Goal: Task Accomplishment & Management: Manage account settings

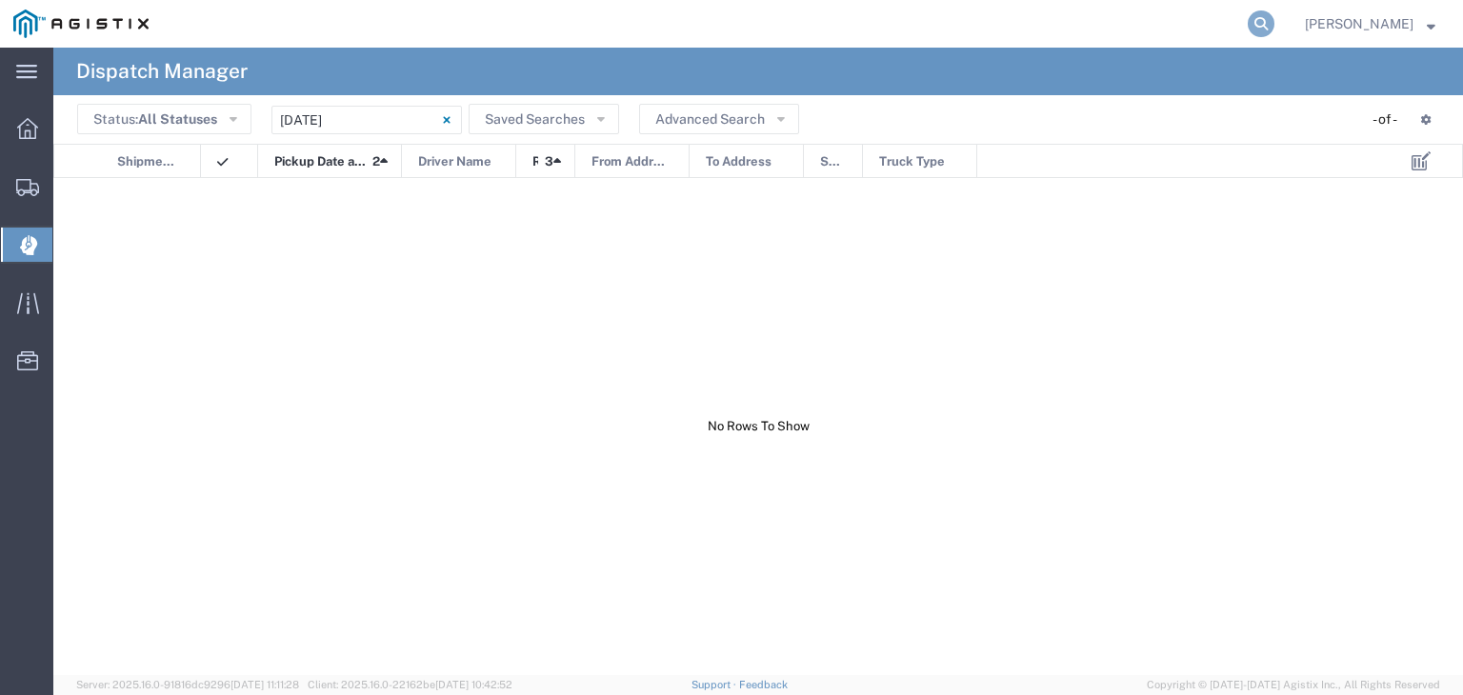
click at [1274, 16] on icon at bounding box center [1260, 23] width 27 height 27
type input "56026669"
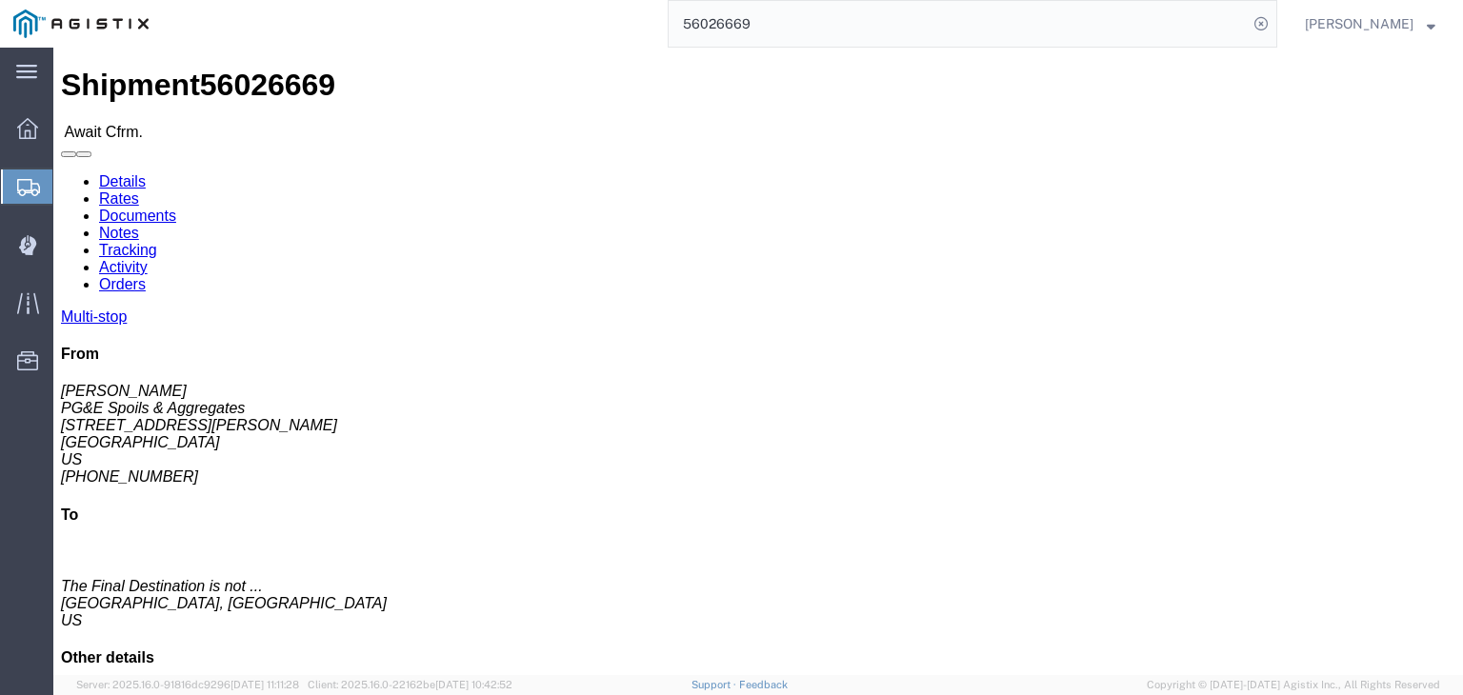
click link "Documents"
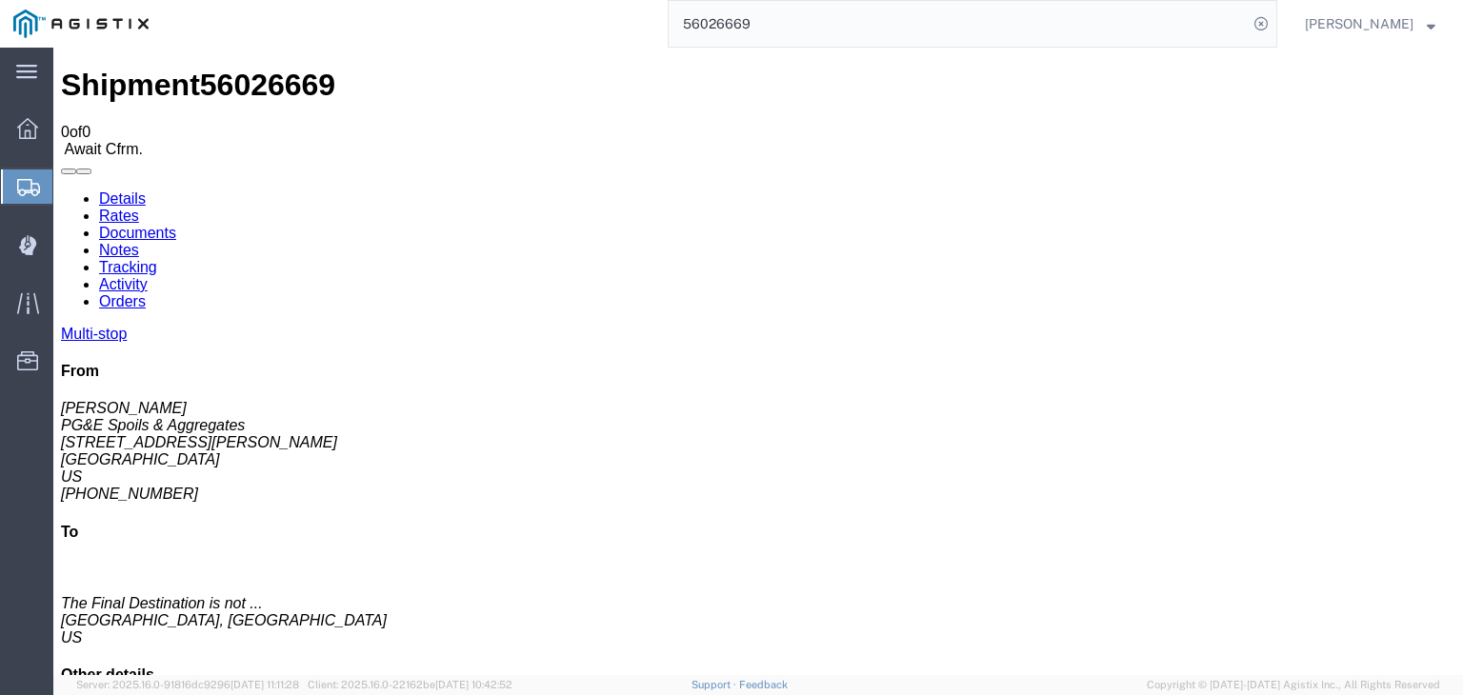
click at [157, 259] on link "Tracking" at bounding box center [128, 267] width 58 height 16
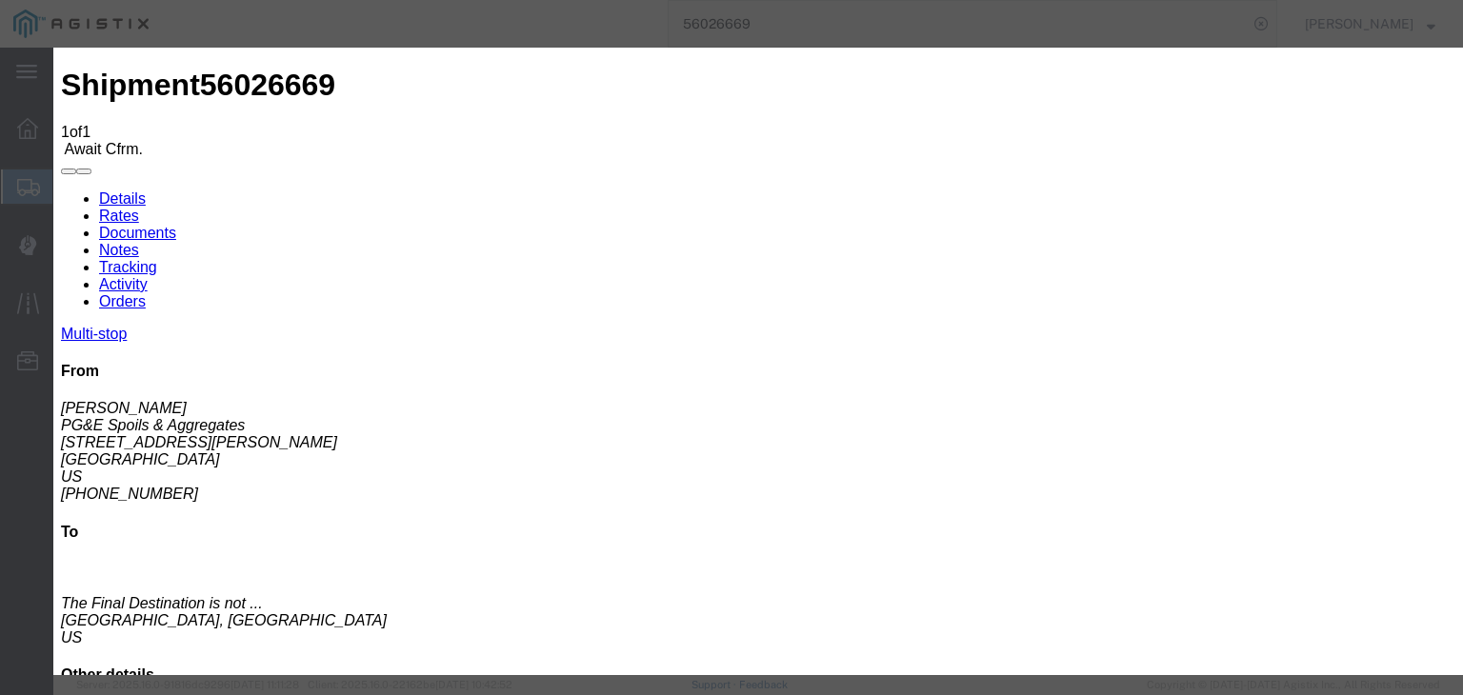
type input "[DATE]"
type input "2:00 AM"
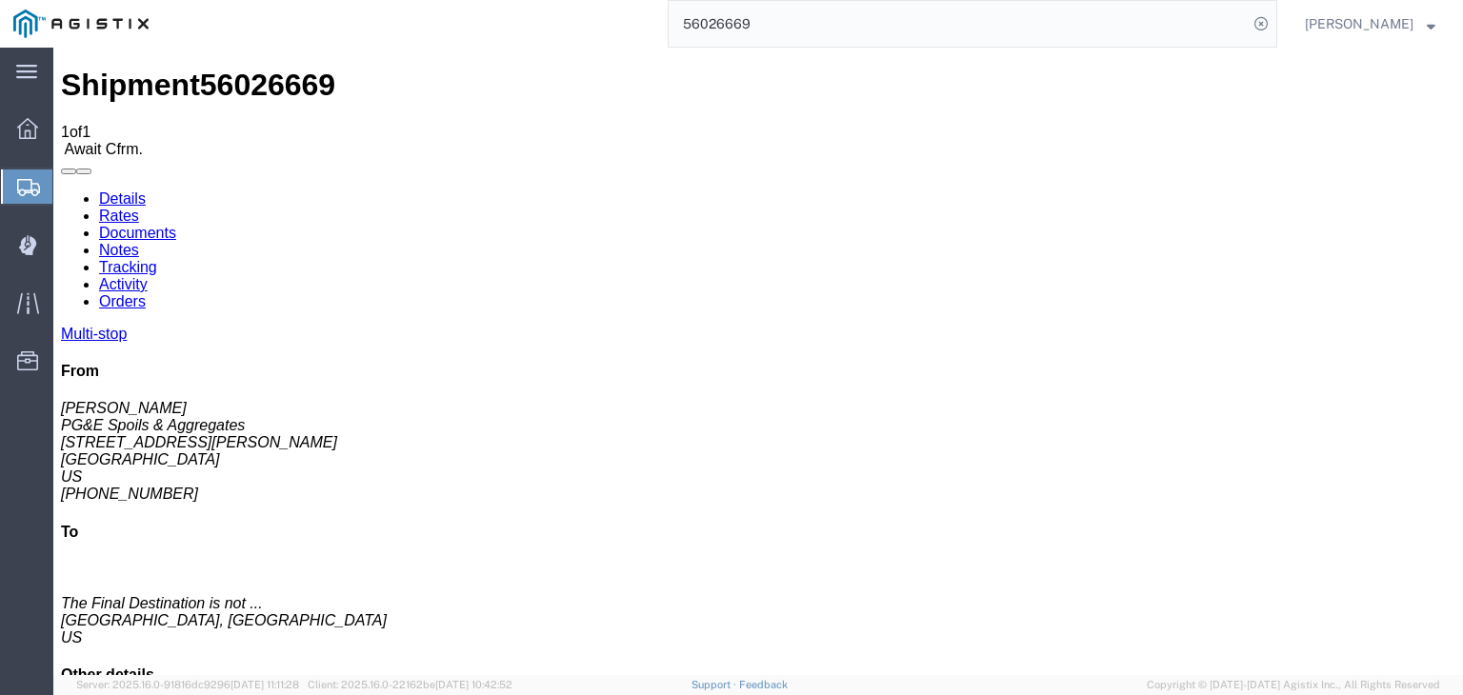
click at [99, 190] on link "Details" at bounding box center [122, 198] width 47 height 16
click link "Documents"
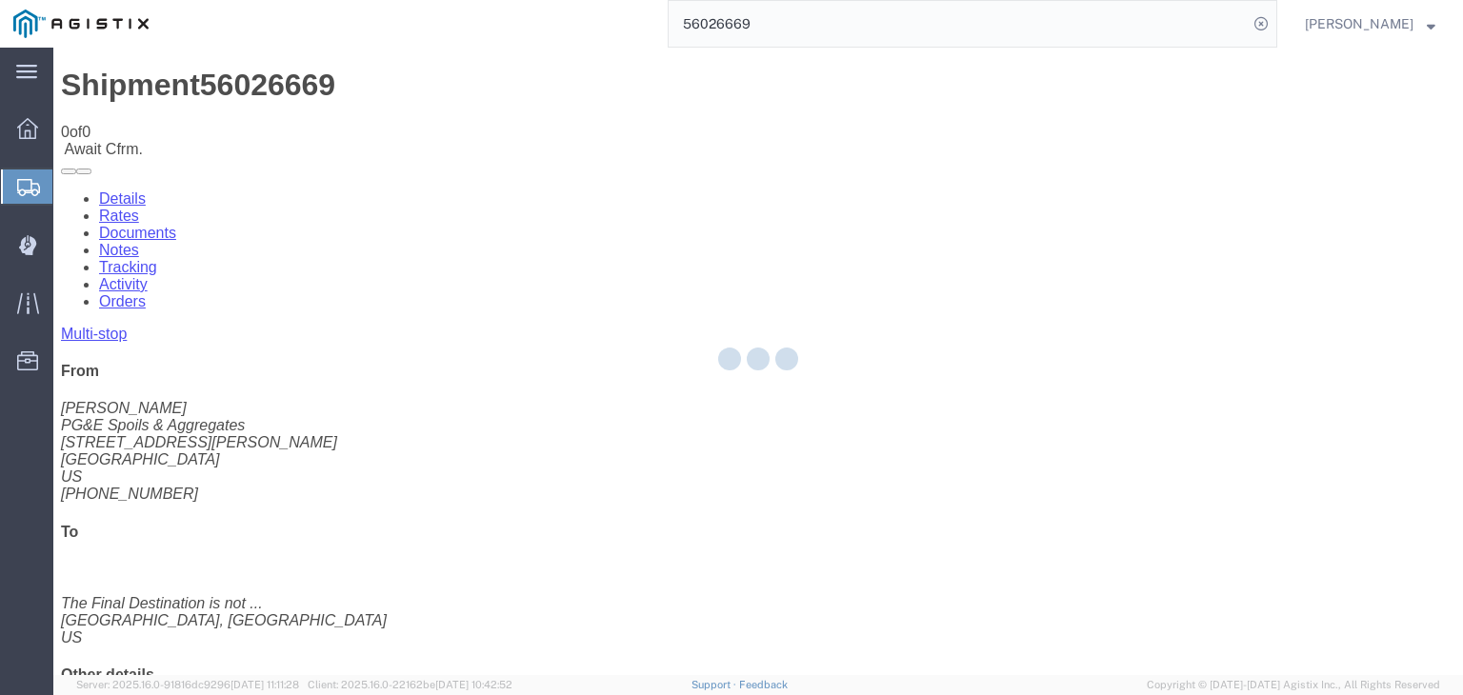
drag, startPoint x: 464, startPoint y: 165, endPoint x: 410, endPoint y: 117, distance: 71.5
click at [157, 259] on link "Tracking" at bounding box center [128, 267] width 58 height 16
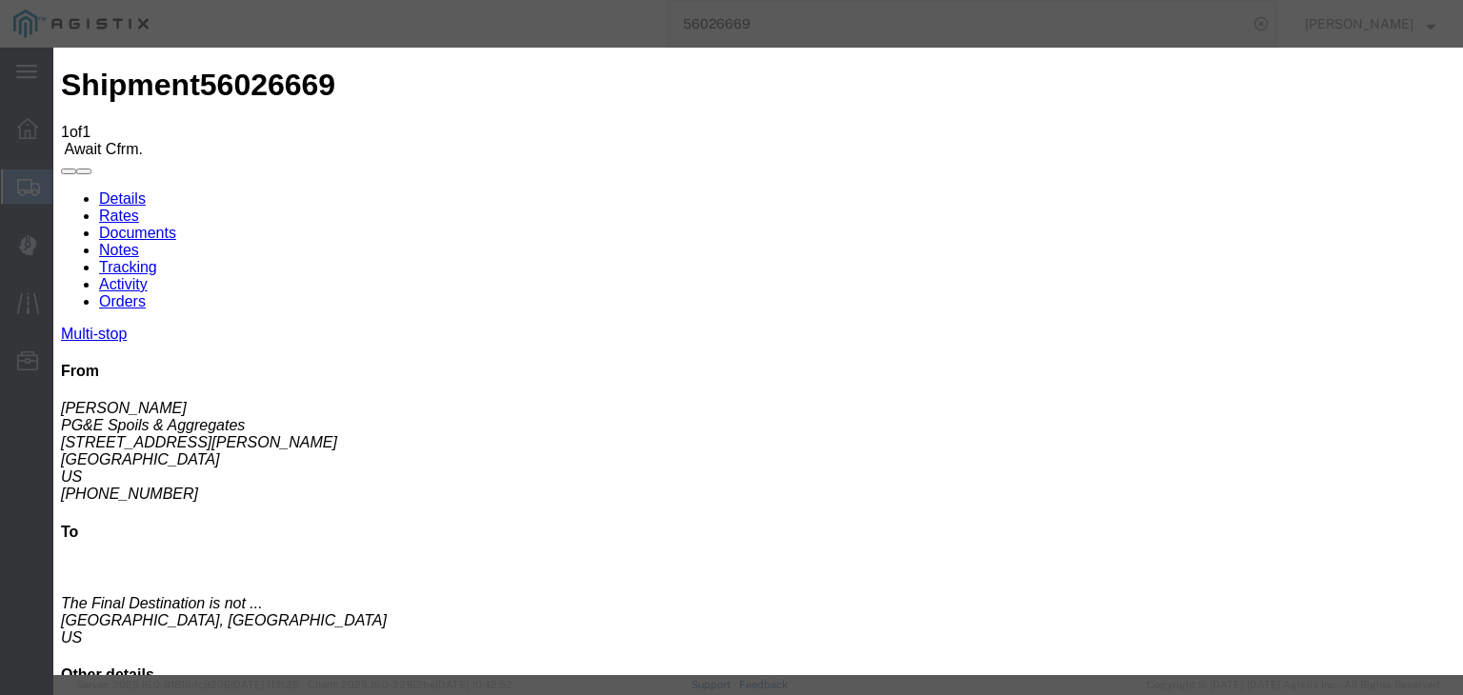
type input "[DATE]"
type input "2:00 AM"
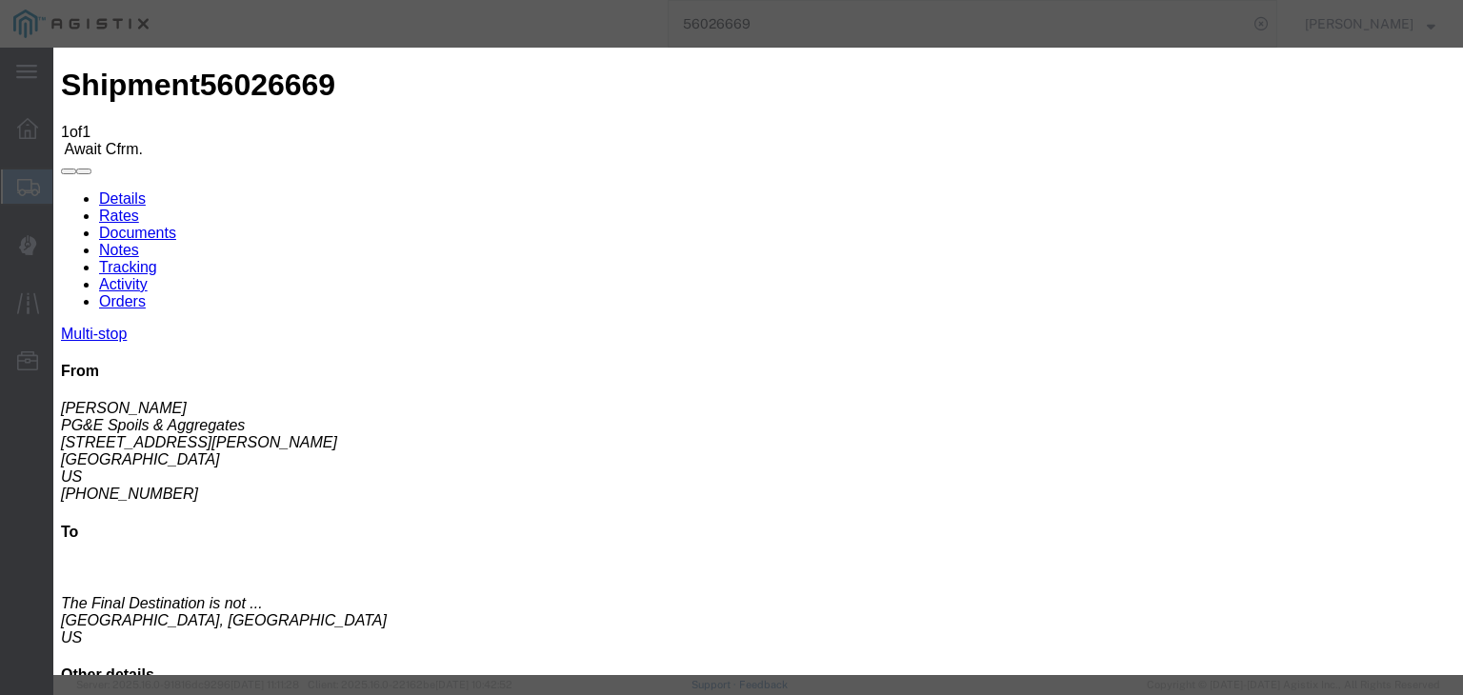
type input "[DATE]"
type input "6:00 AM"
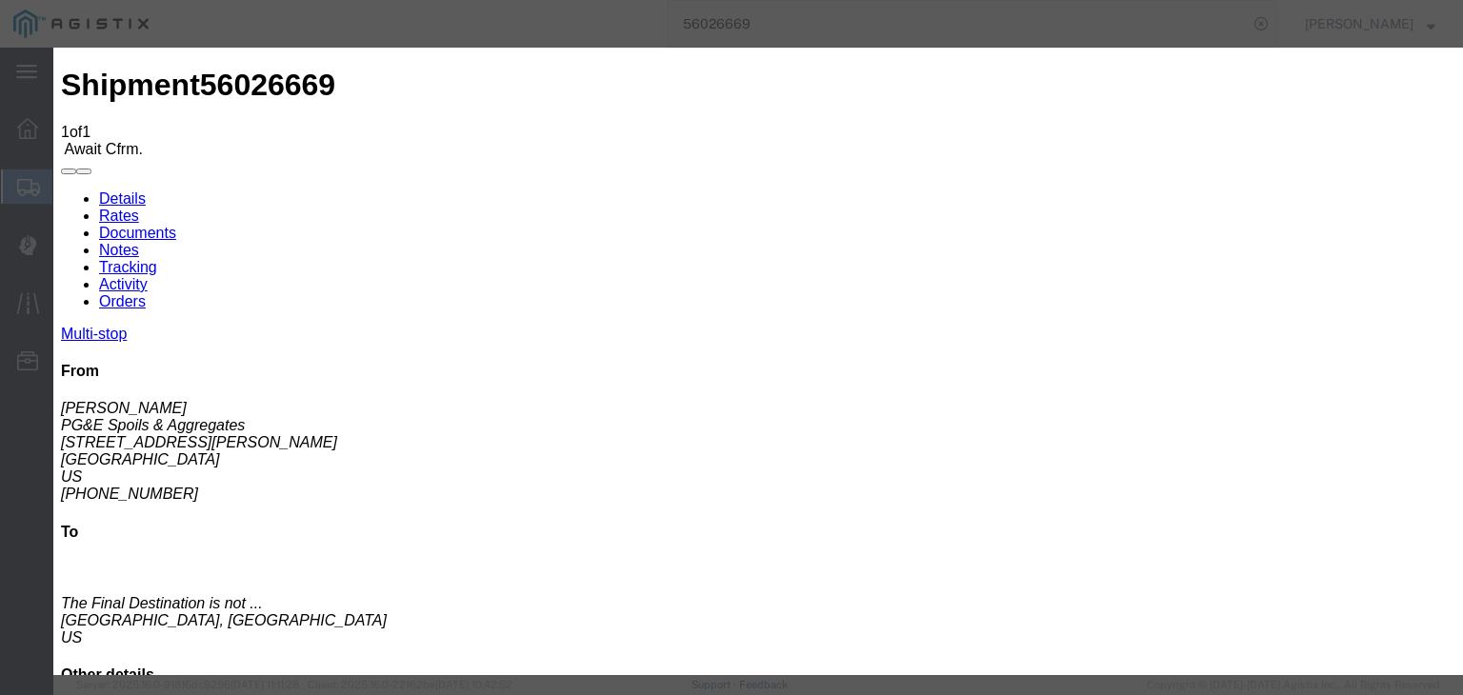
select select "ARVPULOC"
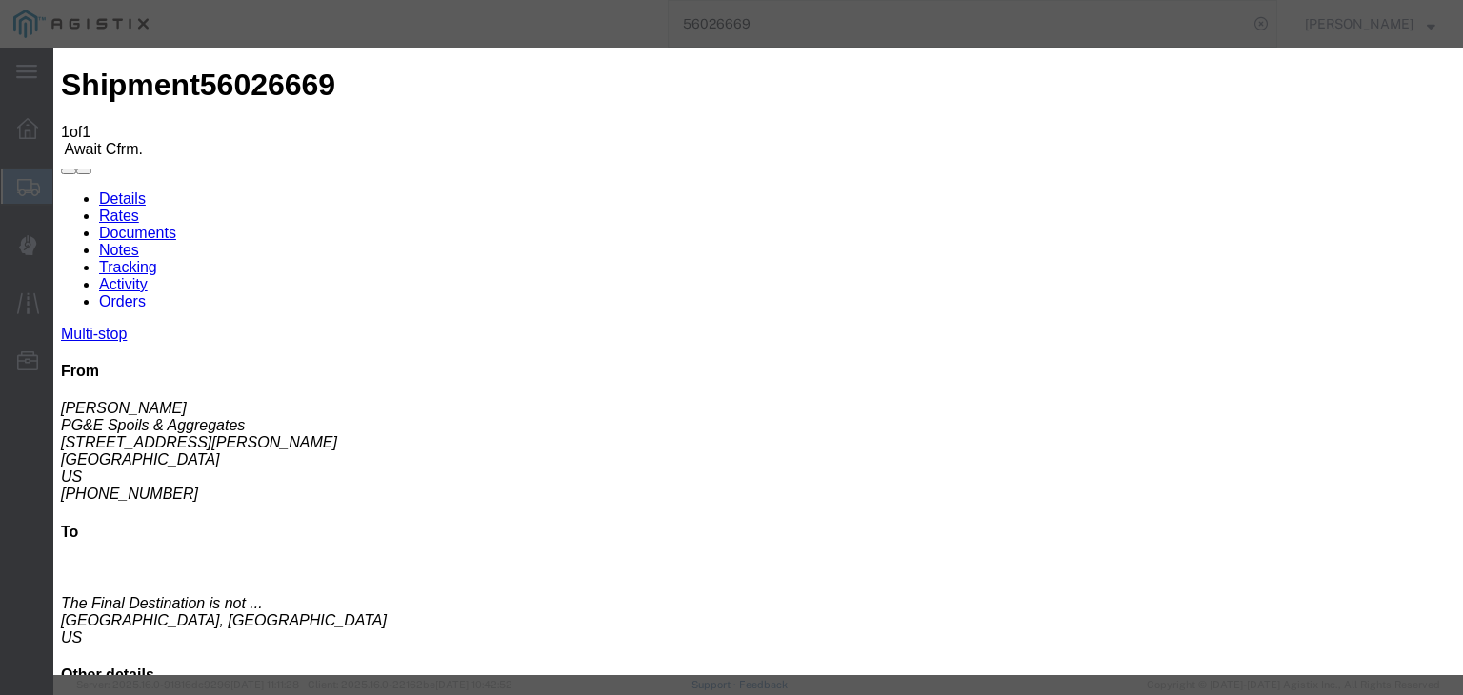
select select "CA"
type input "[GEOGRAPHIC_DATA][PERSON_NAME]"
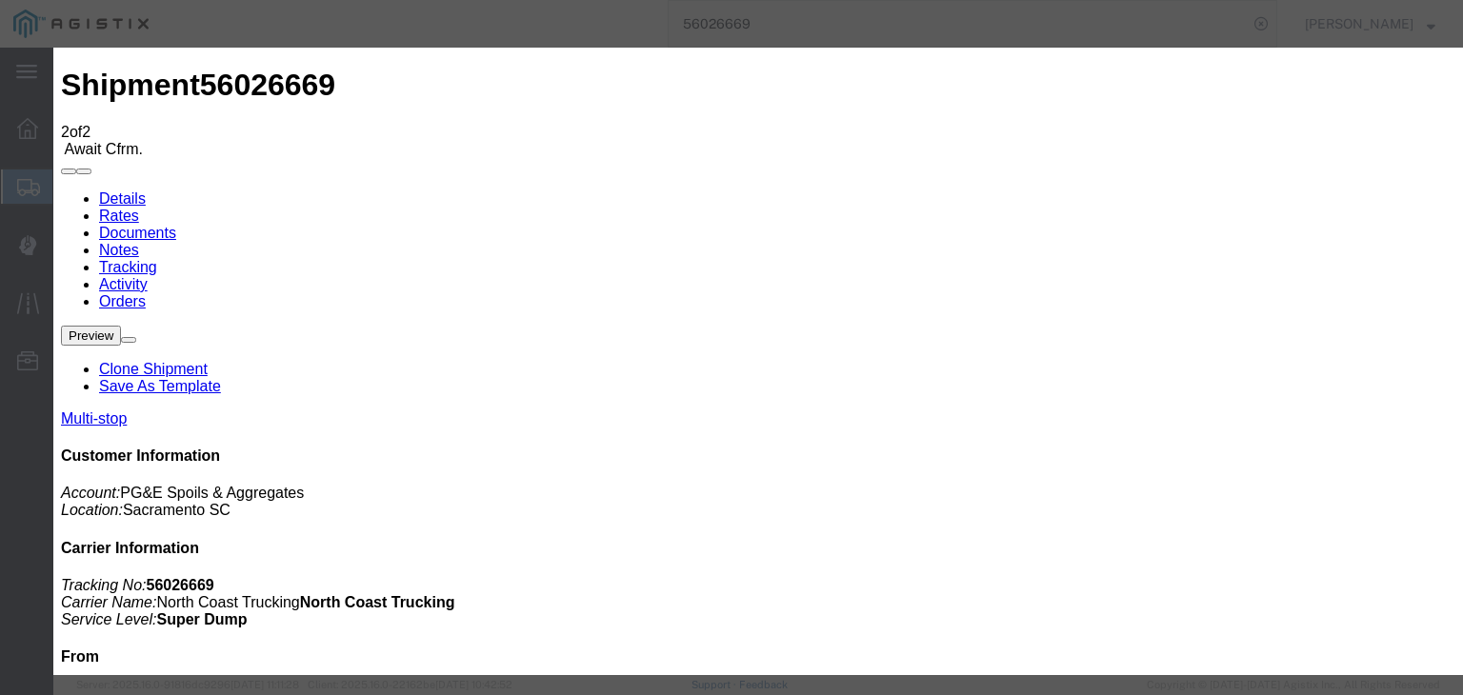
type input "[DATE]"
type input "2:00 AM"
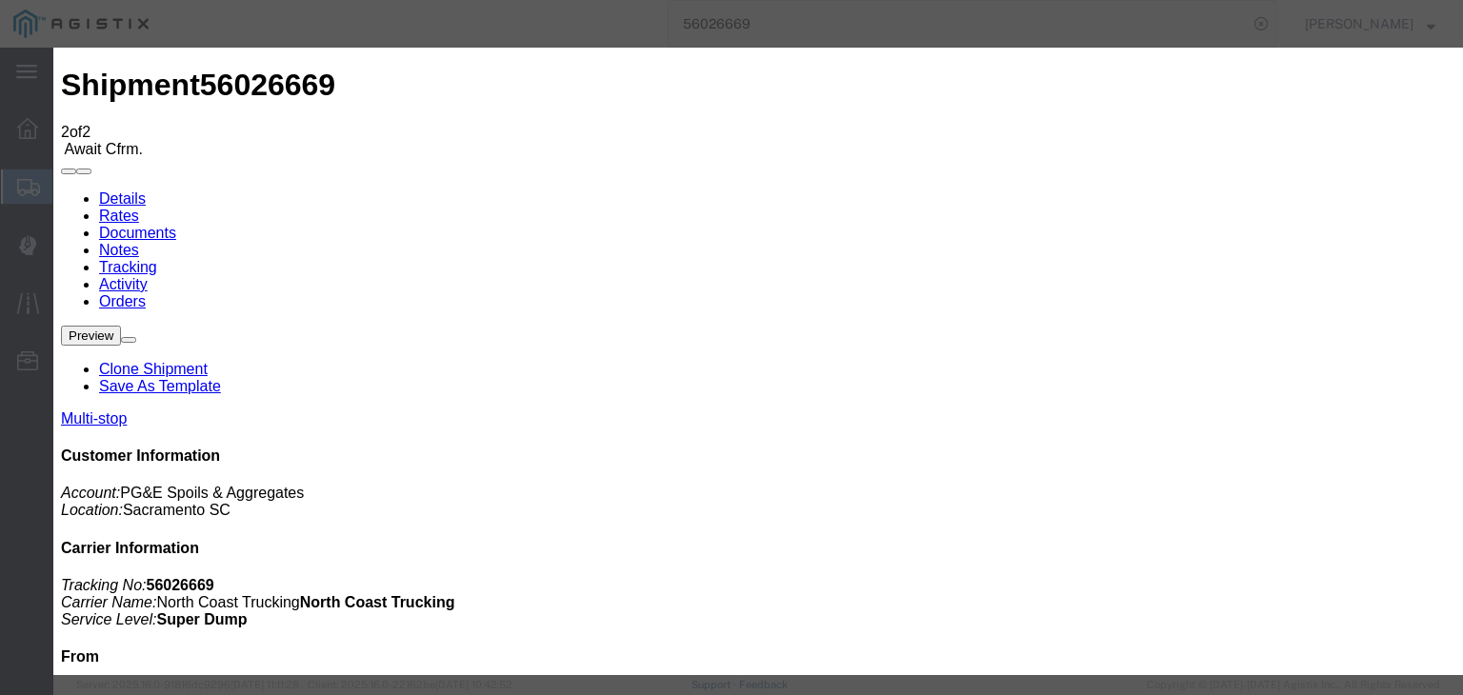
type input "[DATE]"
type input "6:03 AM"
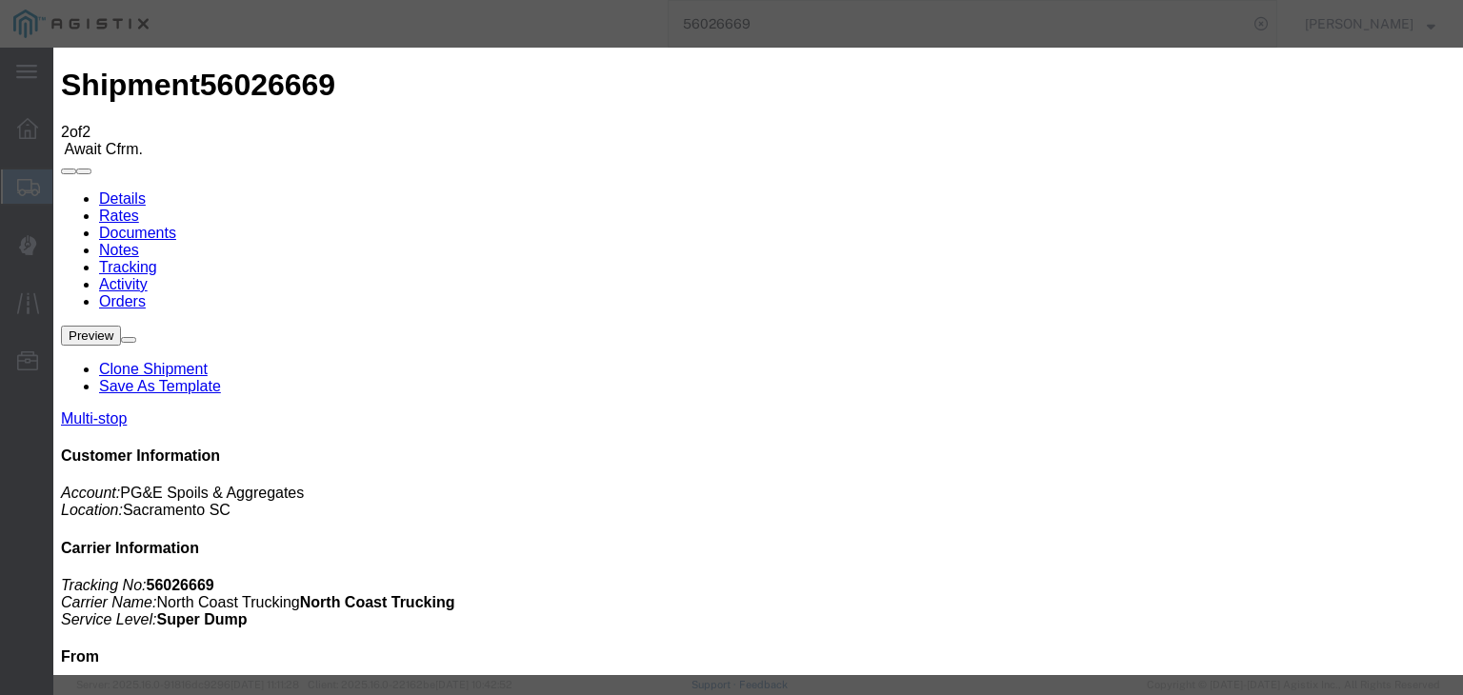
select select "DPTPULOC"
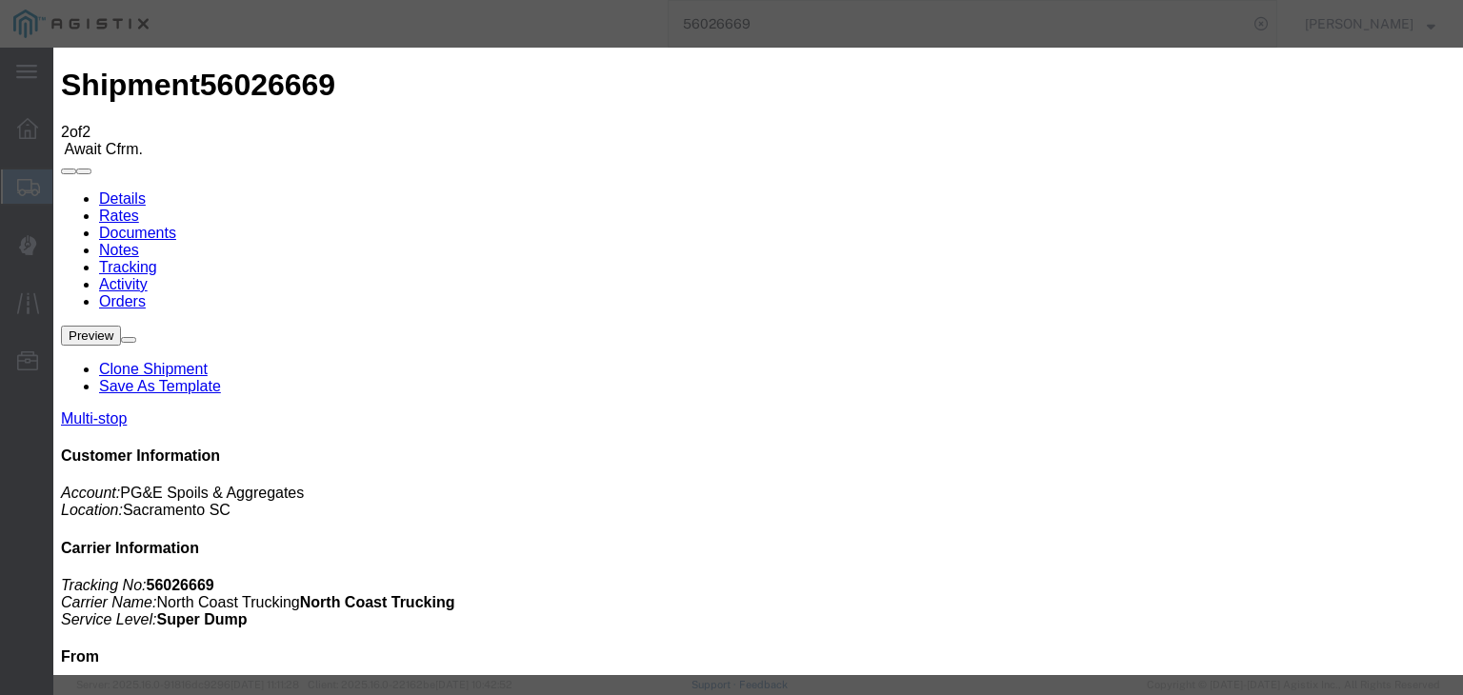
select select "CA"
type input "[GEOGRAPHIC_DATA][PERSON_NAME]"
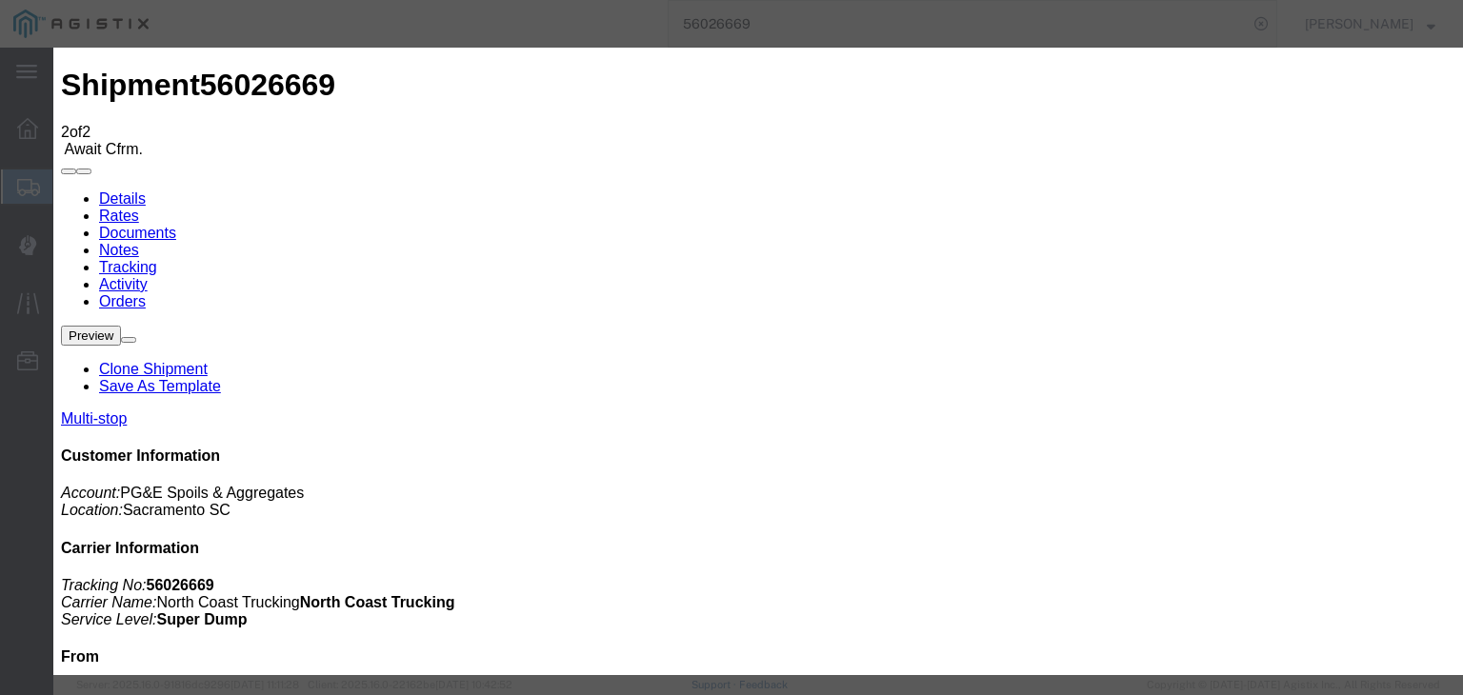
drag, startPoint x: 1188, startPoint y: 568, endPoint x: 1161, endPoint y: 542, distance: 38.4
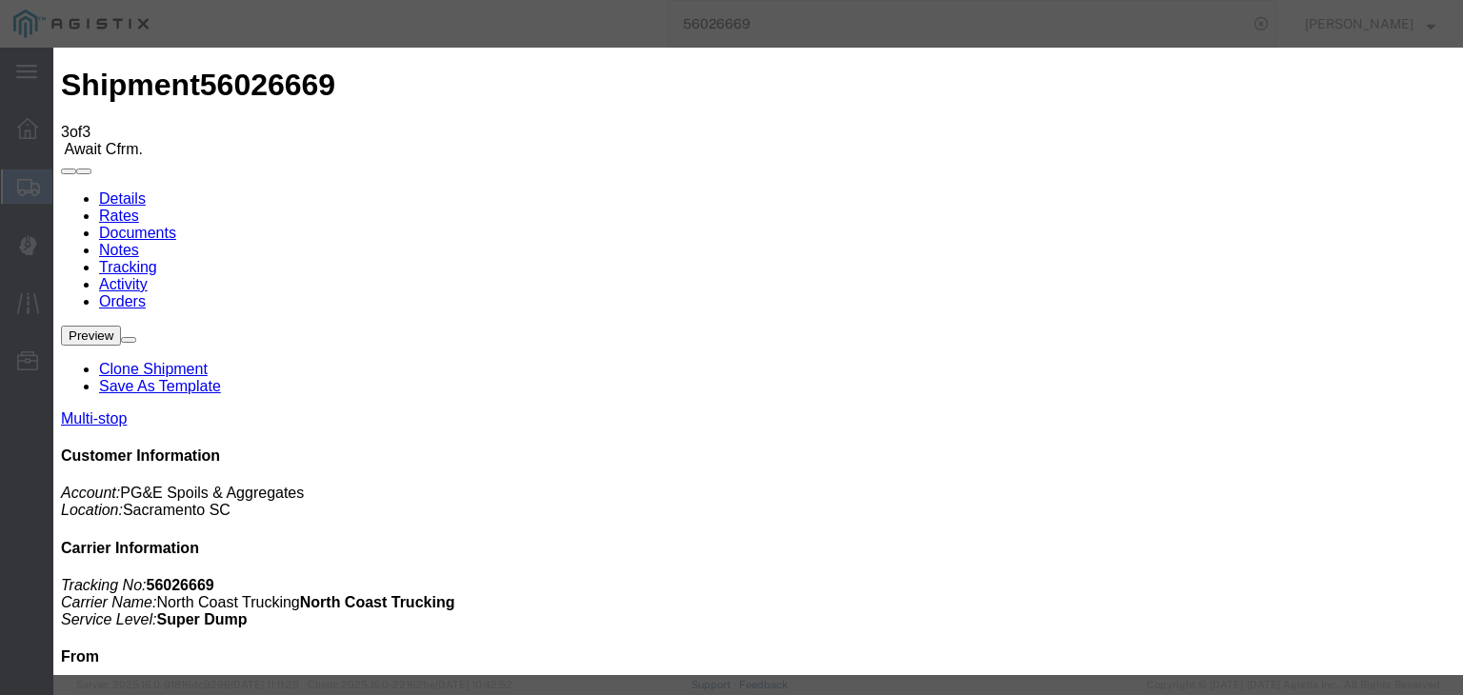
type input "[DATE]"
type input "2:00 AM"
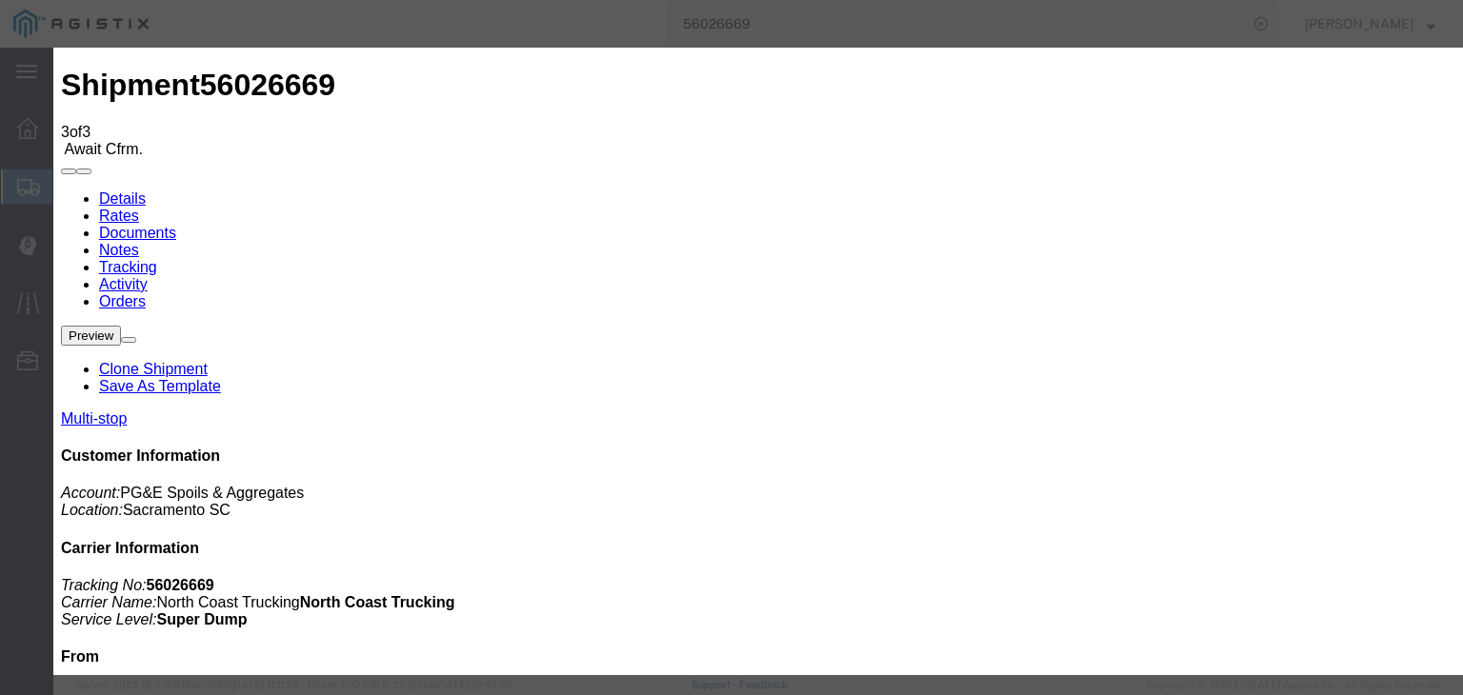
type input "[DATE]"
type input "6:12 AM"
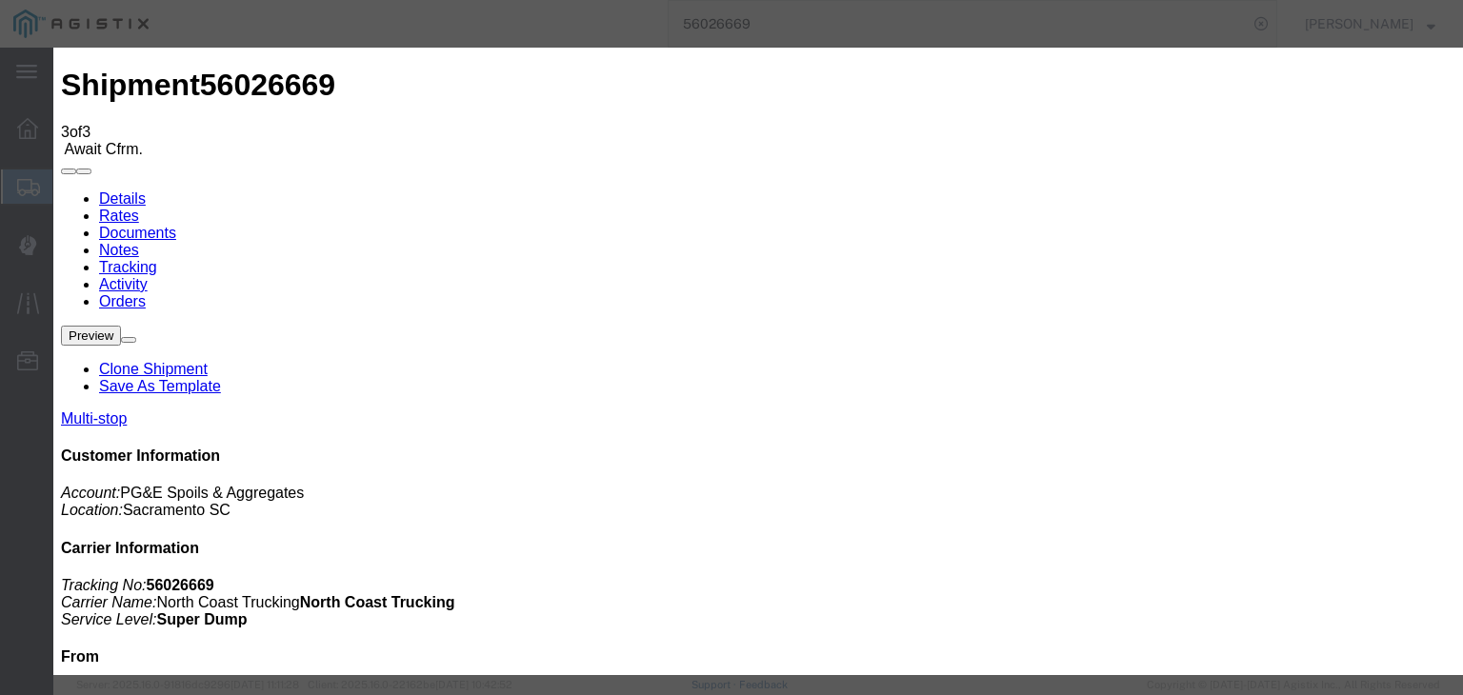
drag, startPoint x: 564, startPoint y: 280, endPoint x: 552, endPoint y: 287, distance: 13.2
select select "ARVDLVLOC"
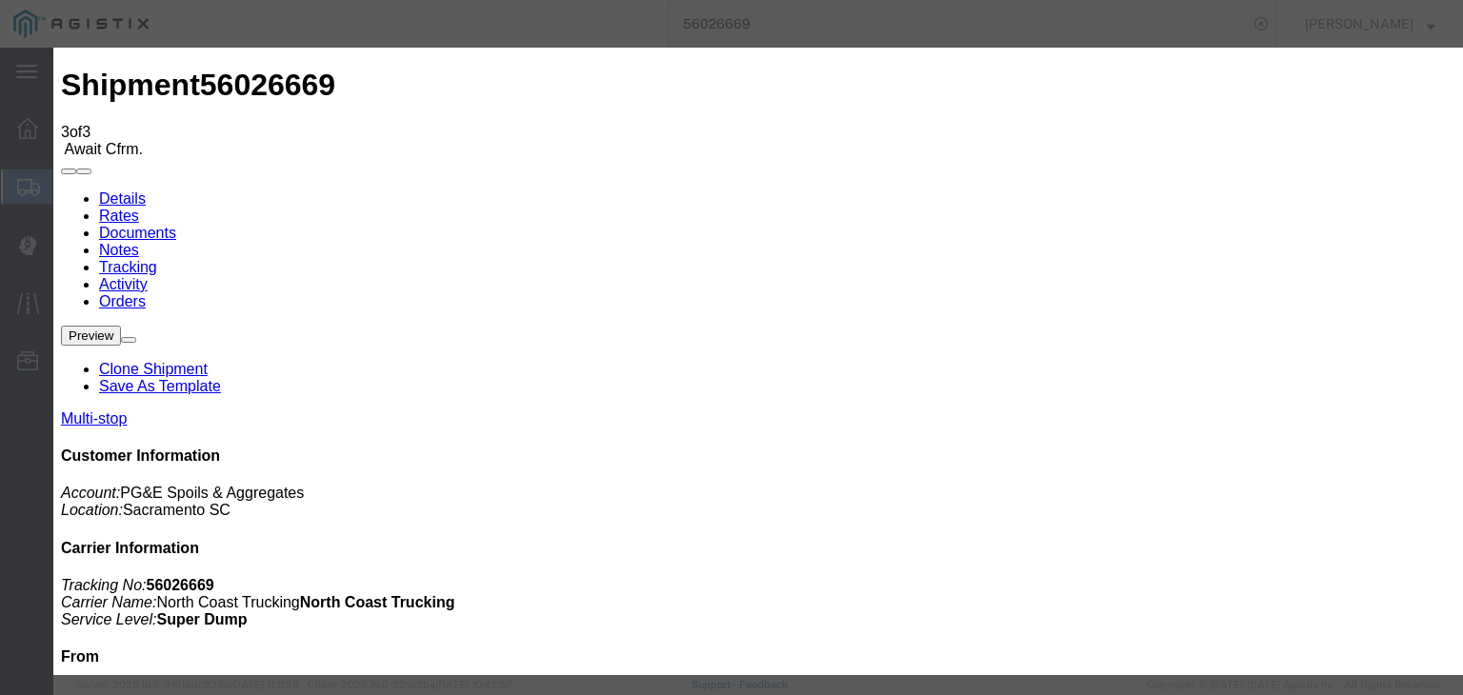
select select "{"pickupDeliveryInfoId": "121325627","pickupOrDelivery": "P","stopNum": "1","lo…"
select select "CA"
type input "[GEOGRAPHIC_DATA]"
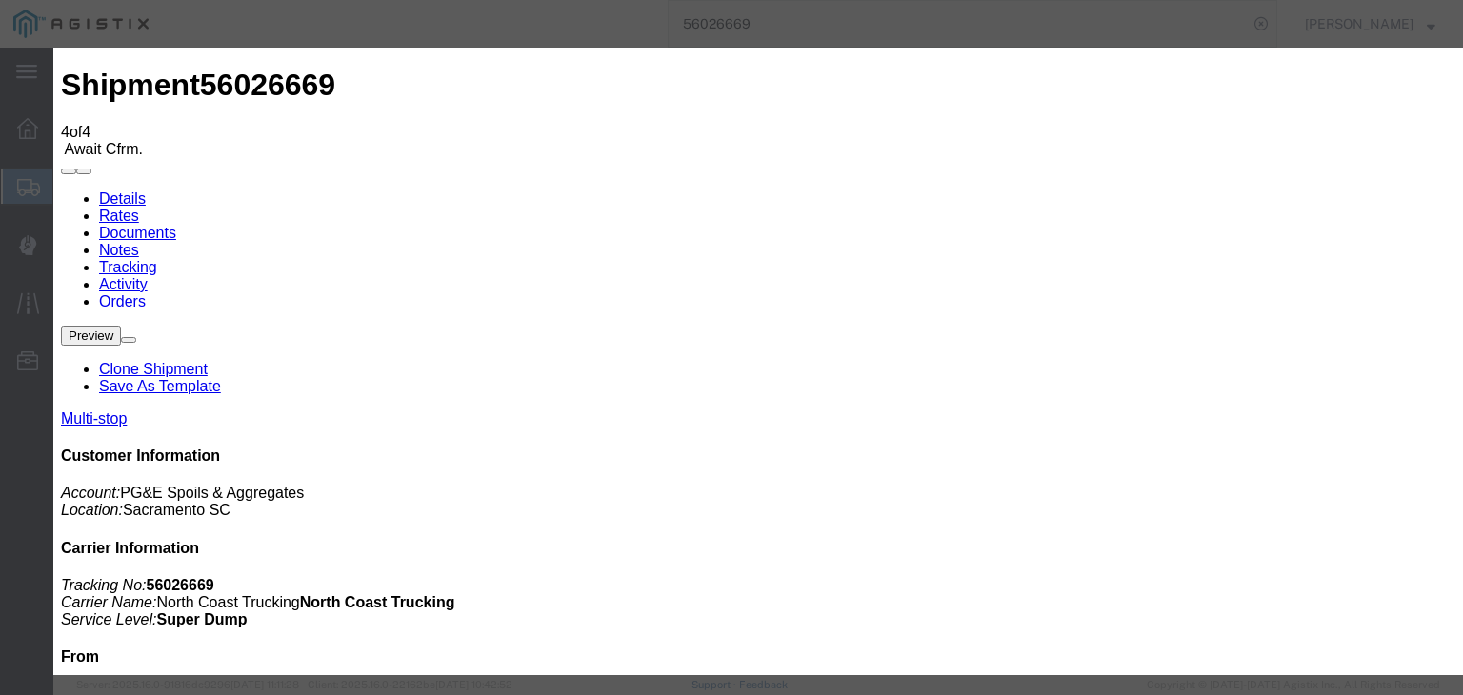
type input "[DATE]"
type input "2:00 AM"
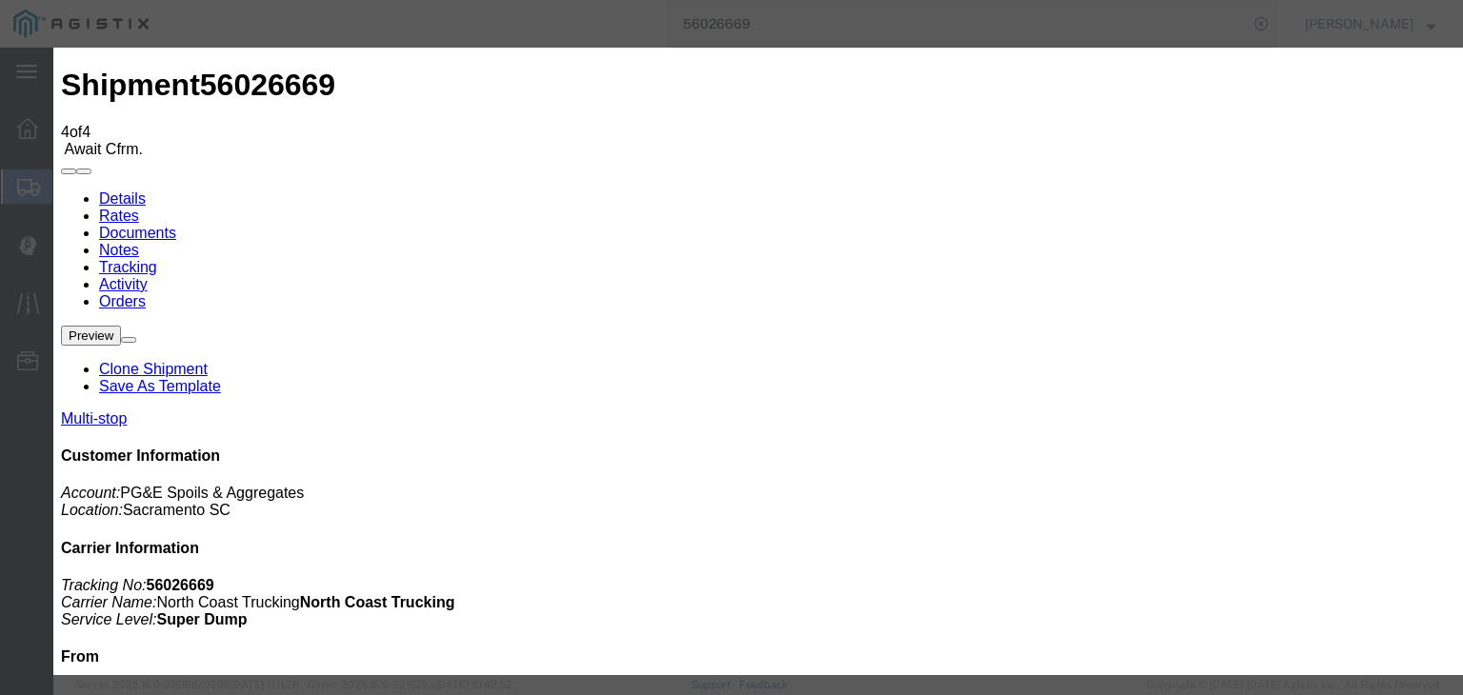
type input "[DATE]"
drag, startPoint x: 690, startPoint y: 217, endPoint x: 696, endPoint y: 244, distance: 27.3
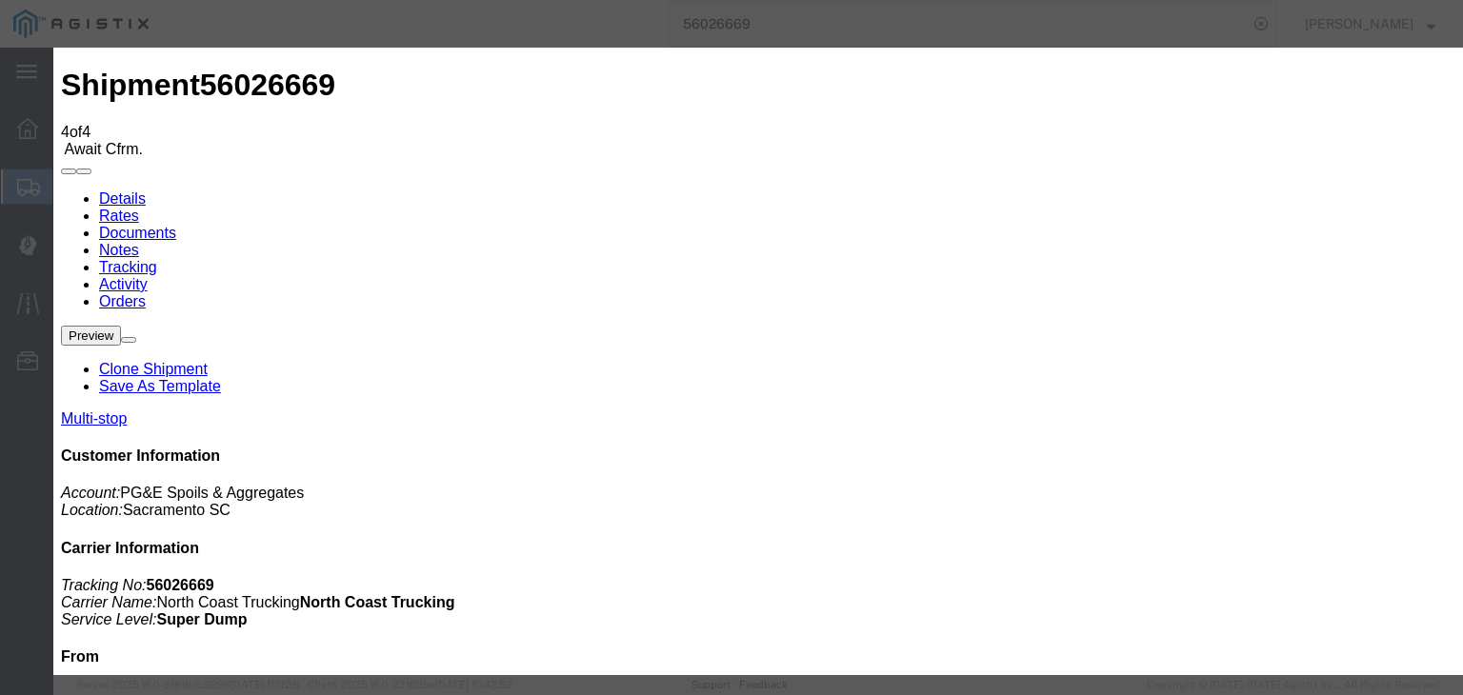
type input "7:45 AM"
drag, startPoint x: 474, startPoint y: 274, endPoint x: 468, endPoint y: 287, distance: 13.6
select select "DPTDLVLOC"
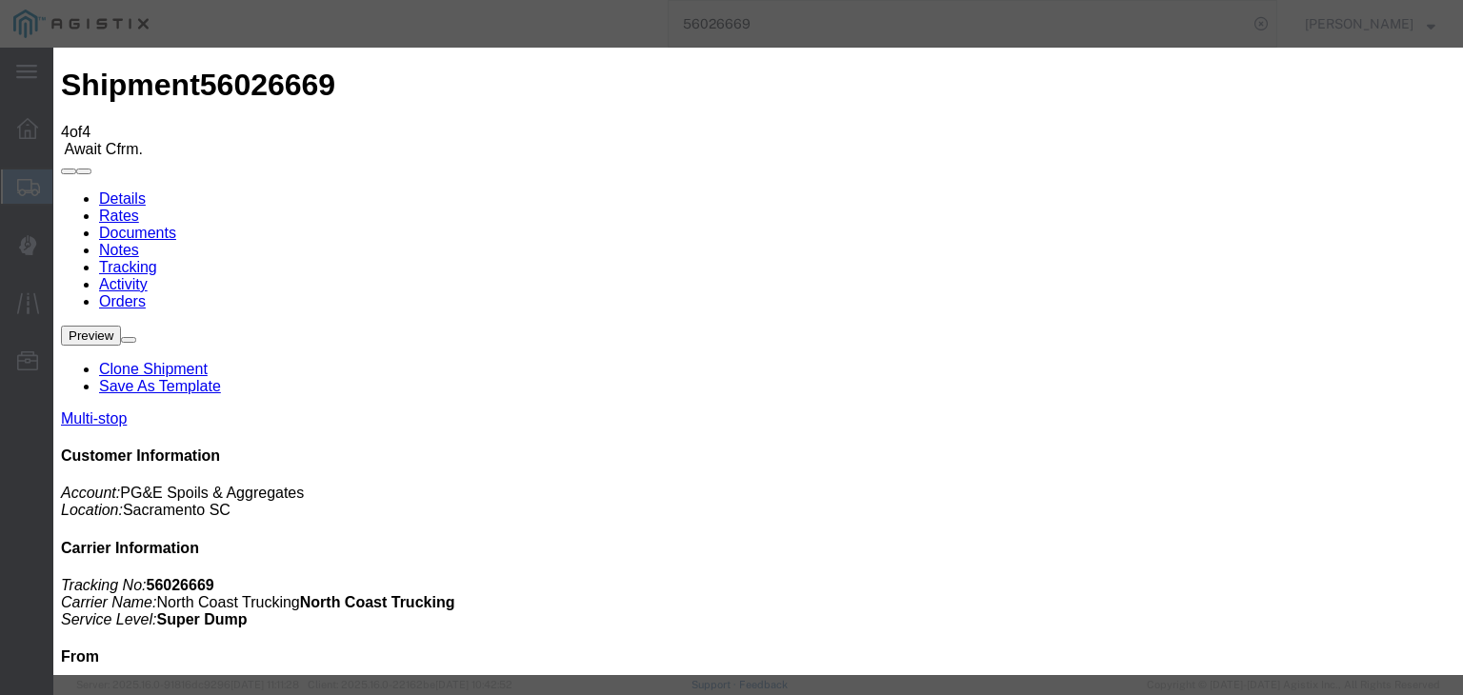
select select "{"pickupDeliveryInfoId": "121325627","pickupOrDelivery": "P","stopNum": "1","lo…"
select select "CA"
type input "[GEOGRAPHIC_DATA]"
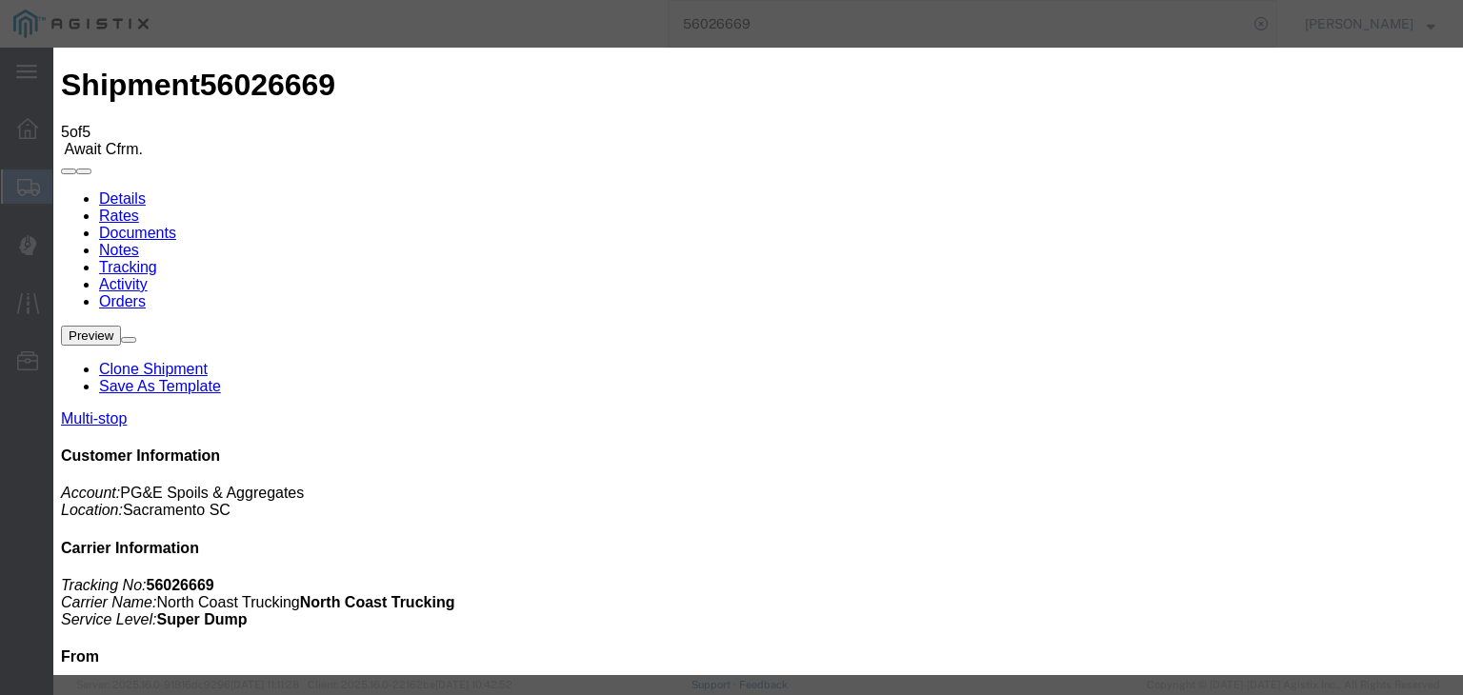
type input "[DATE]"
type input "2:00 AM"
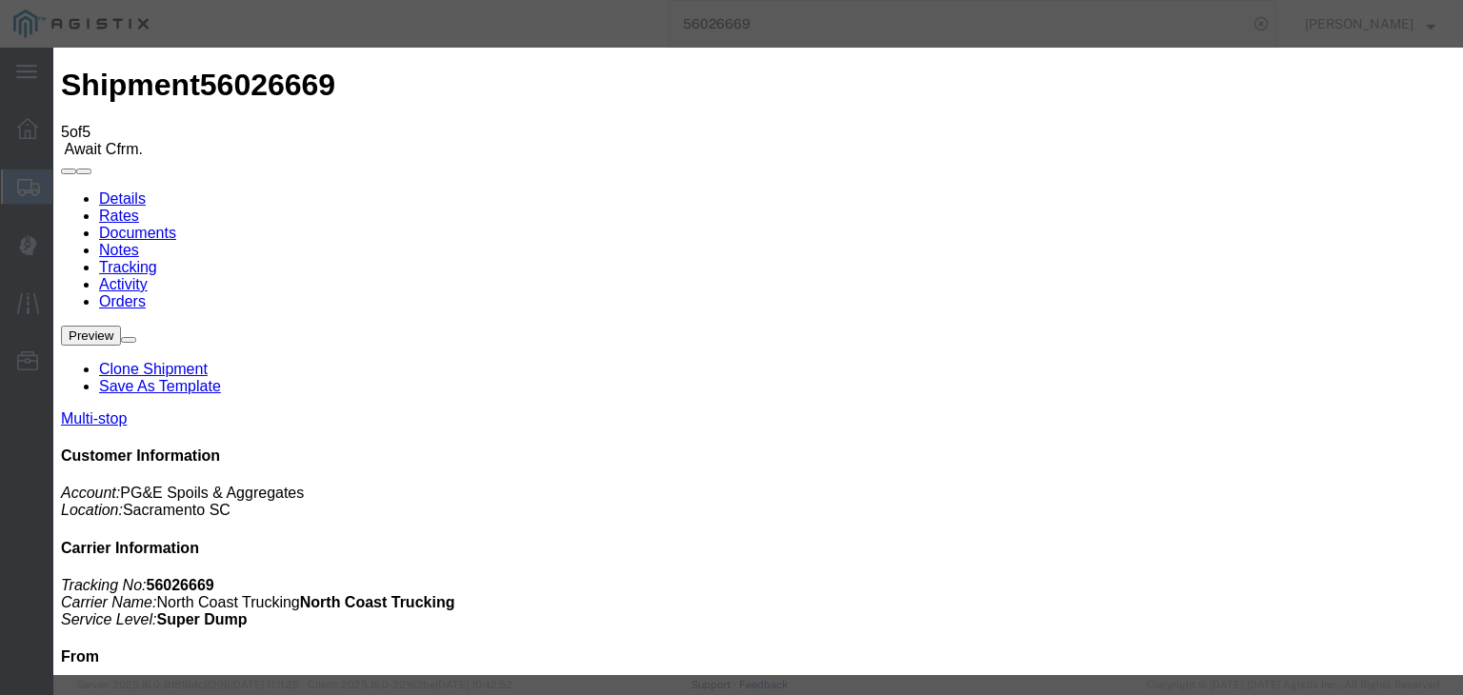
type input "[DATE]"
drag, startPoint x: 637, startPoint y: 243, endPoint x: 647, endPoint y: 246, distance: 10.9
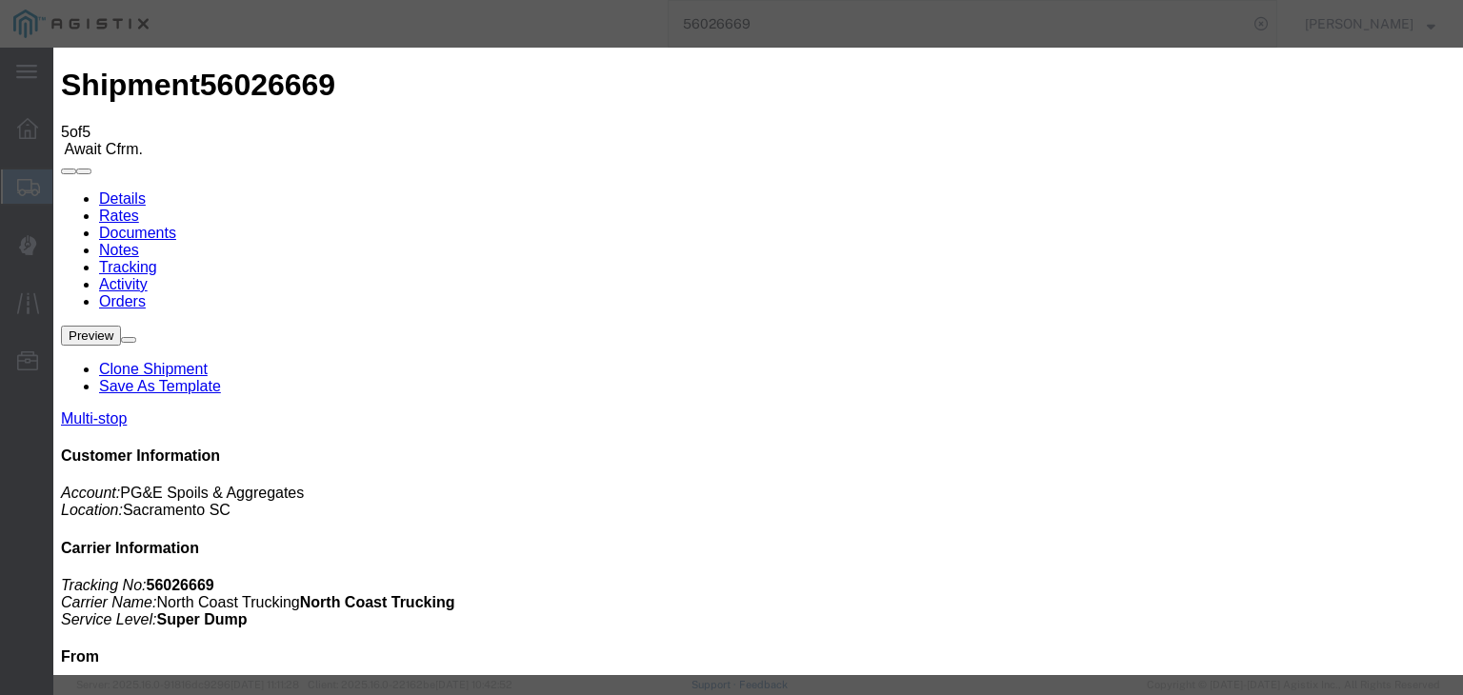
type input "8:20 AM"
select select "ARVPULOC"
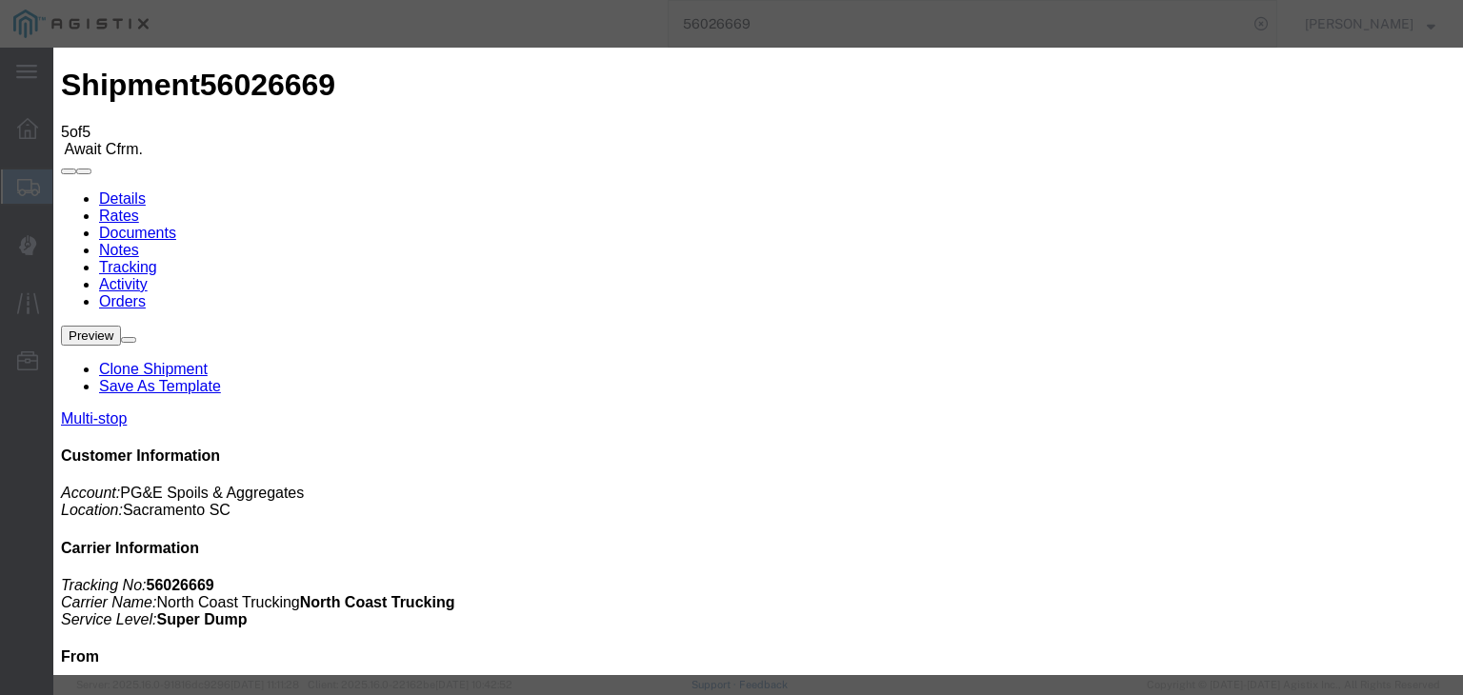
select select "CA"
type input "[GEOGRAPHIC_DATA][PERSON_NAME]"
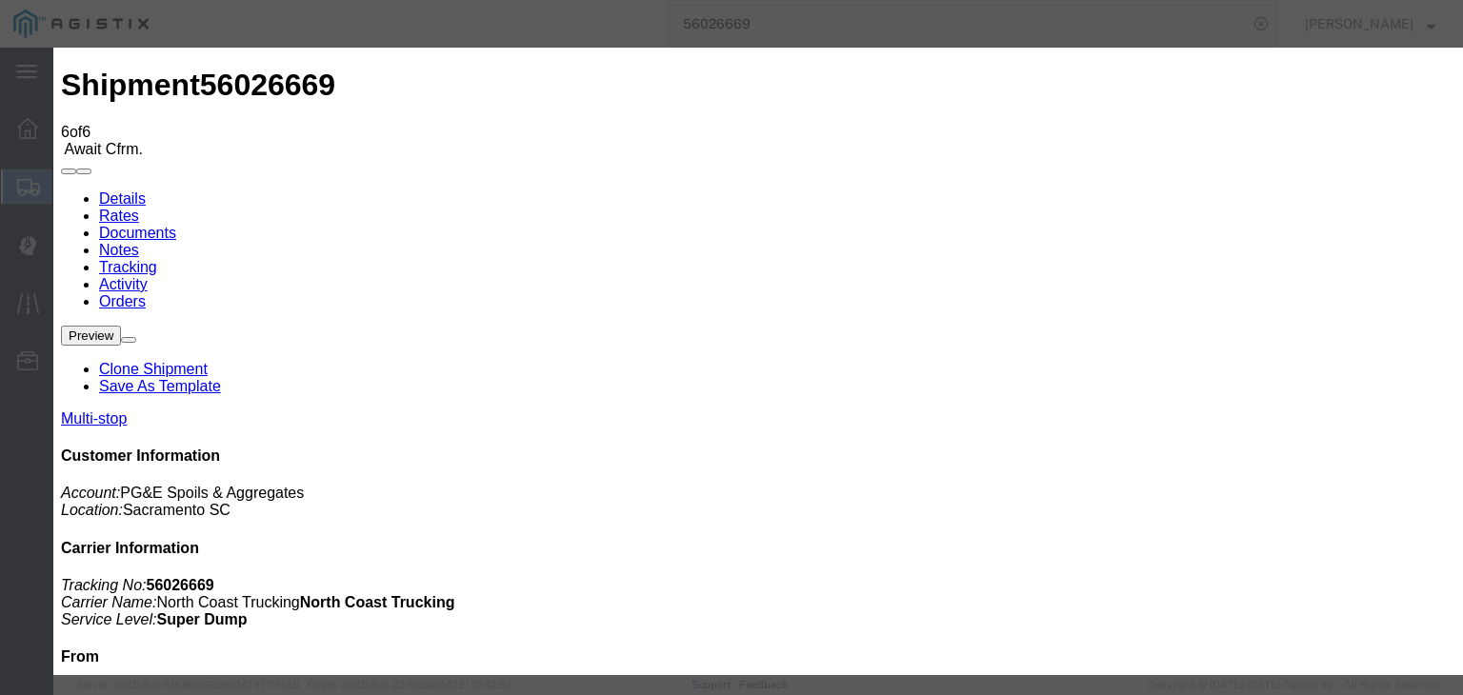
type input "[DATE]"
type input "2:00 AM"
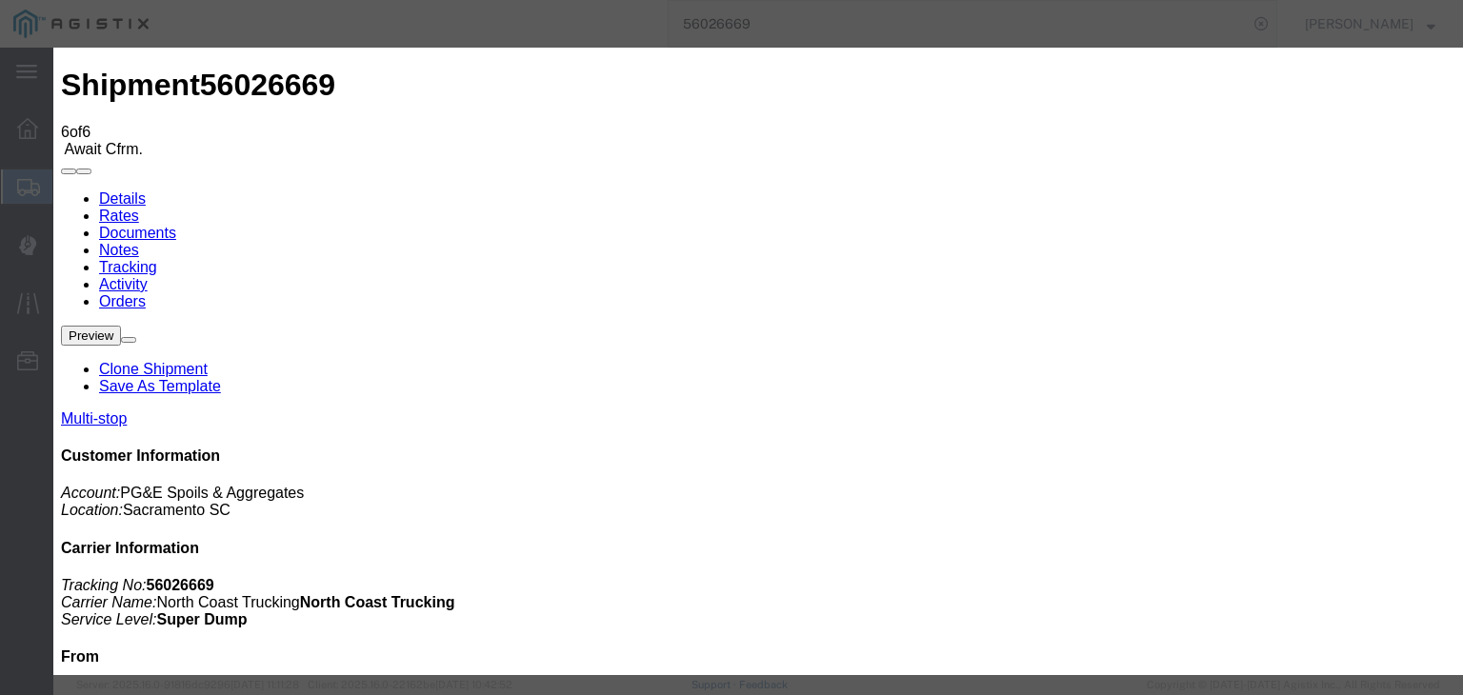
type input "[DATE]"
type input "8:25 AM"
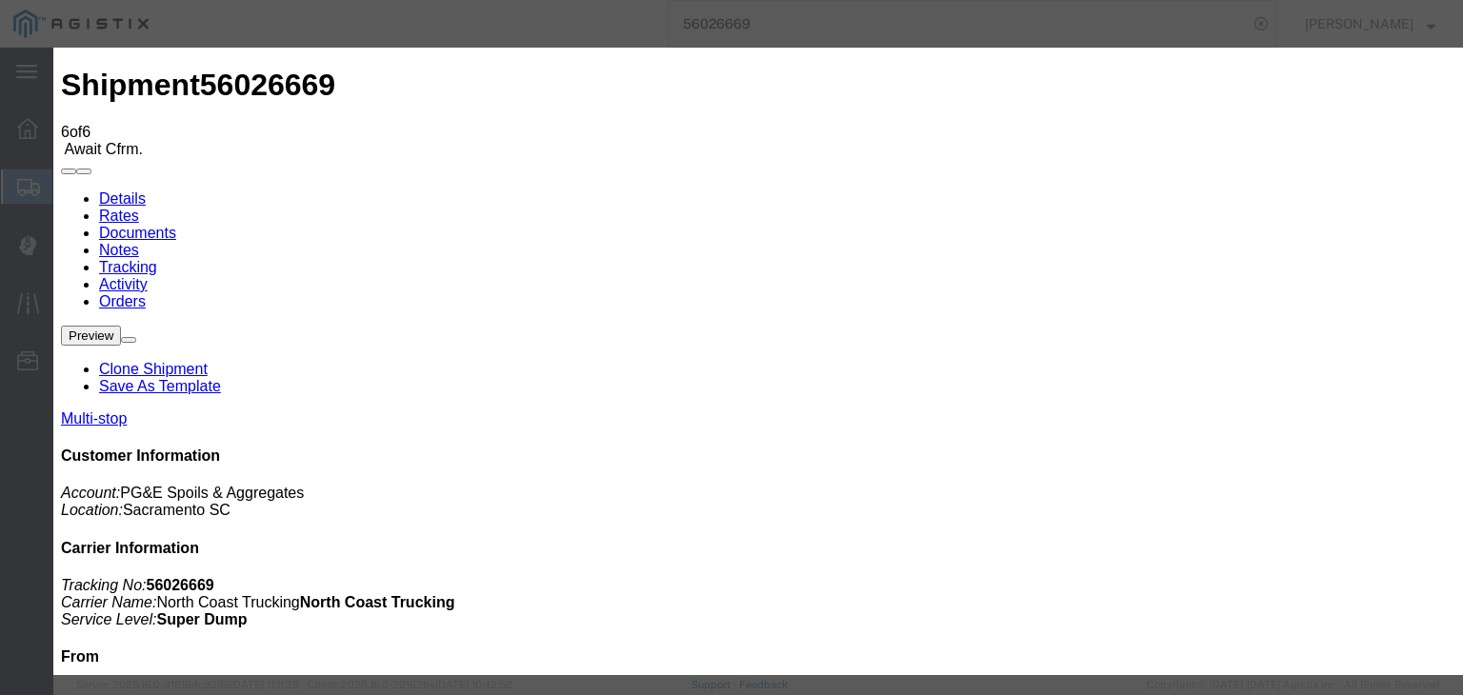
select select "DPTPULOC"
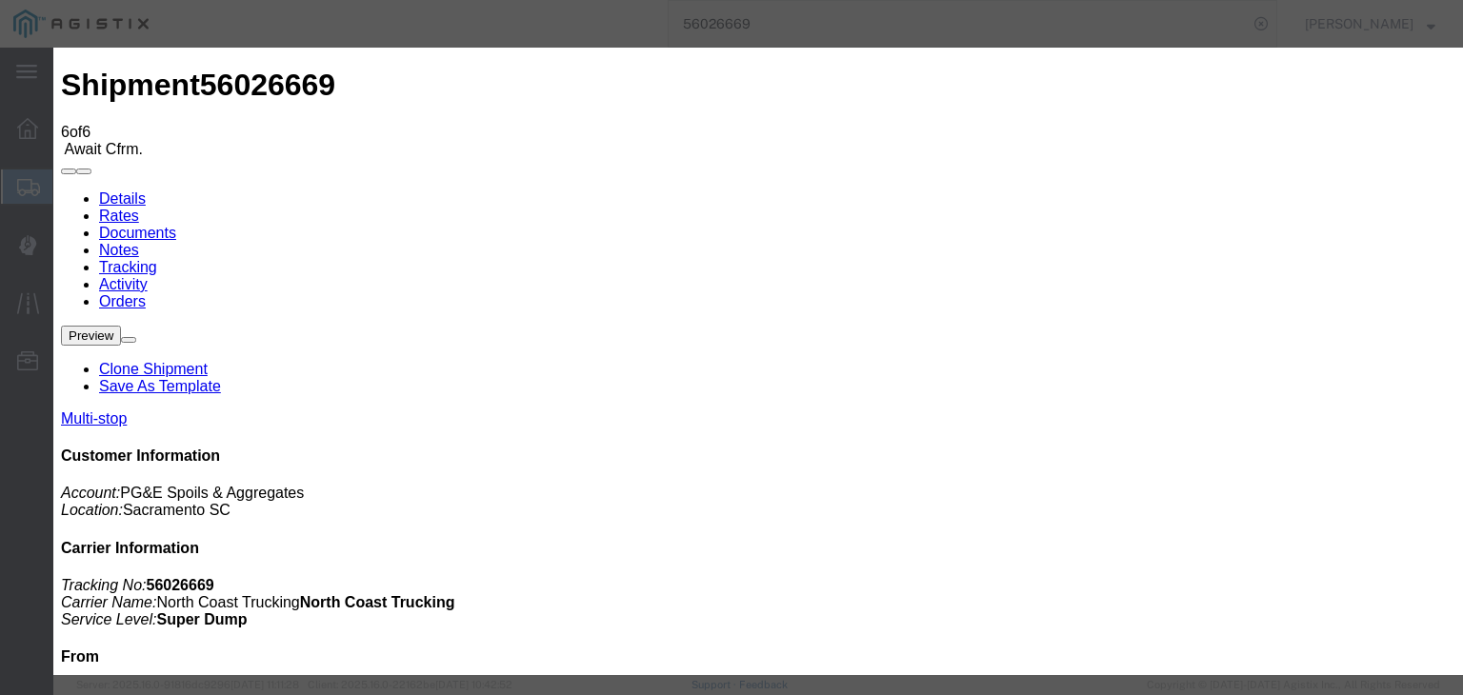
select select "CA"
type input "[GEOGRAPHIC_DATA][PERSON_NAME]"
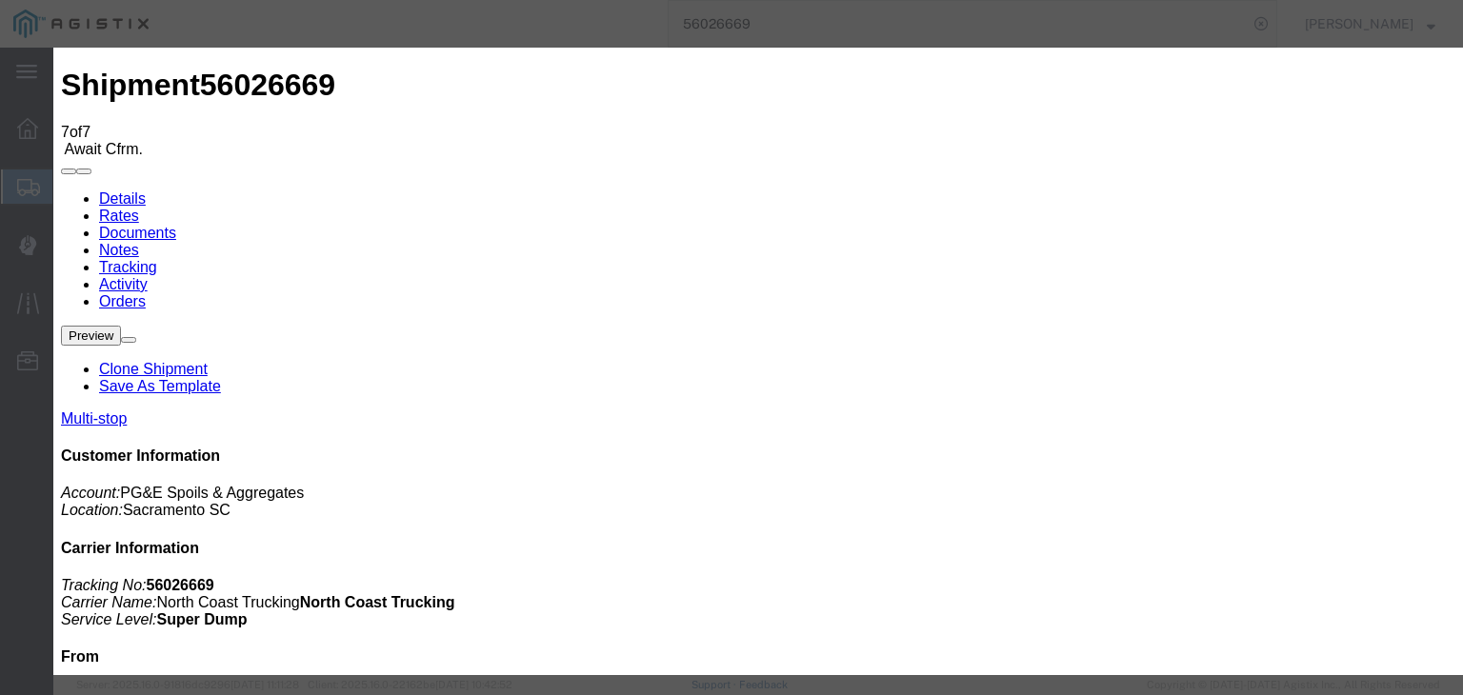
type input "[DATE]"
type input "2:00 AM"
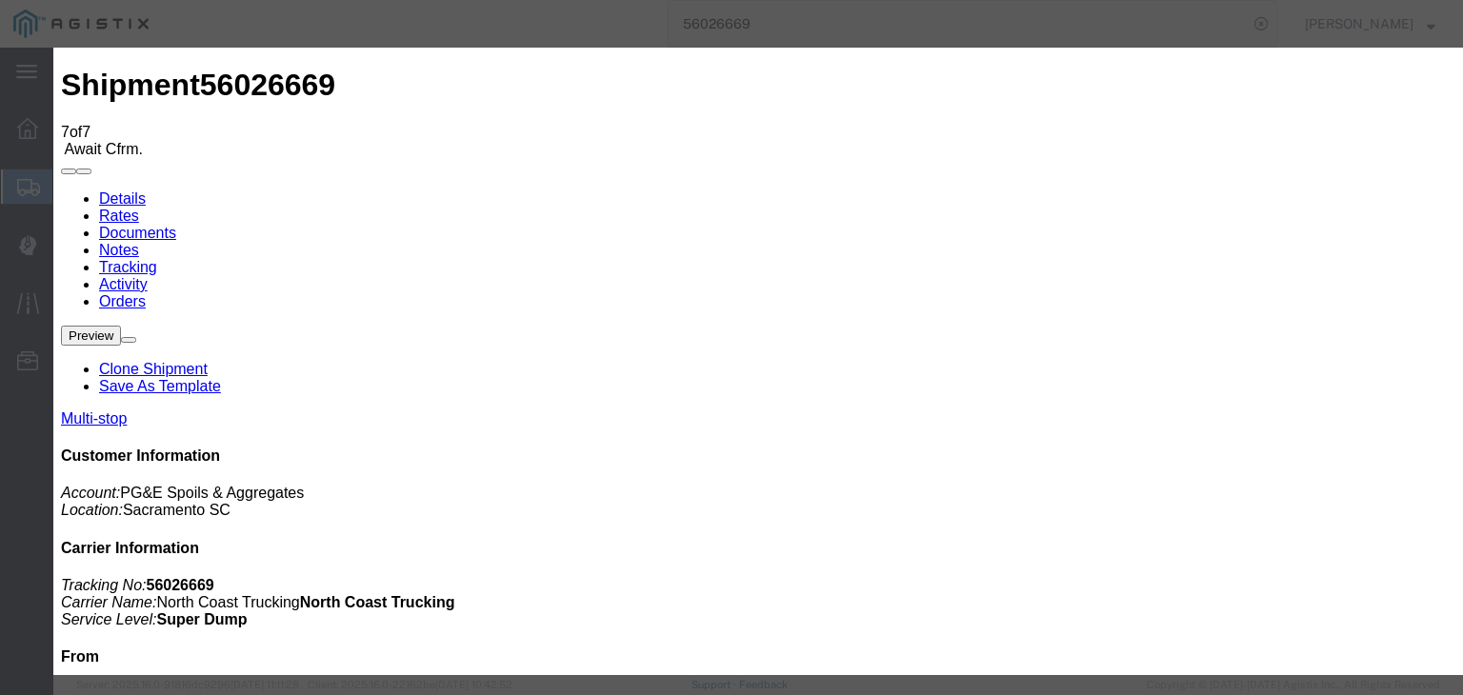
type input "[DATE]"
drag, startPoint x: 635, startPoint y: 97, endPoint x: 628, endPoint y: 84, distance: 14.9
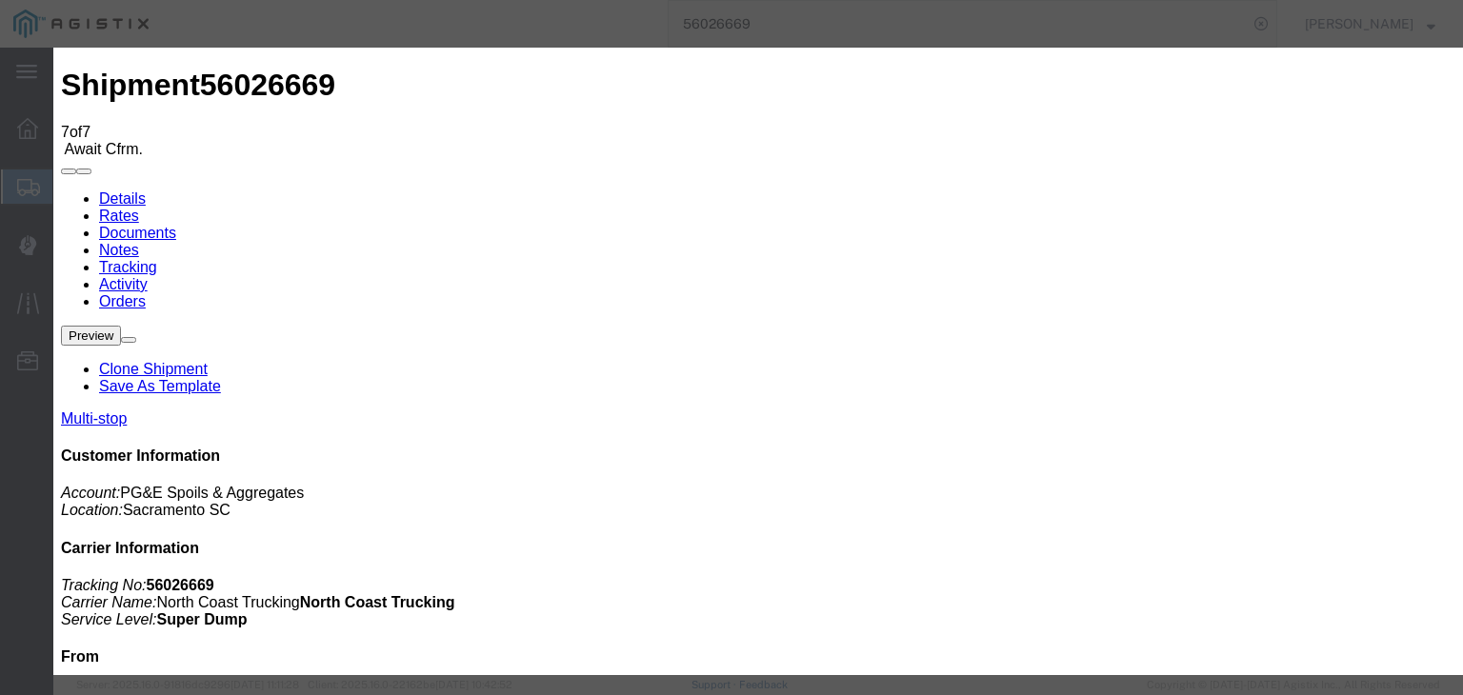
drag, startPoint x: 636, startPoint y: 211, endPoint x: 625, endPoint y: 231, distance: 23.0
type input "9:00 AM"
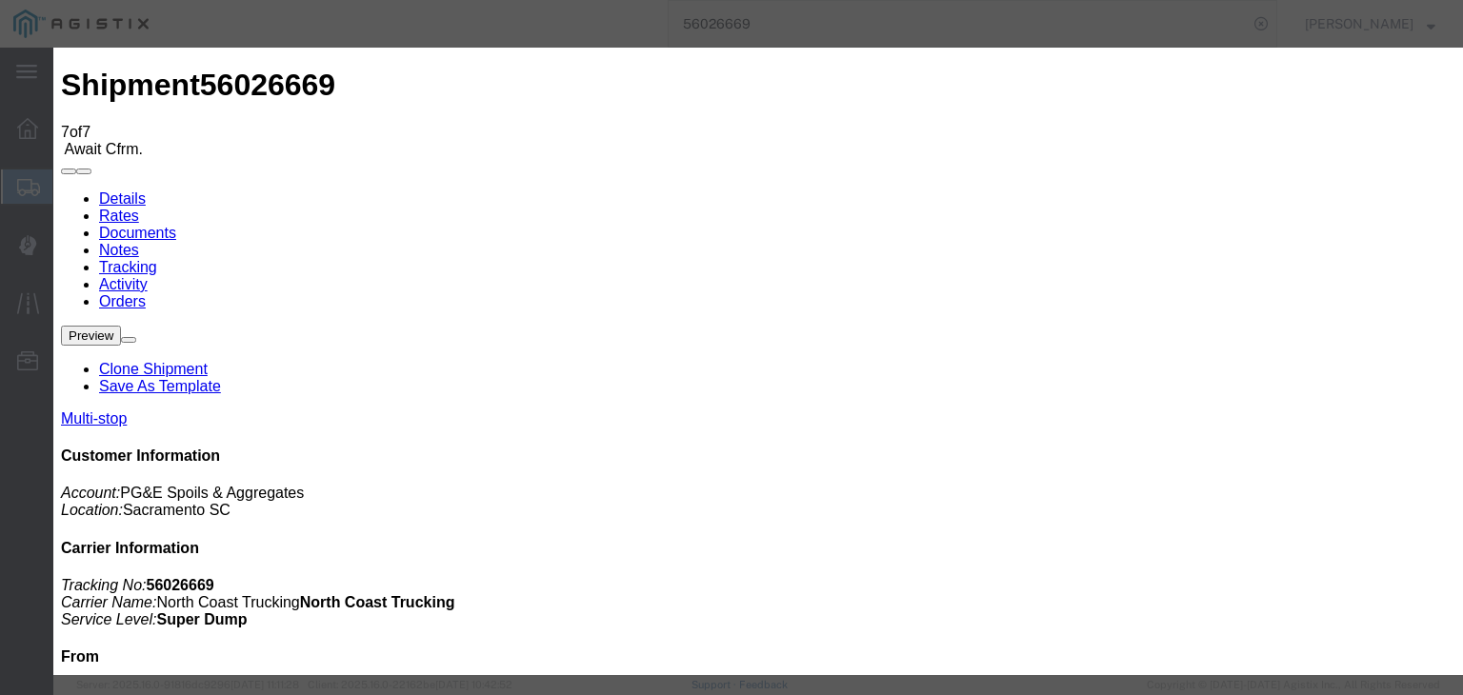
select select "ARVDLVLOC"
select select "{"pickupDeliveryInfoId": "121325627","pickupOrDelivery": "P","stopNum": "1","lo…"
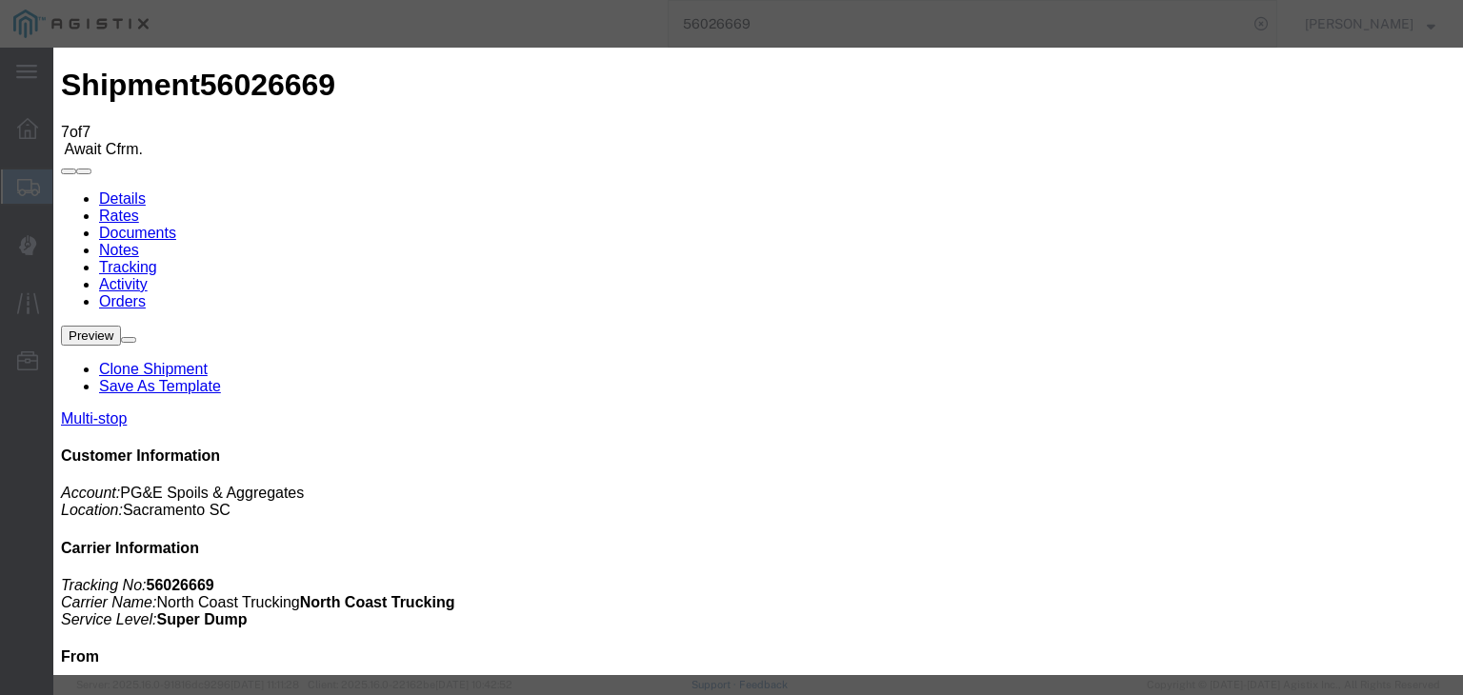
select select "CA"
type input "[GEOGRAPHIC_DATA]"
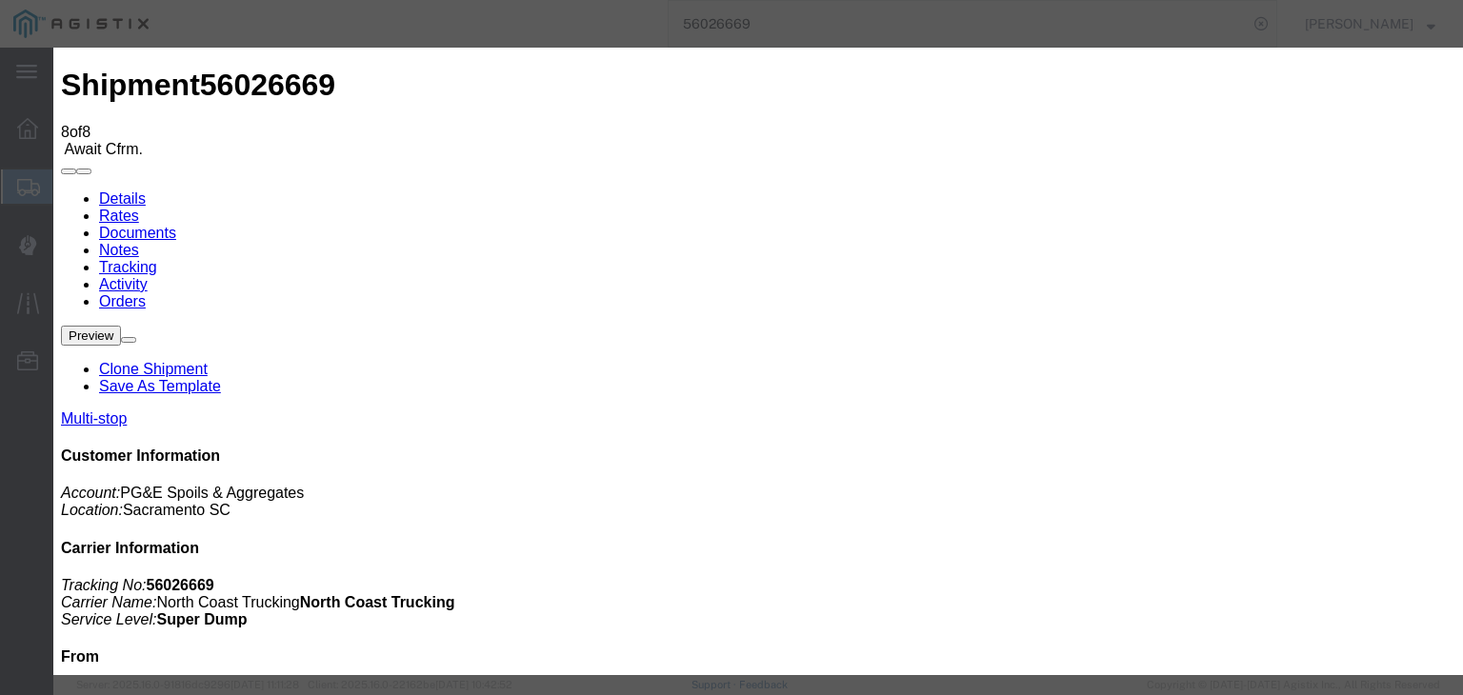
type input "[DATE]"
type input "2:00 AM"
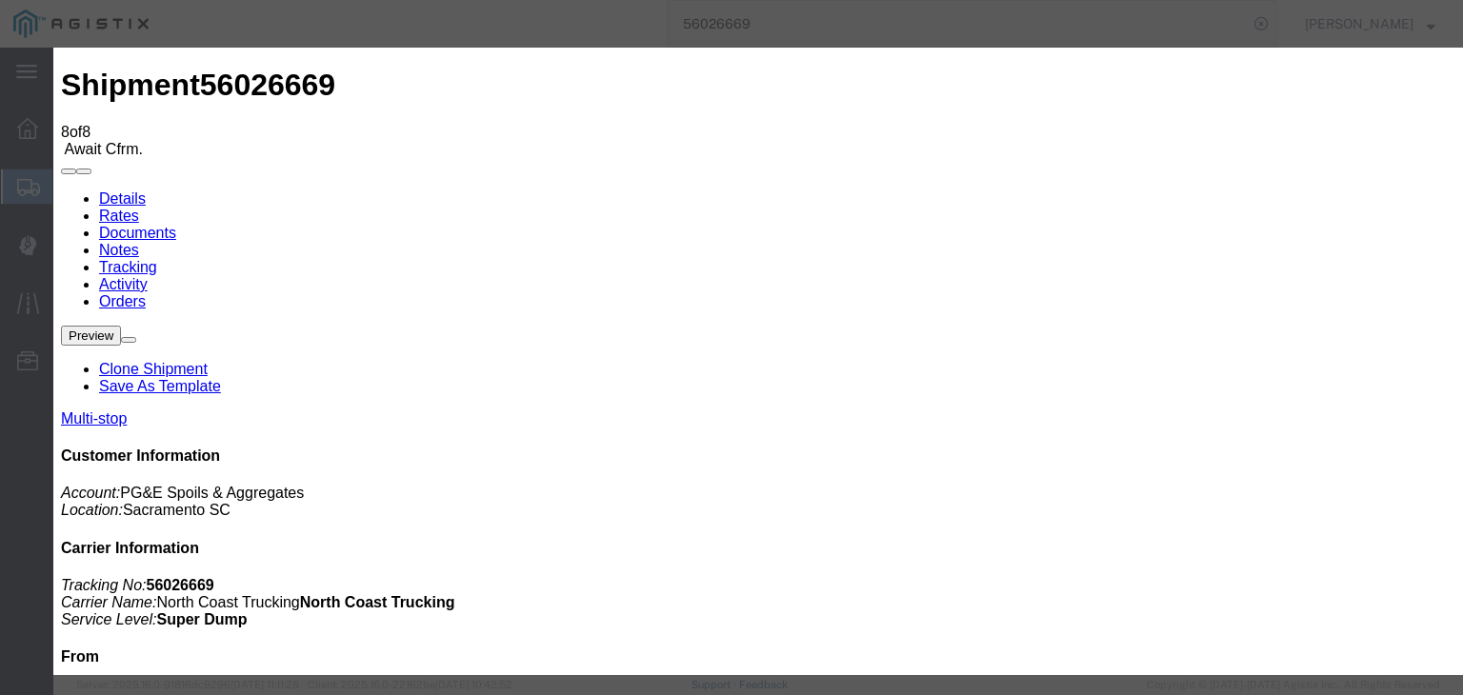
type input "[DATE]"
type input "2:00 AM"
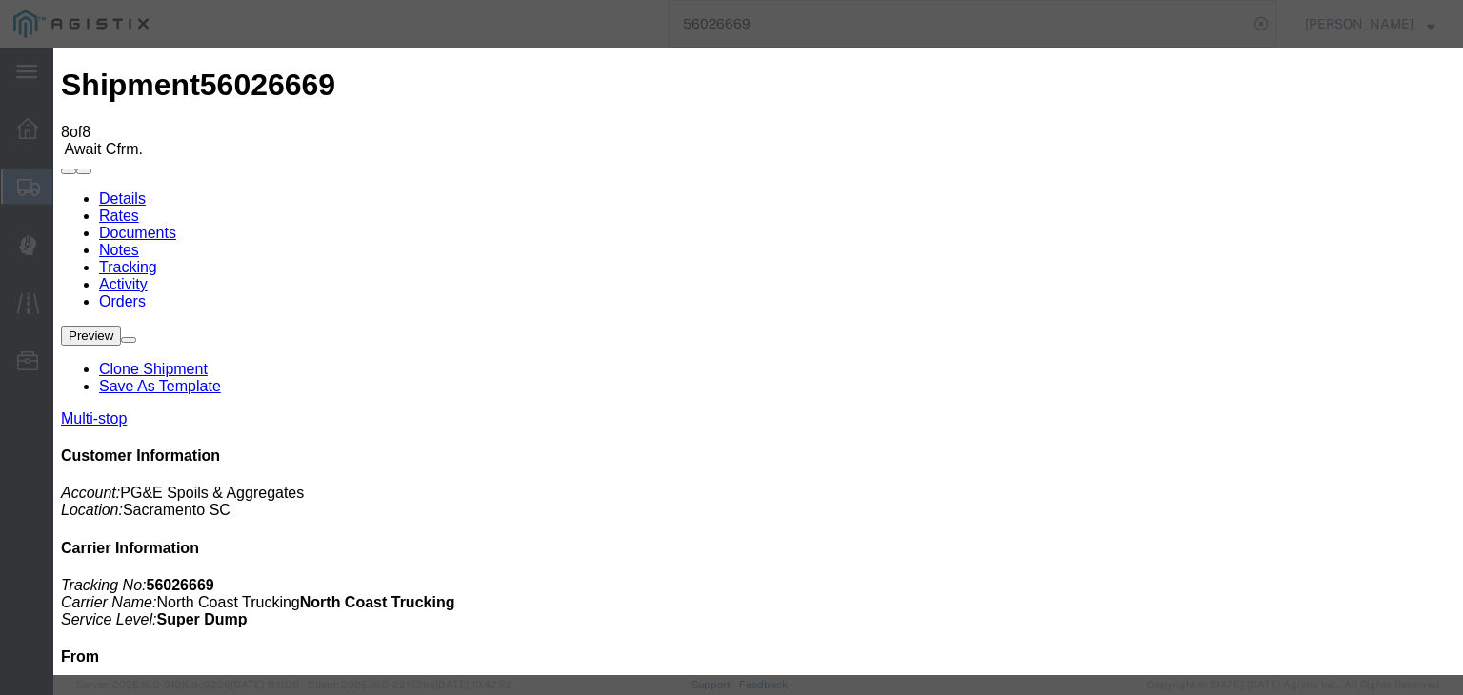
type input "[DATE]"
drag, startPoint x: 632, startPoint y: 123, endPoint x: 609, endPoint y: 101, distance: 31.7
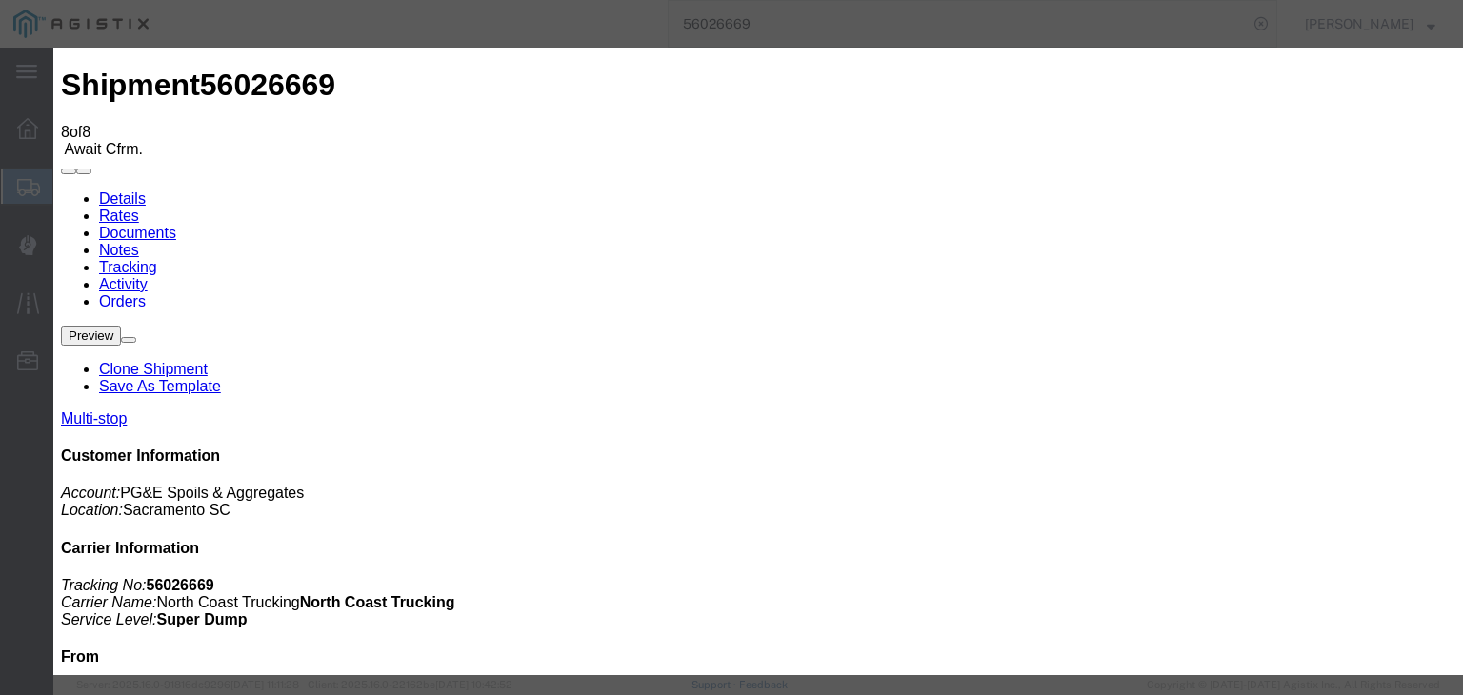
type input "9:20 AM"
select select "DPTDLVLOC"
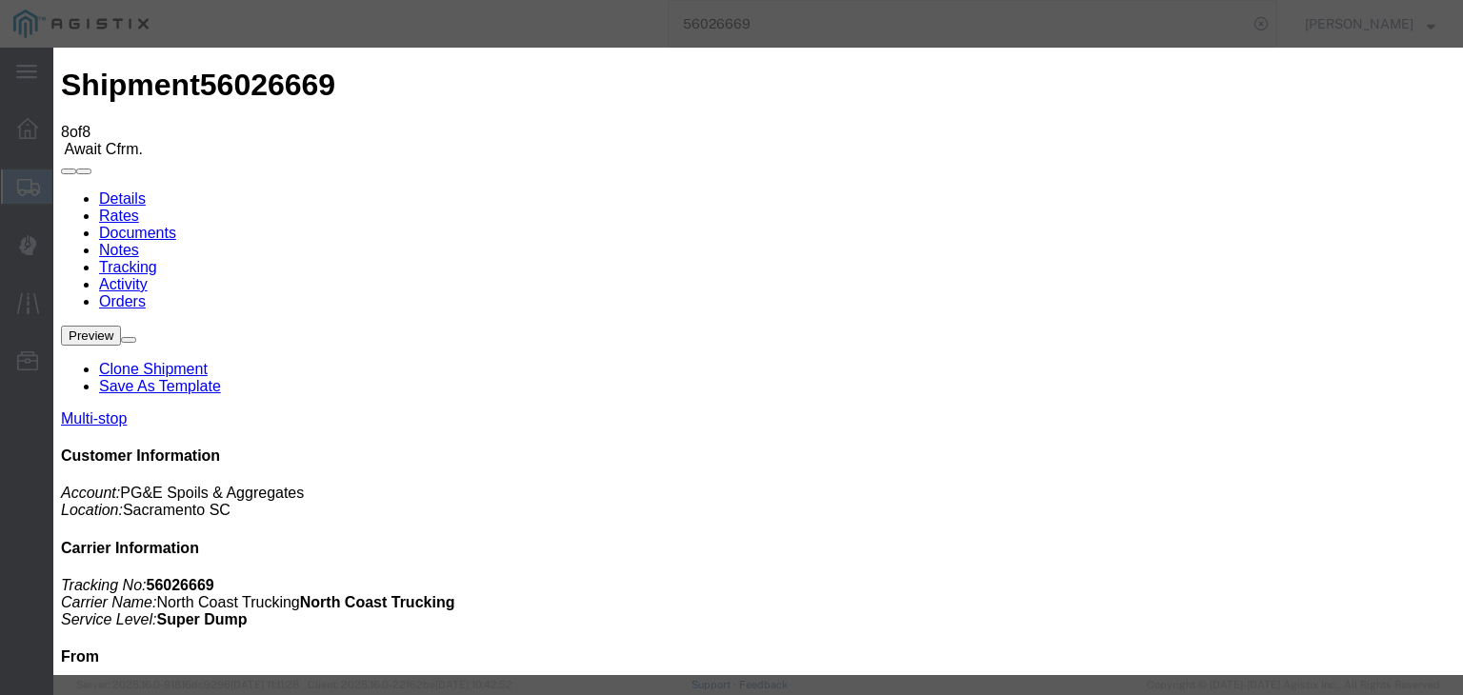
select select "{"pickupDeliveryInfoId": "121325627","pickupOrDelivery": "P","stopNum": "1","lo…"
select select "CA"
type input "[GEOGRAPHIC_DATA]"
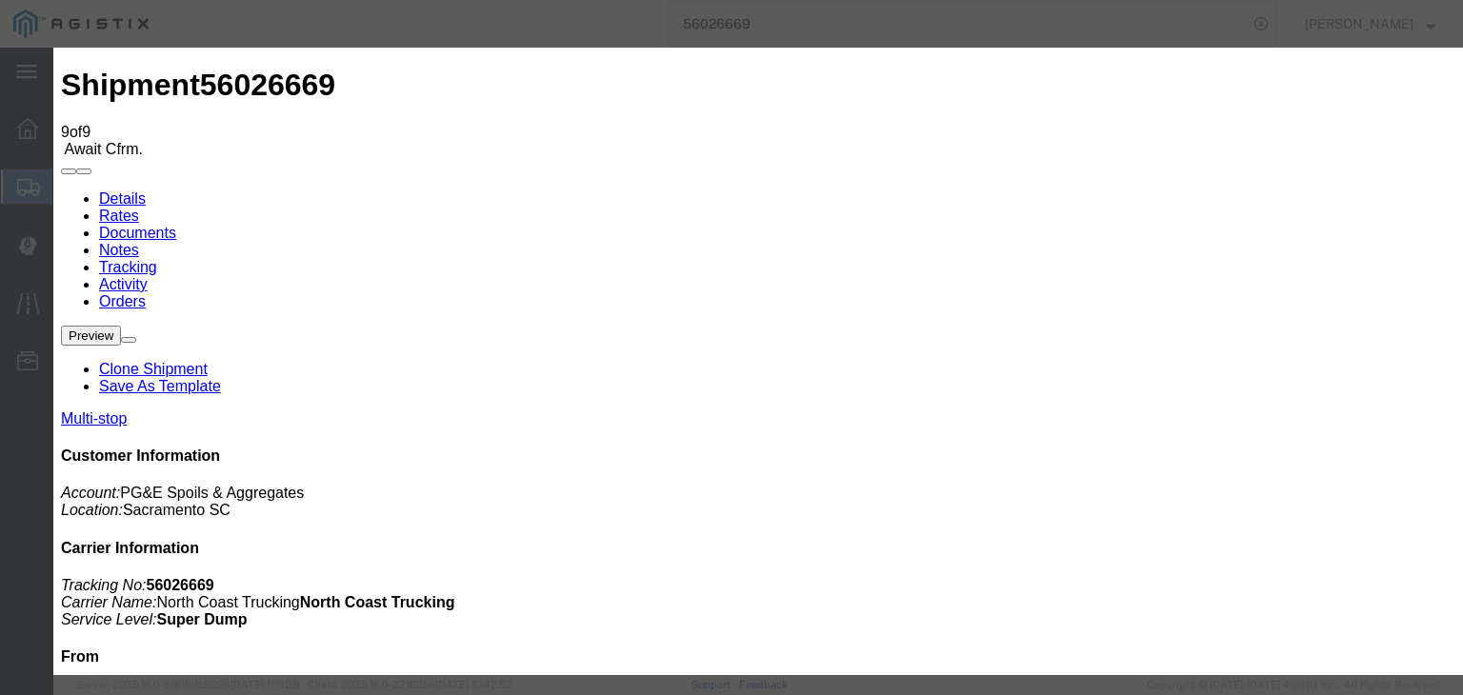
type input "[DATE]"
type input "2:00 AM"
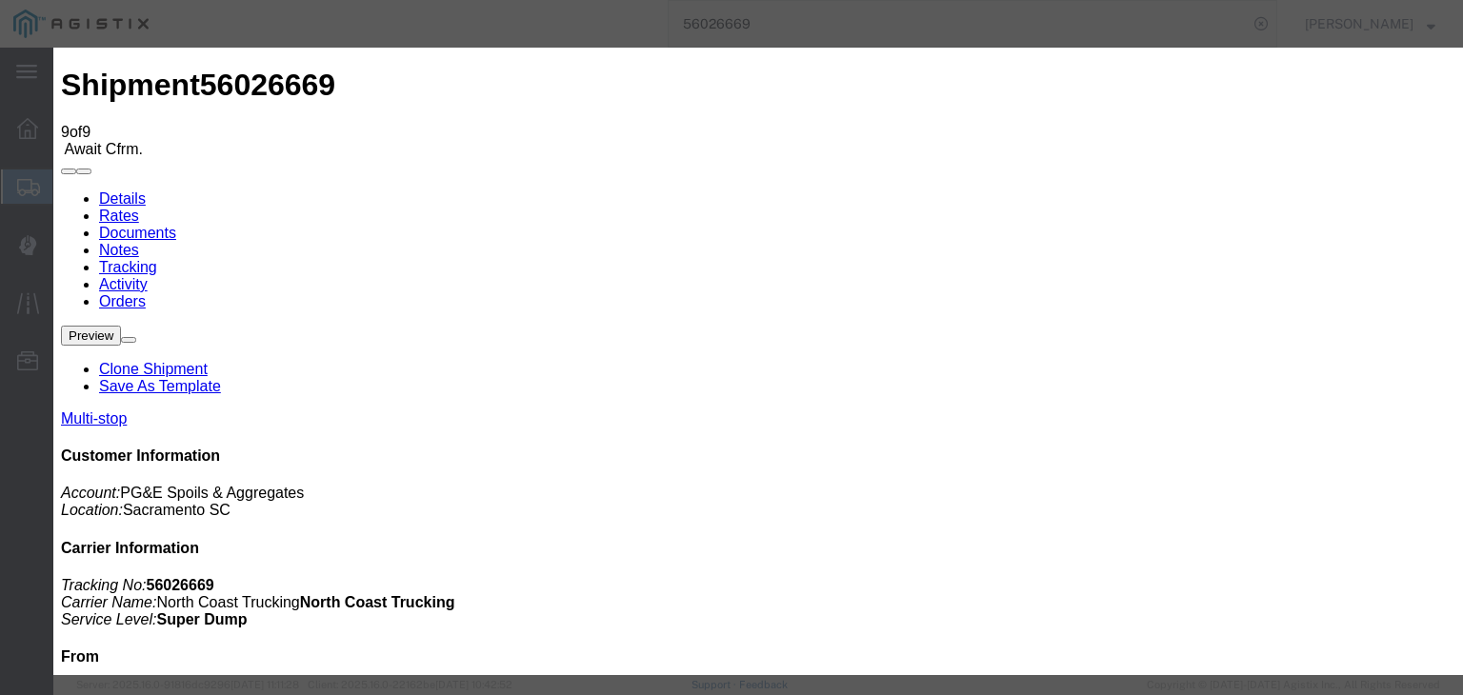
type input "[DATE]"
type input "9:56 AM"
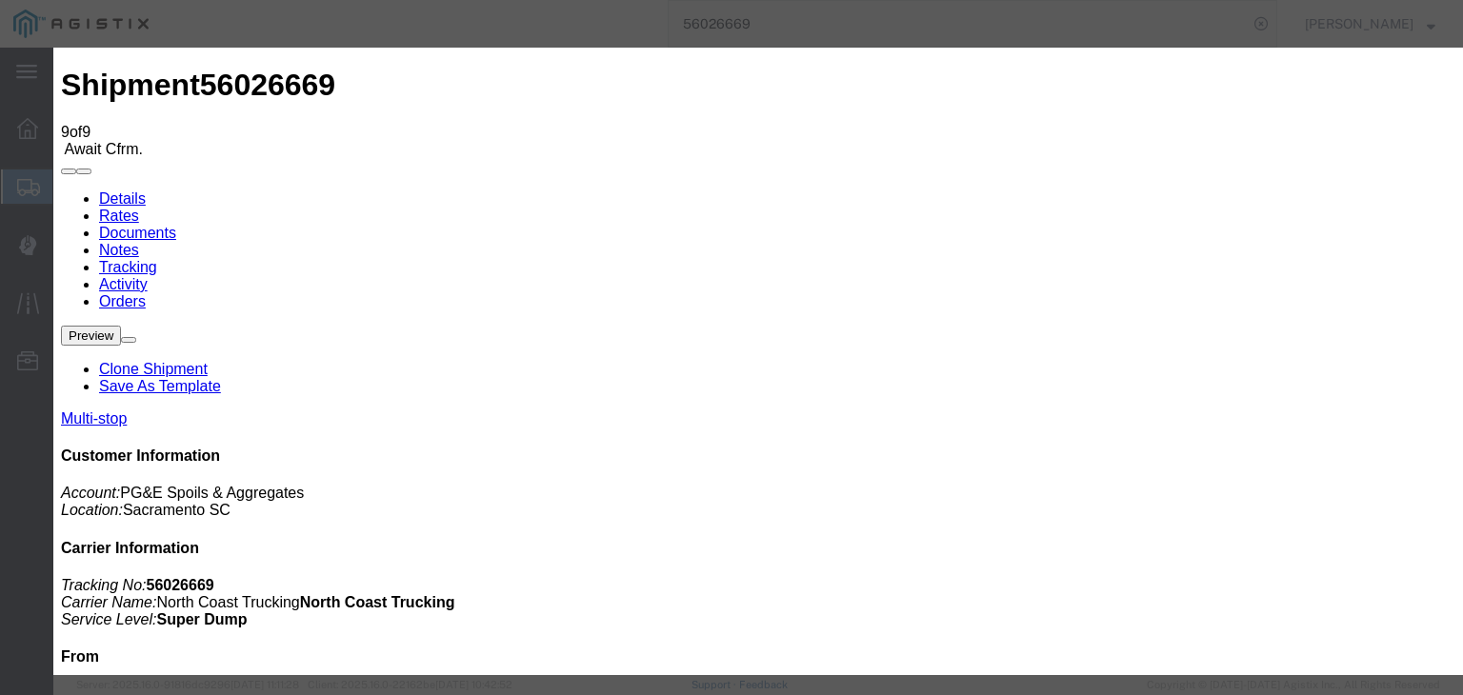
select select "ARVPULOC"
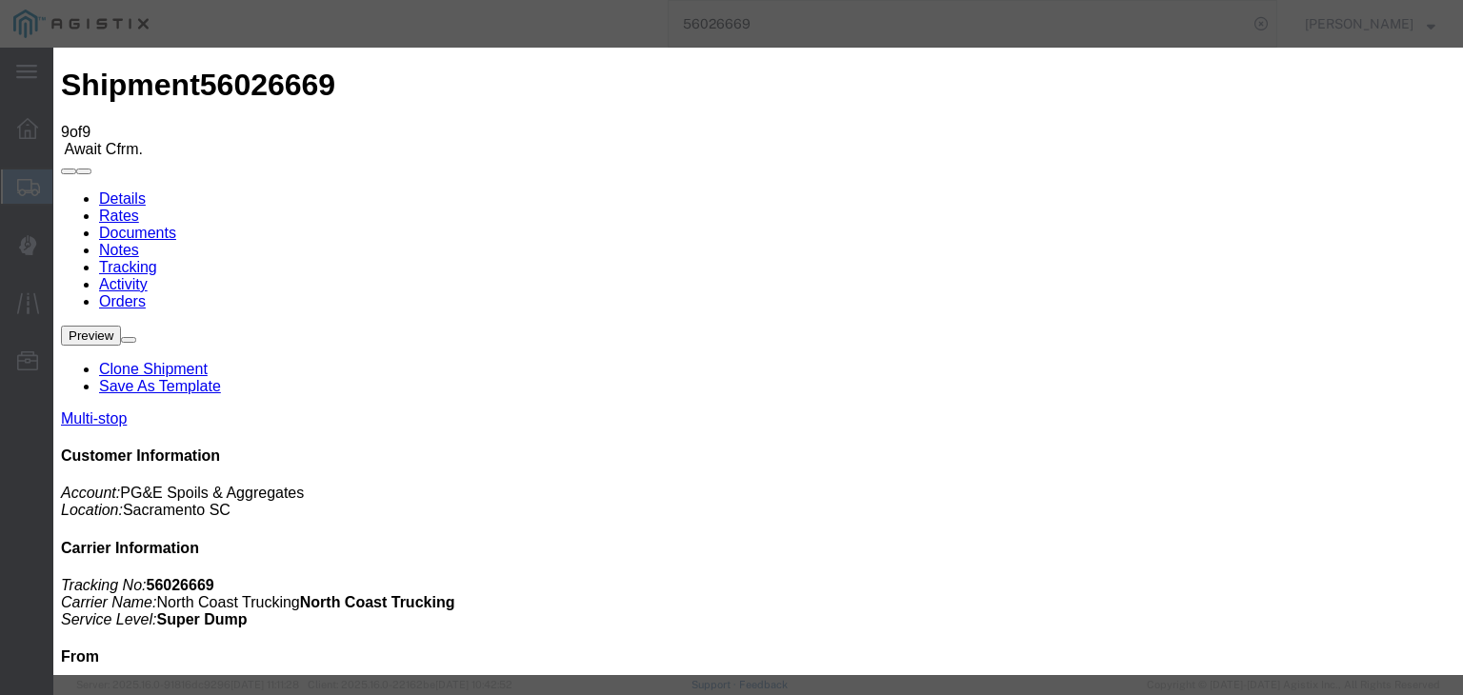
select select "CA"
type input "[GEOGRAPHIC_DATA][PERSON_NAME]"
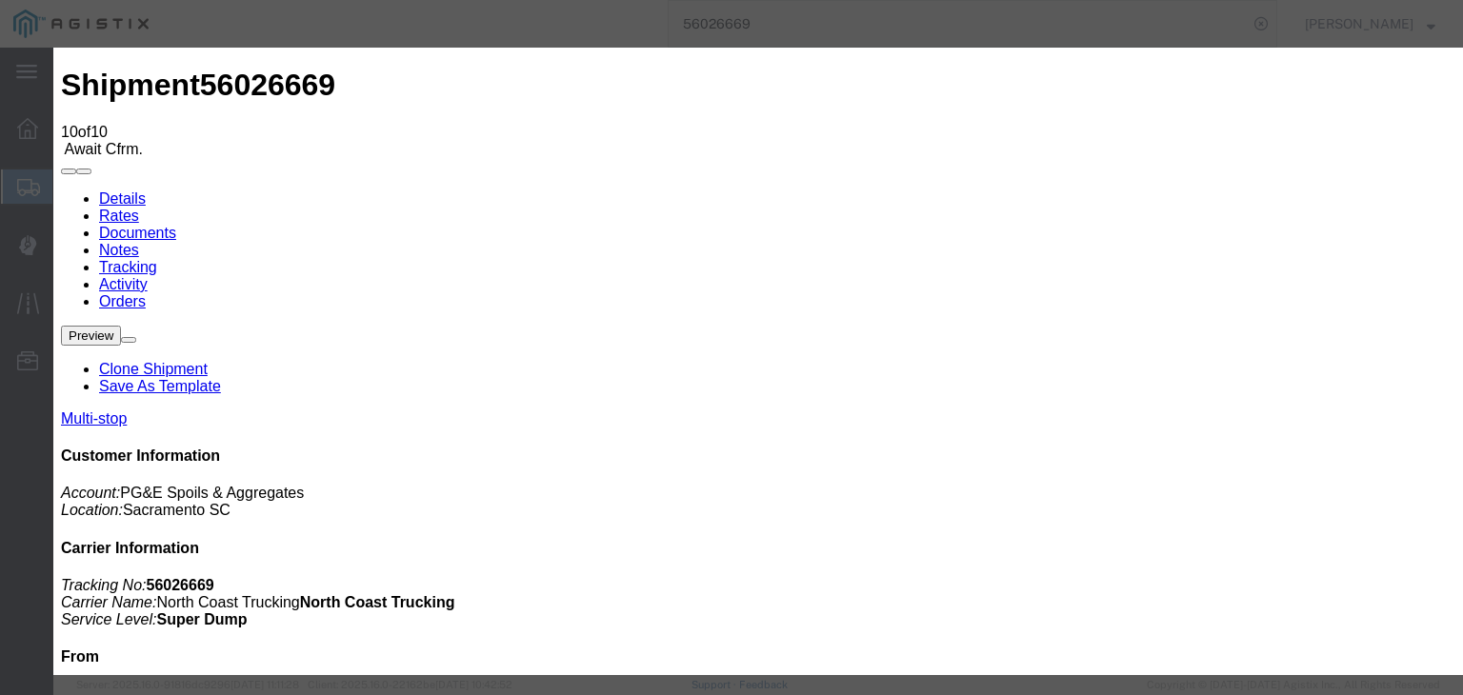
type input "[DATE]"
type input "2:00 AM"
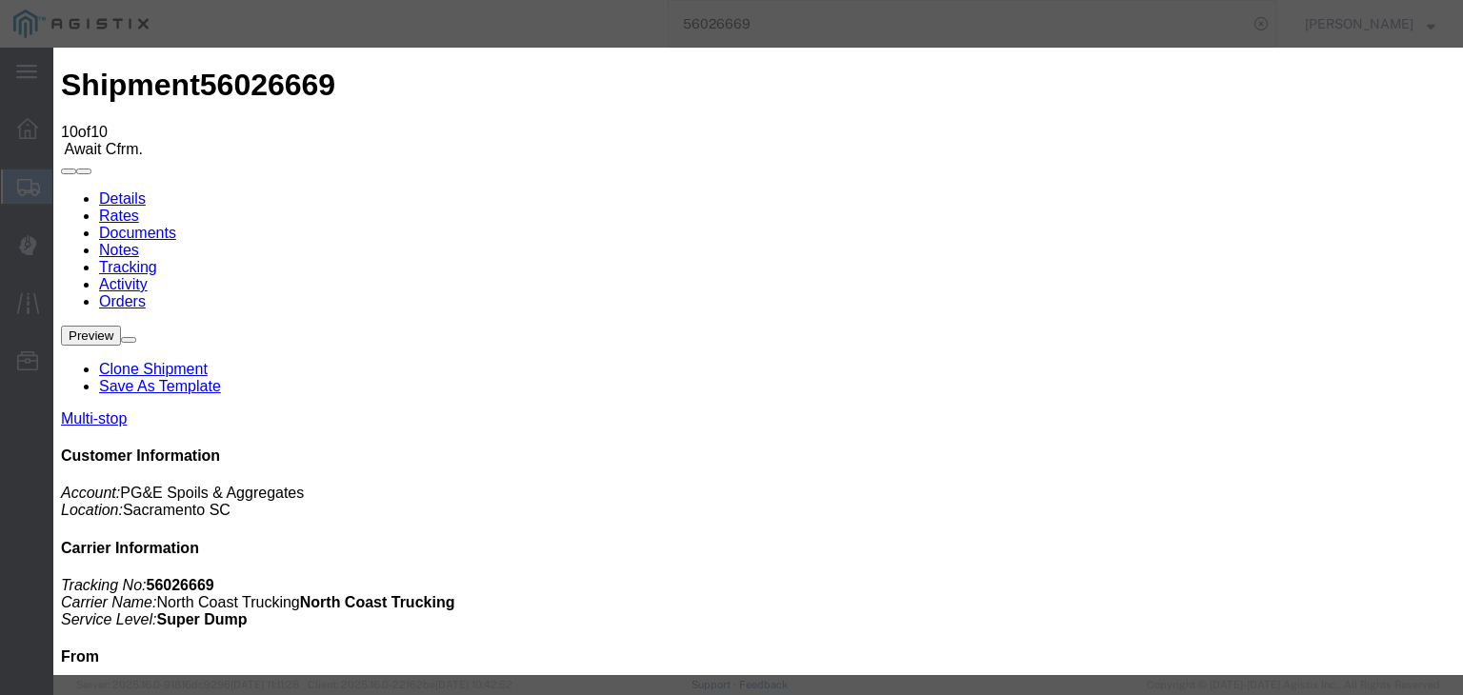
drag, startPoint x: 535, startPoint y: 443, endPoint x: 542, endPoint y: 429, distance: 14.9
type input "[DATE]"
type input "10:08 AM"
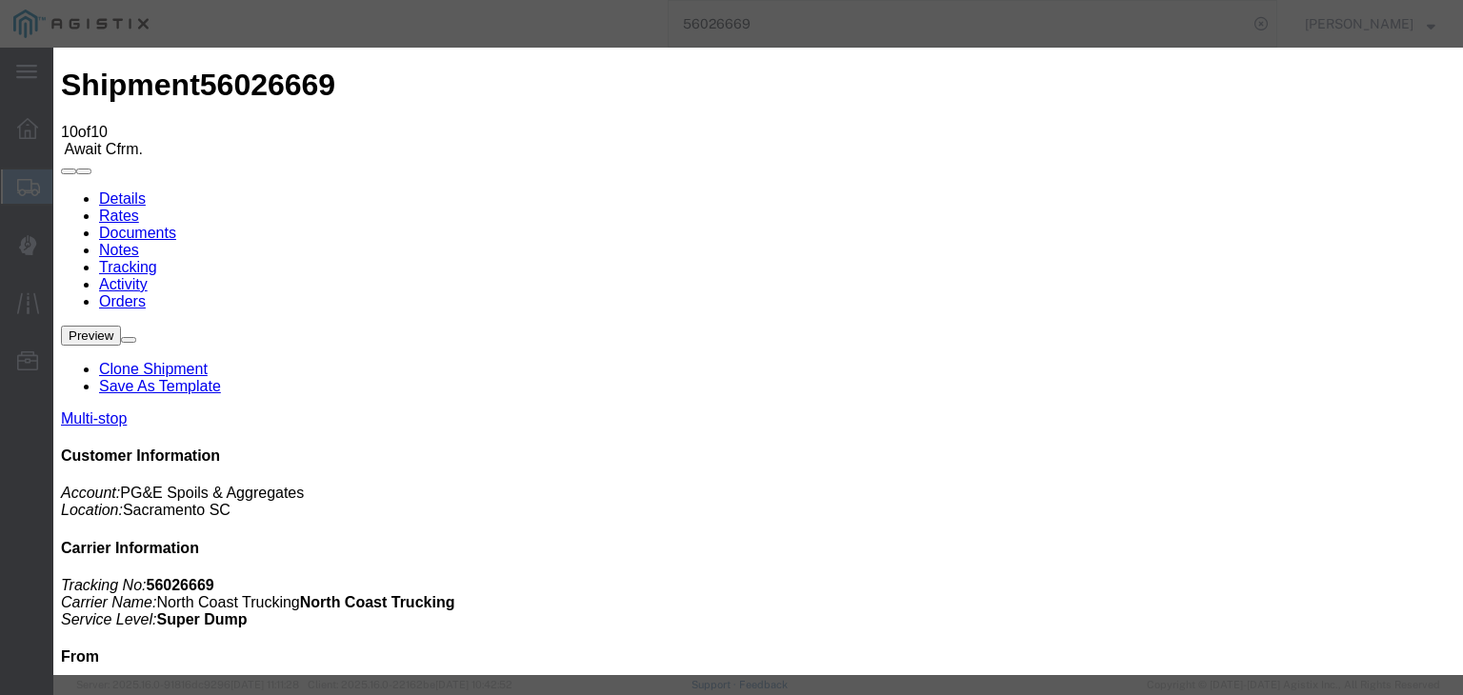
select select "DPTPULOC"
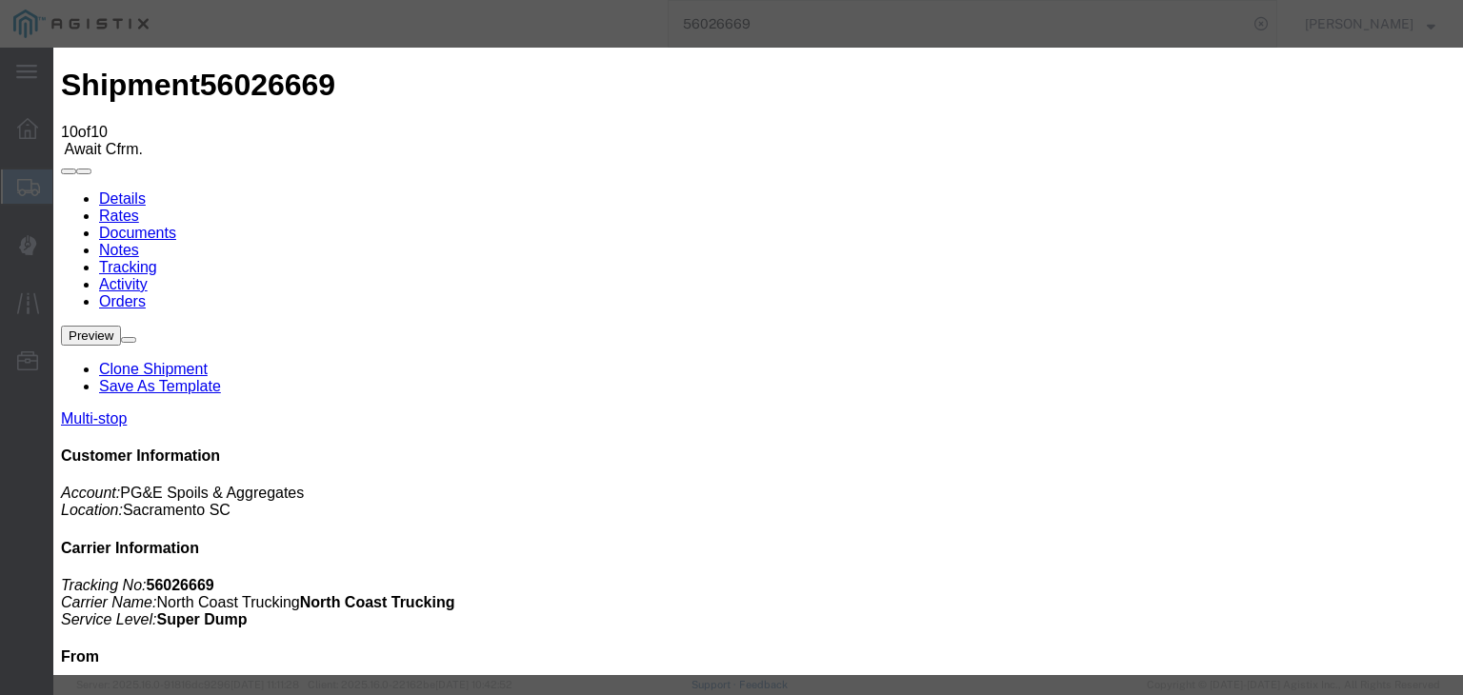
select select "CA"
type input "[GEOGRAPHIC_DATA][PERSON_NAME]"
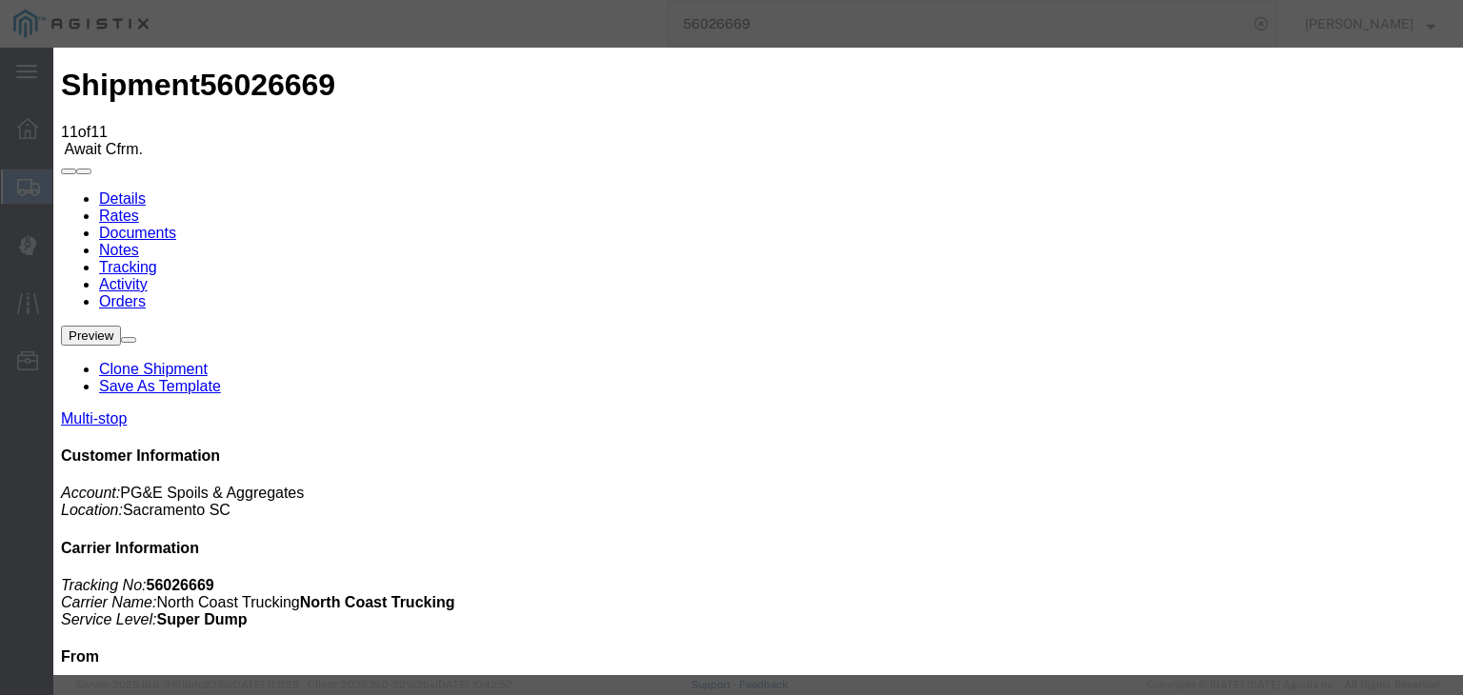
type input "[DATE]"
type input "2:00 AM"
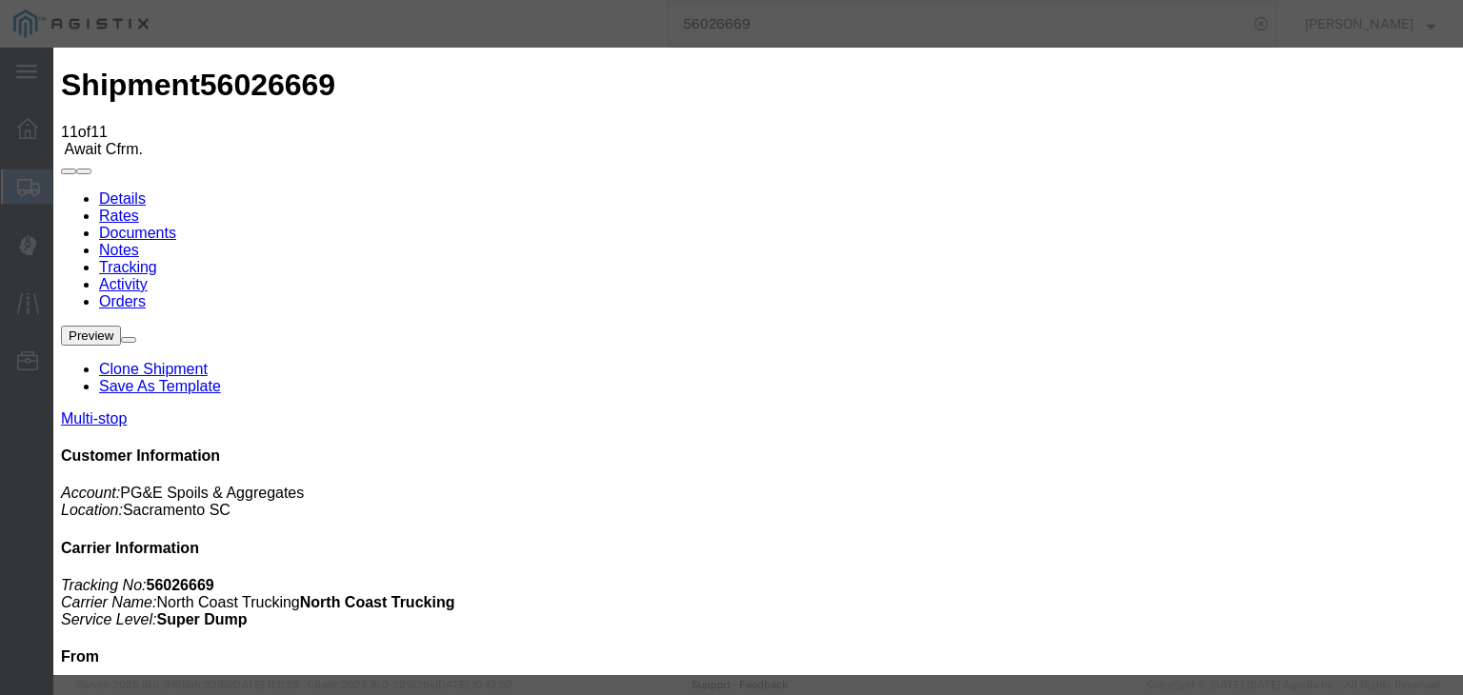
scroll to position [0, 4]
drag, startPoint x: 536, startPoint y: 443, endPoint x: 547, endPoint y: 425, distance: 20.9
type input "[DATE]"
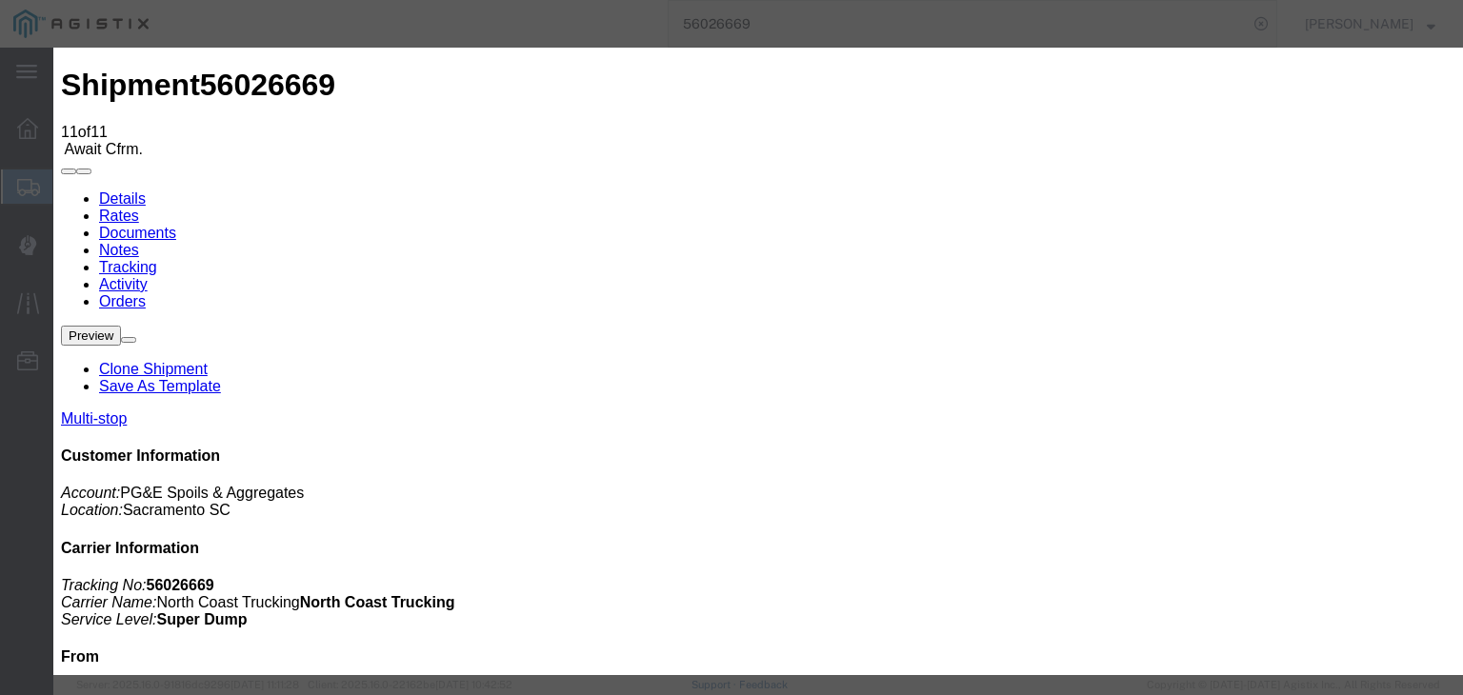
type input "10:45 AM"
select select "ARVDLVLOC"
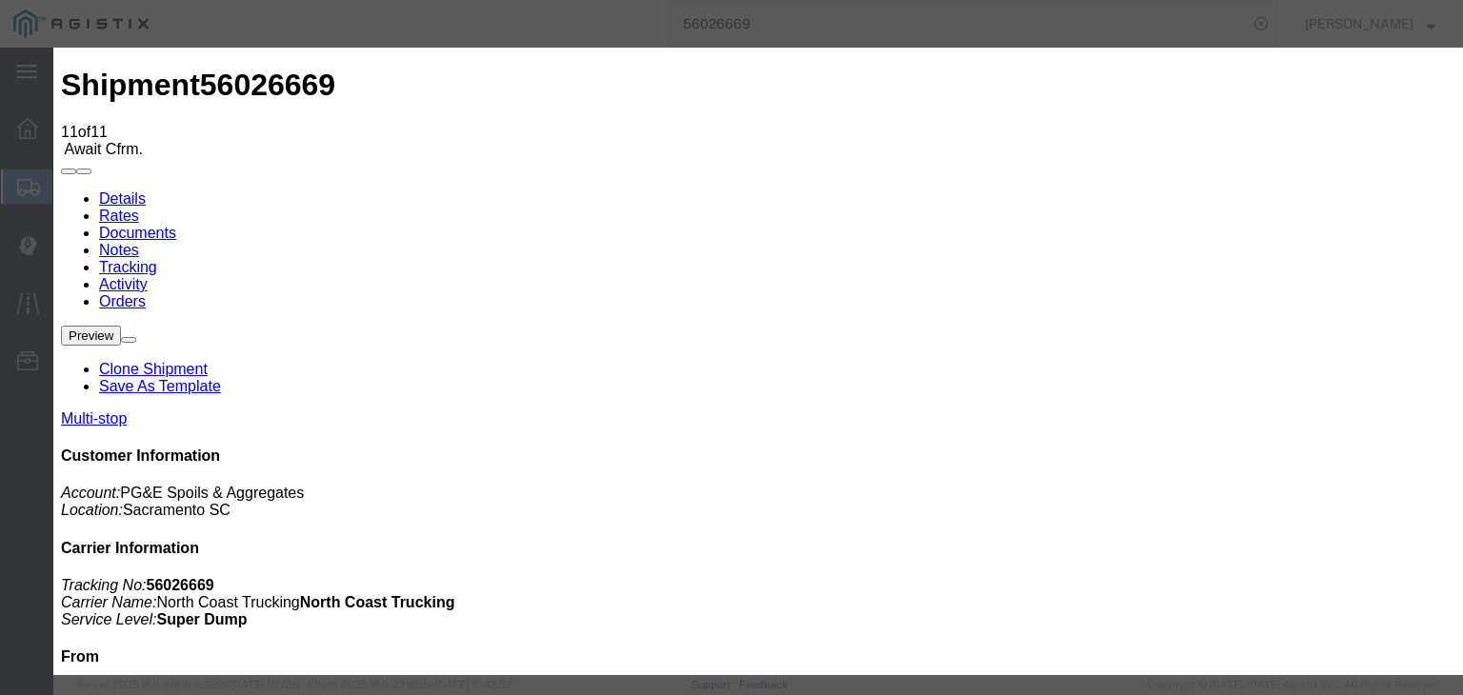
drag, startPoint x: 1005, startPoint y: 241, endPoint x: 1009, endPoint y: 252, distance: 12.0
select select "{"pickupDeliveryInfoId": "121325627","pickupOrDelivery": "P","stopNum": "1","lo…"
select select "CA"
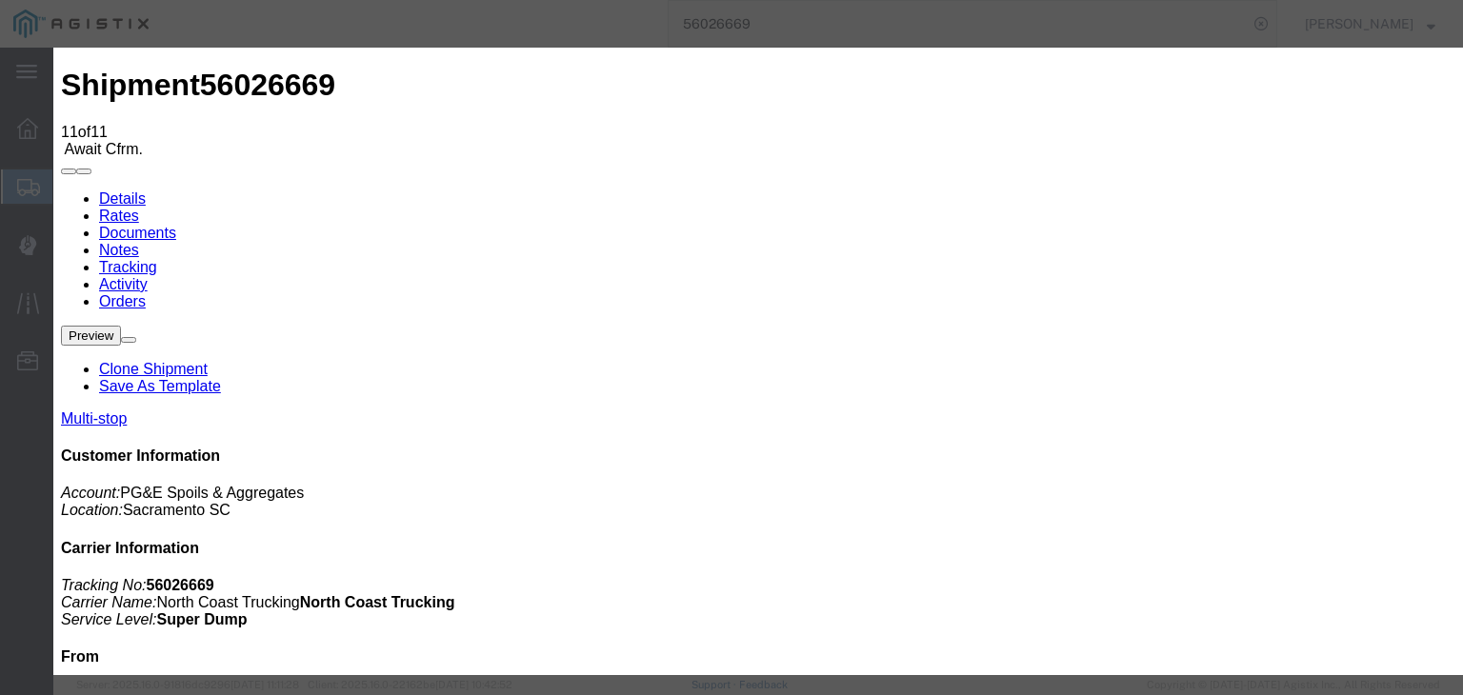
type input "[GEOGRAPHIC_DATA]"
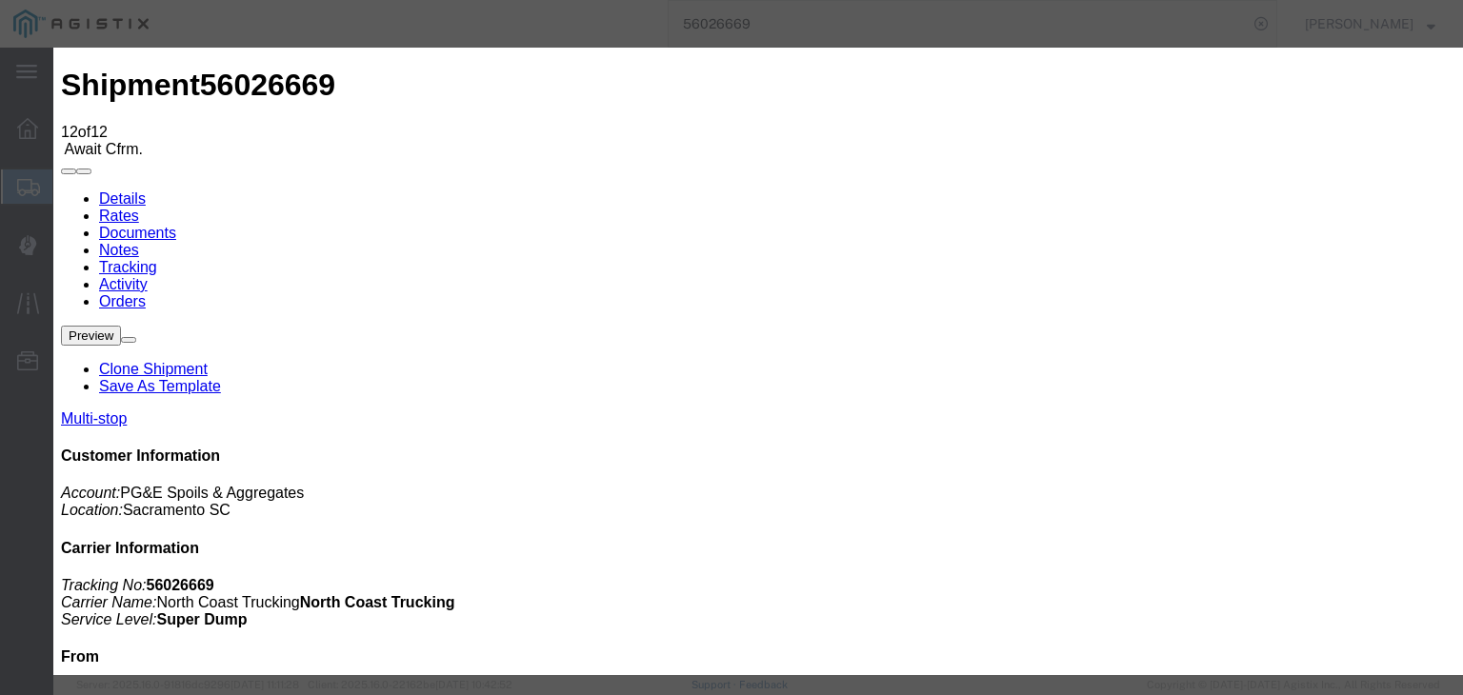
type input "[DATE]"
type input "2:00 AM"
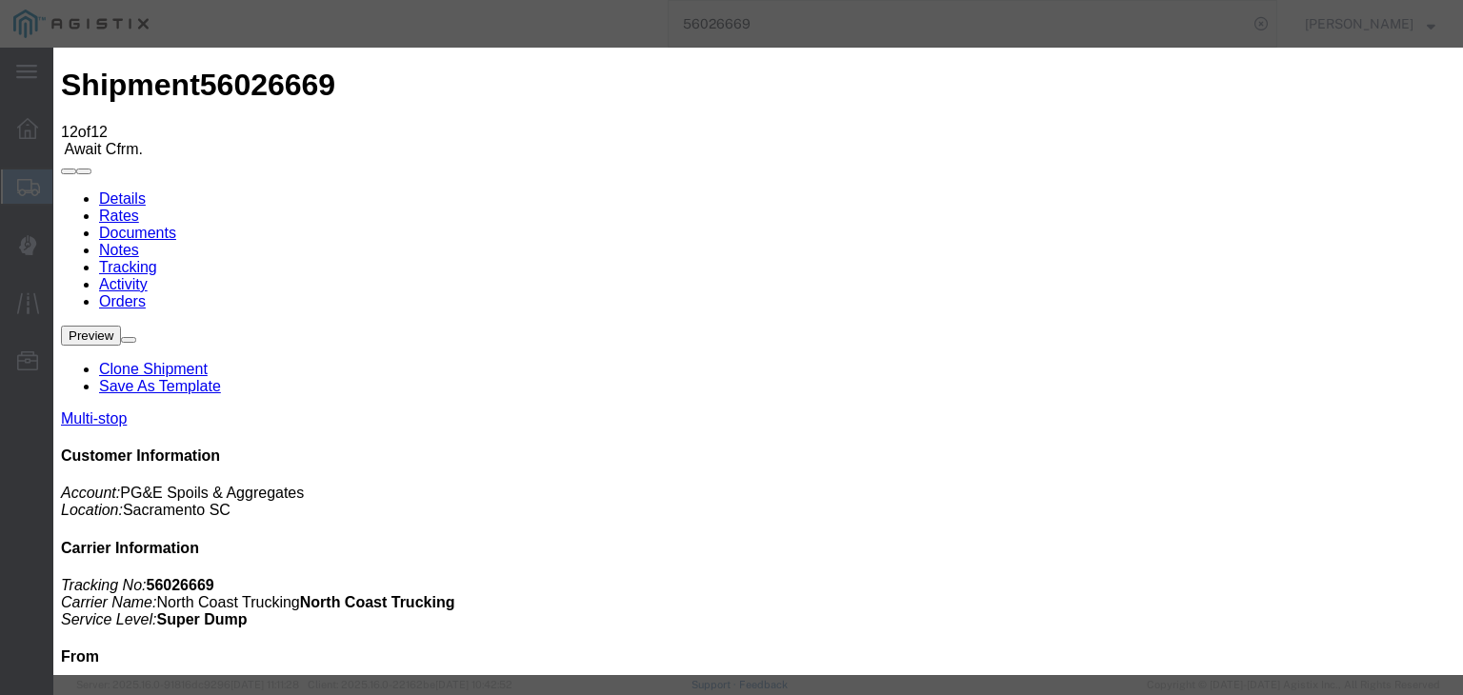
type input "[DATE]"
drag, startPoint x: 673, startPoint y: 218, endPoint x: 667, endPoint y: 249, distance: 31.2
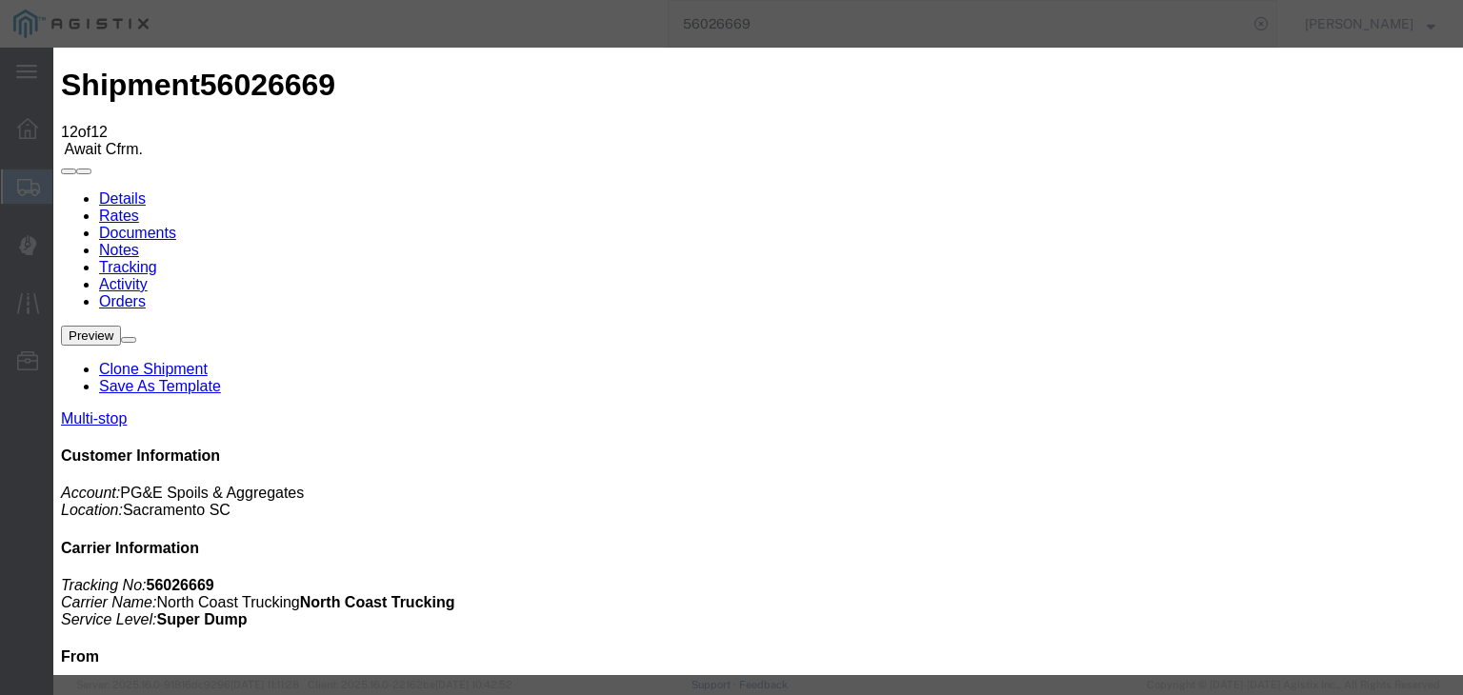
type input "11:20 AM"
drag, startPoint x: 608, startPoint y: 277, endPoint x: 604, endPoint y: 287, distance: 10.6
select select "DPTDLVLOC"
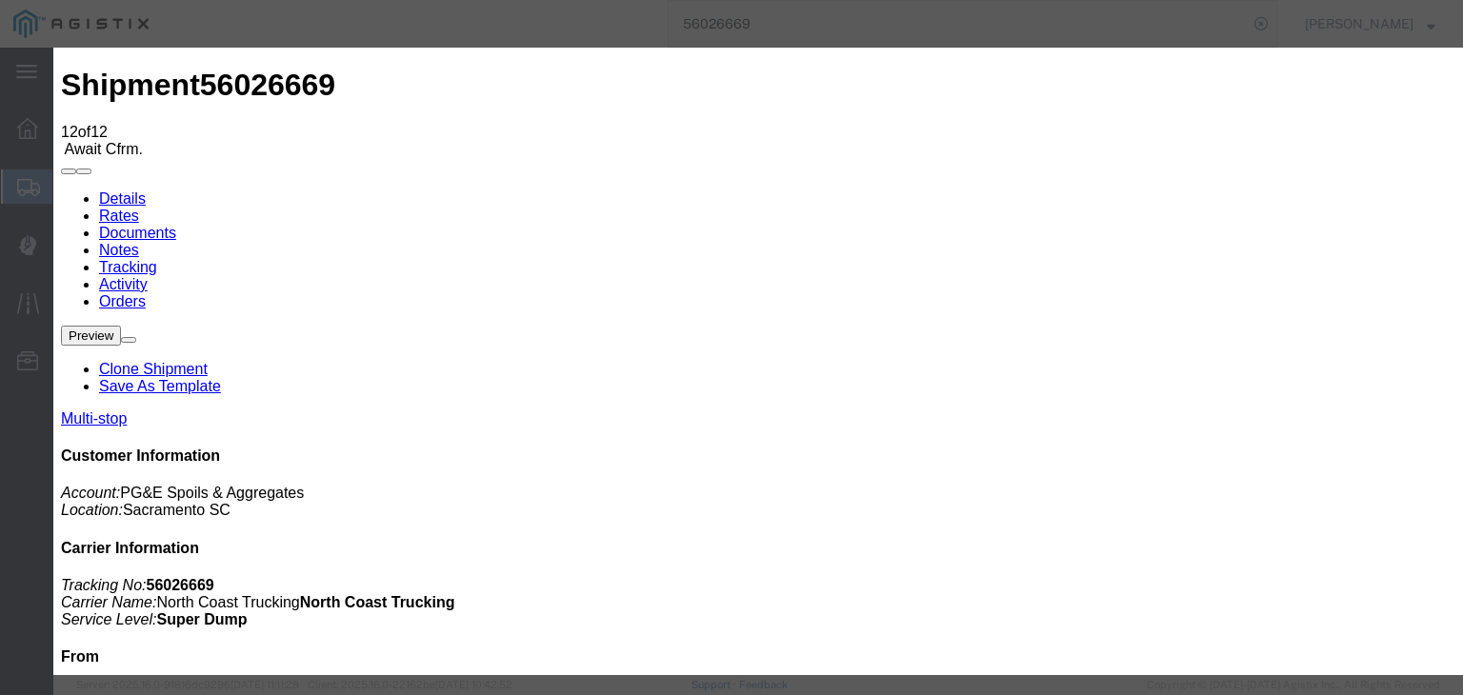
select select "{"pickupDeliveryInfoId": "121325627","pickupOrDelivery": "P","stopNum": "1","lo…"
select select "CA"
type input "[GEOGRAPHIC_DATA]"
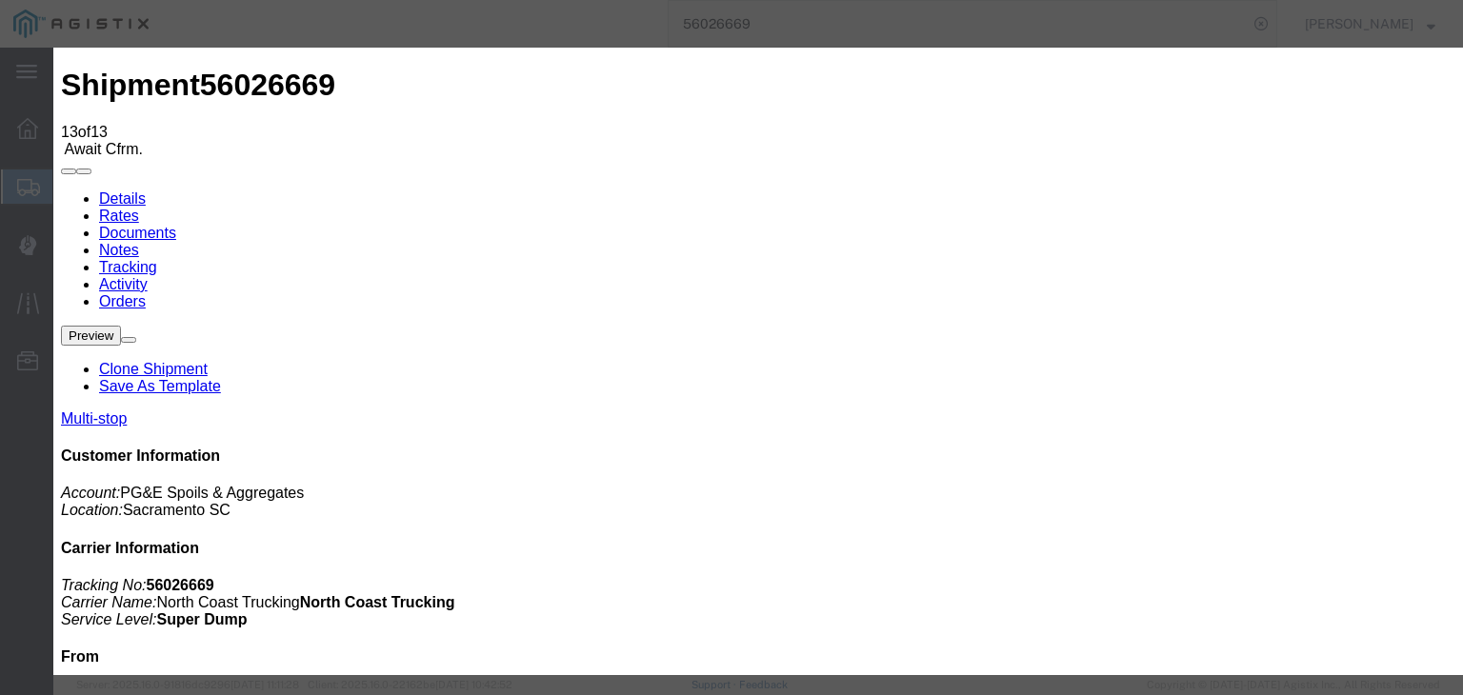
type input "[DATE]"
type input "2:00 AM"
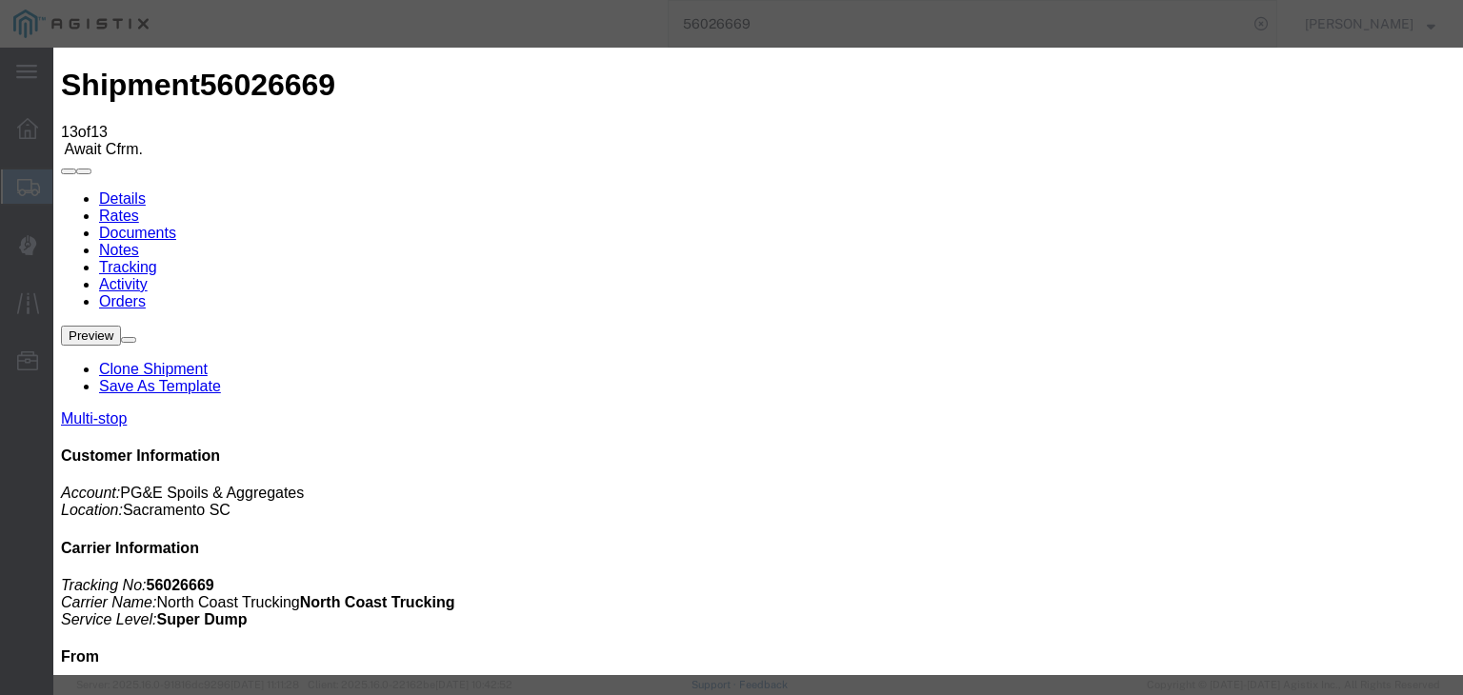
type input "[DATE]"
type input "11:55 AM"
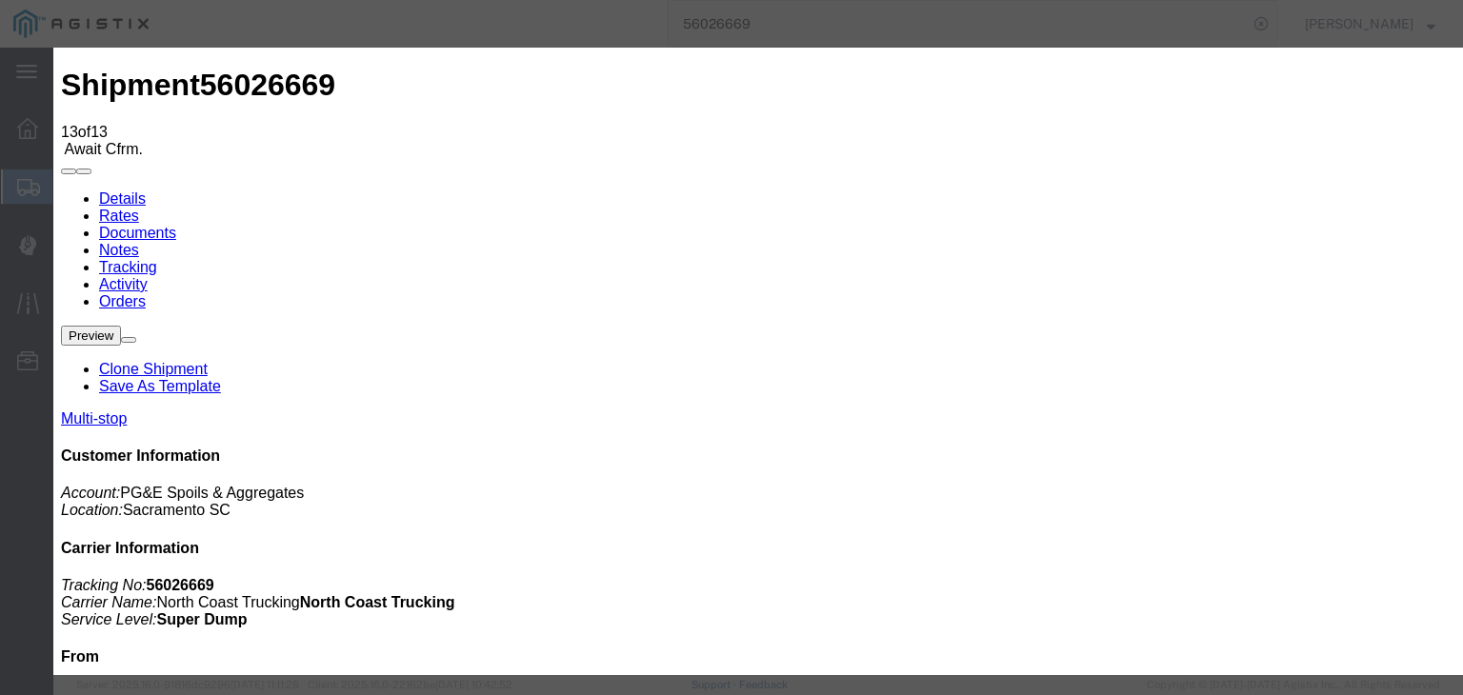
select select "ARVPULOC"
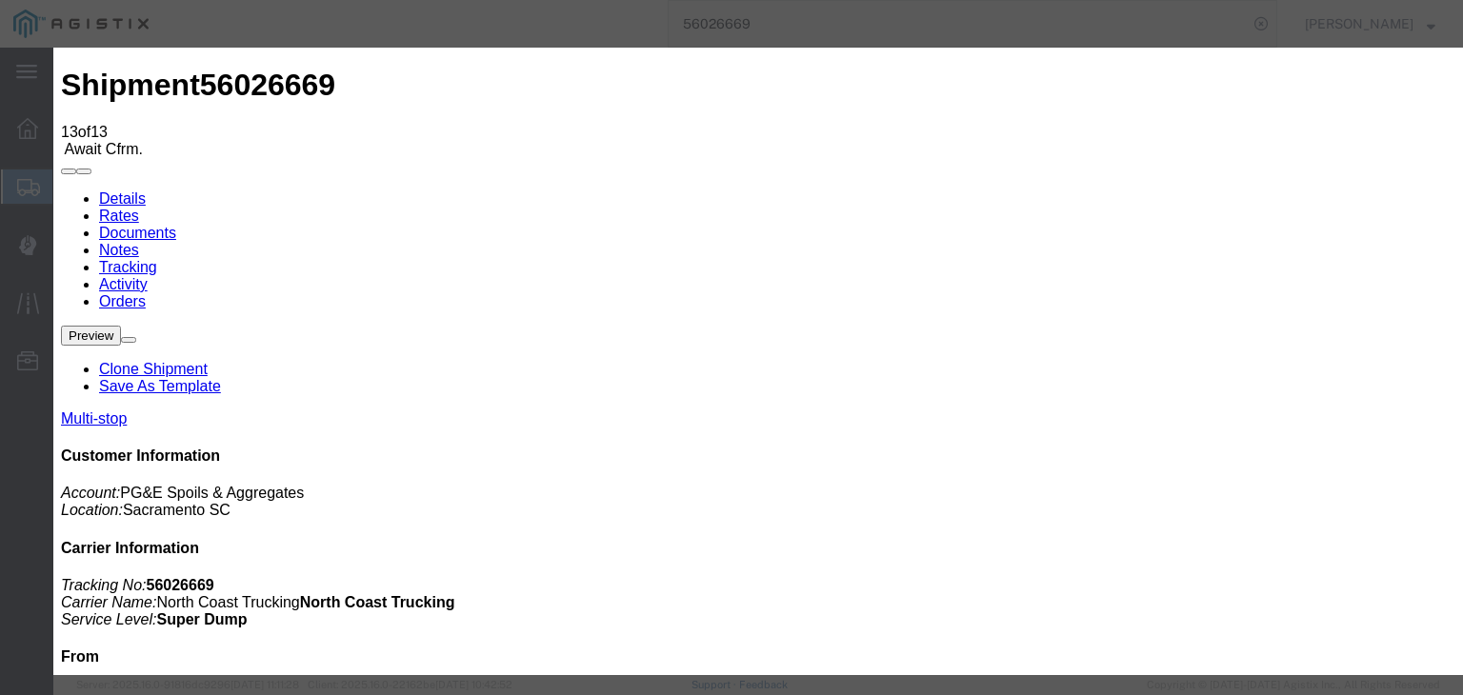
select select "CA"
type input "[GEOGRAPHIC_DATA][PERSON_NAME]"
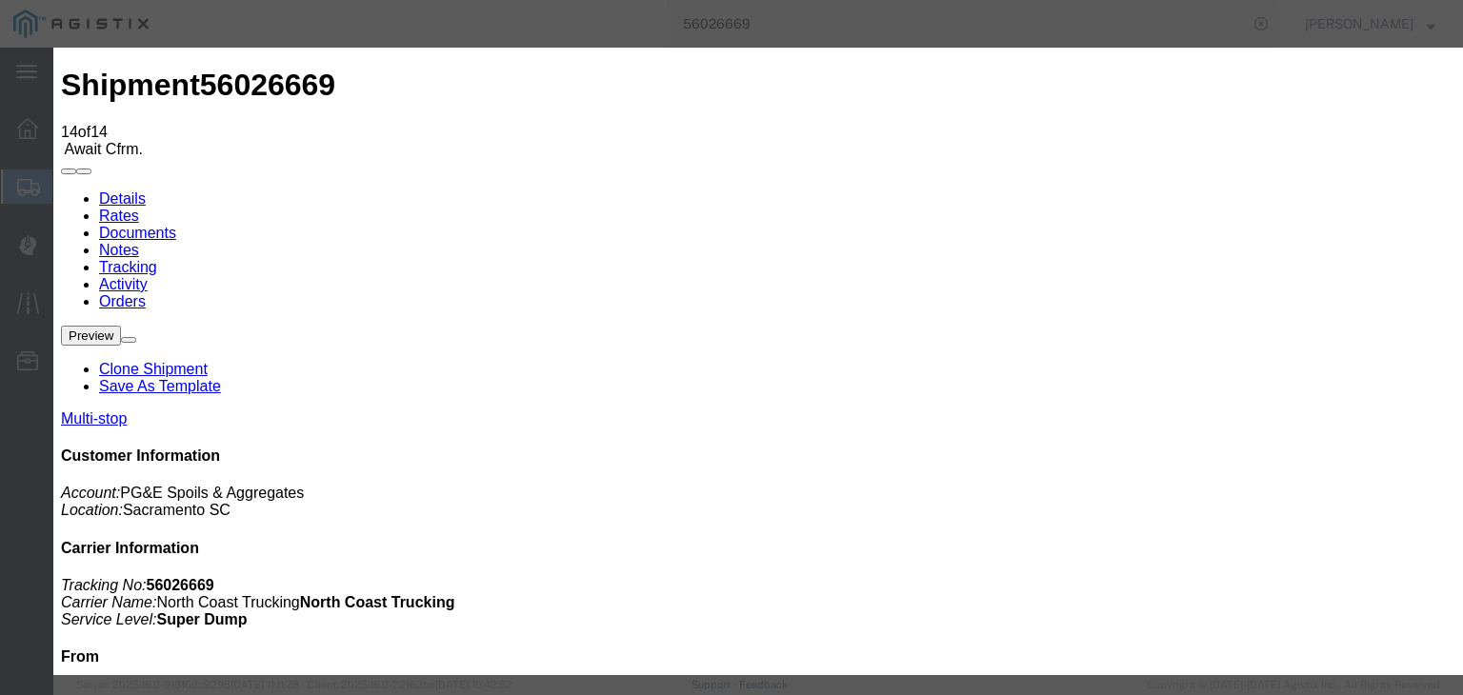
type input "[DATE]"
type input "2:00 AM"
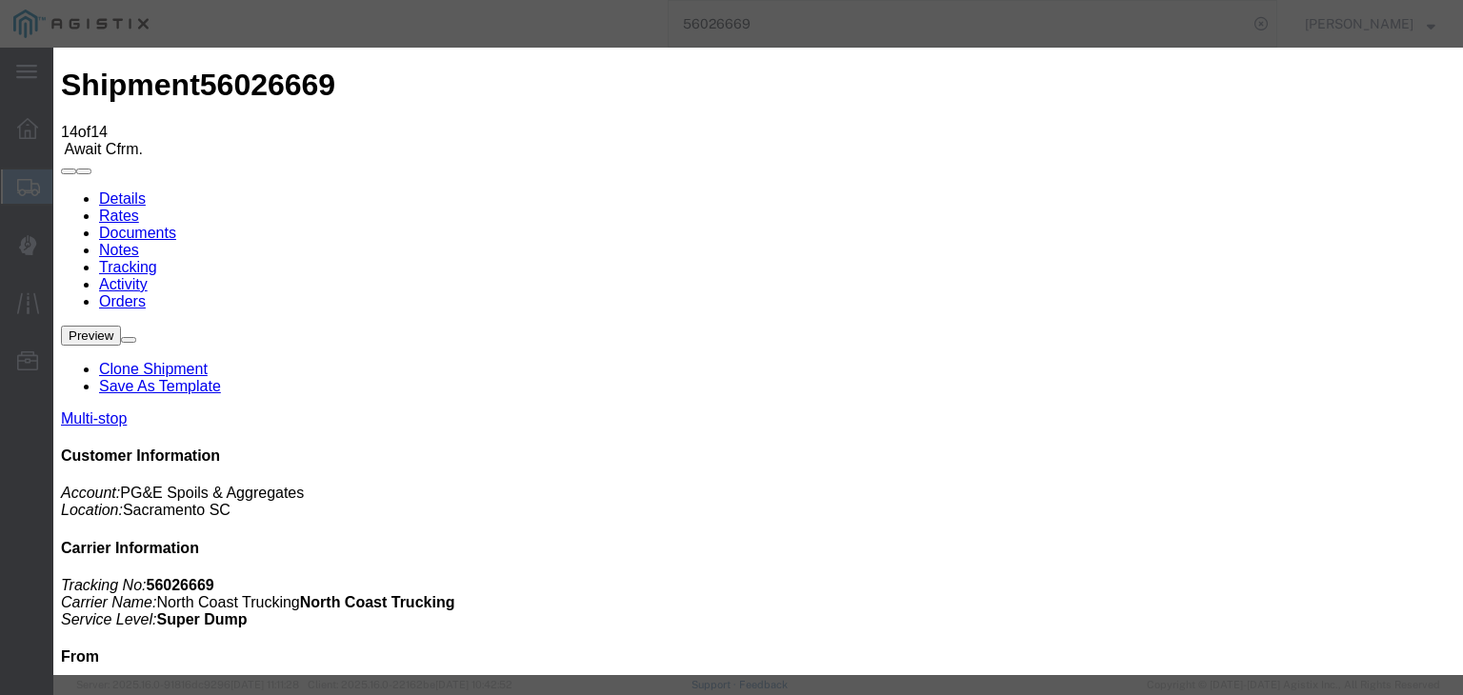
type input "[DATE]"
type input "12:00 PM"
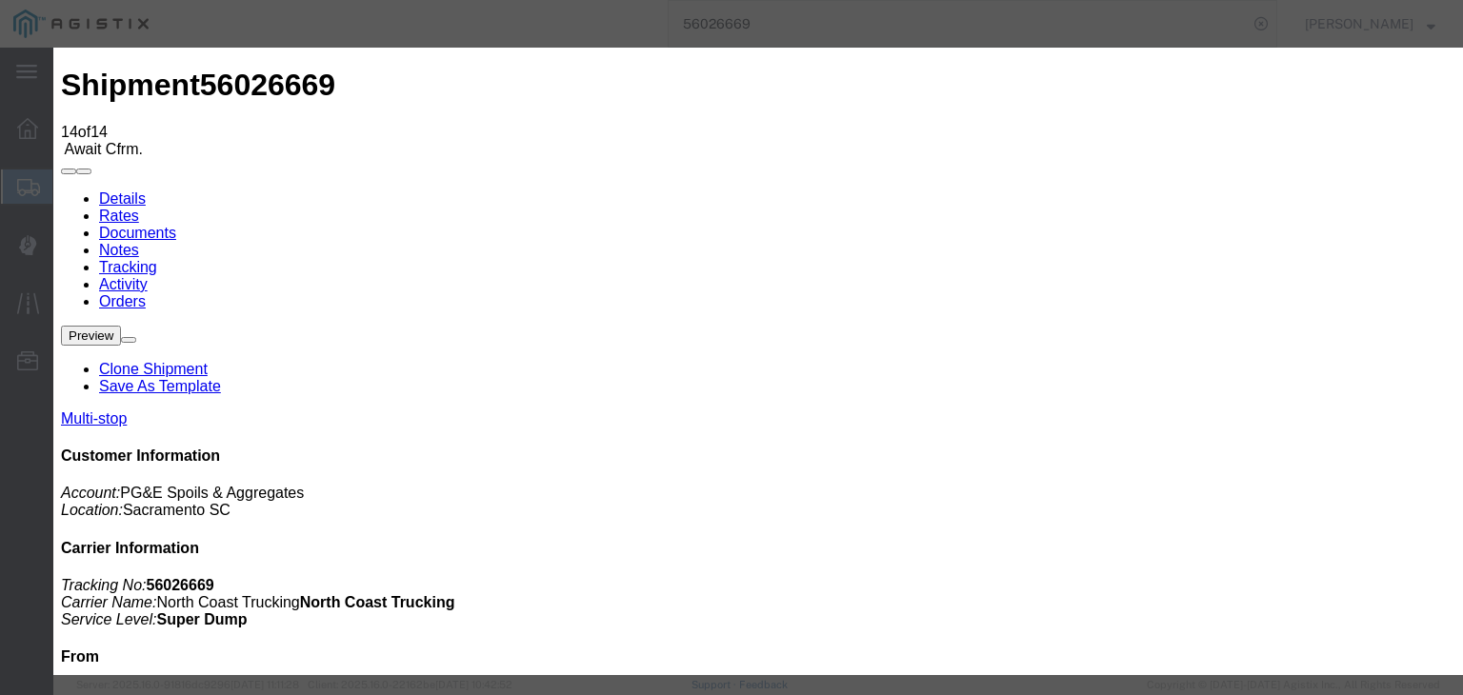
select select "DPTPULOC"
drag, startPoint x: 965, startPoint y: 321, endPoint x: 963, endPoint y: 345, distance: 23.9
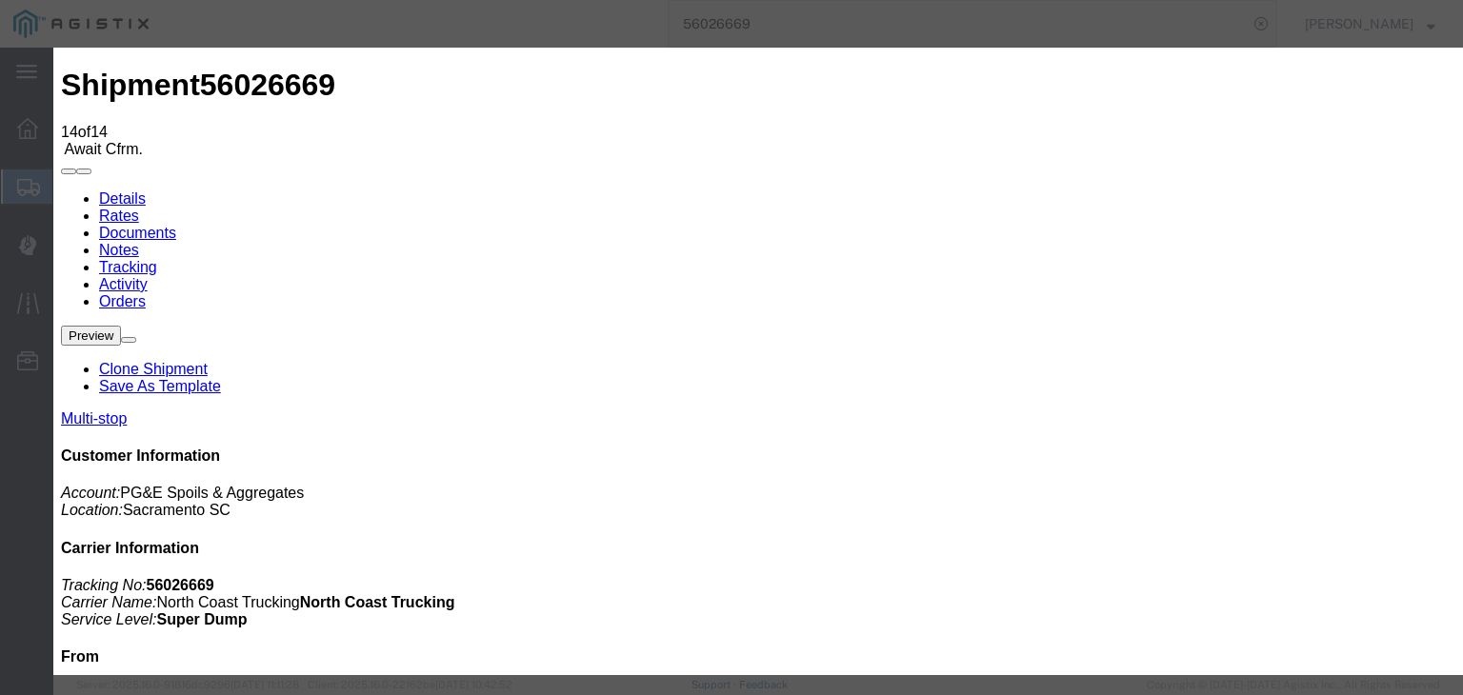
select select "CA"
type input "[GEOGRAPHIC_DATA][PERSON_NAME]"
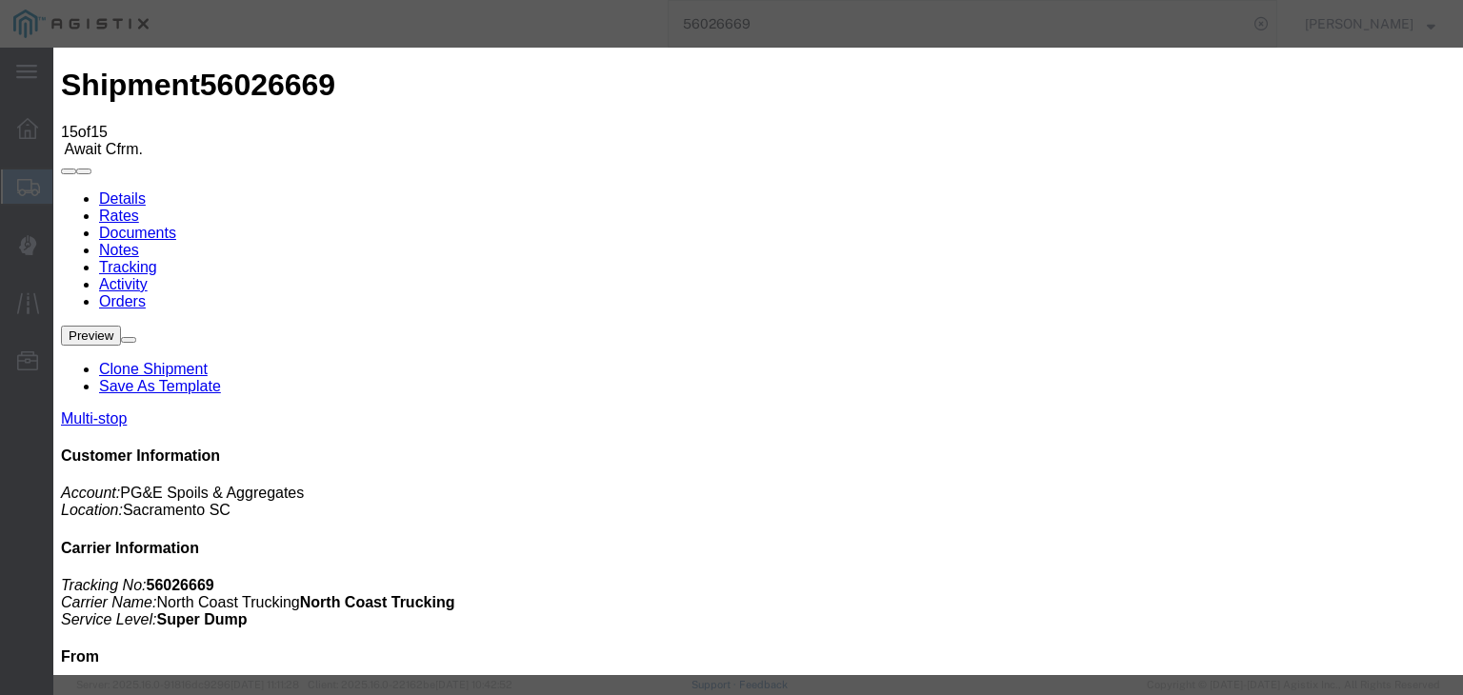
type input "[DATE]"
type input "2:00 AM"
drag, startPoint x: 400, startPoint y: 278, endPoint x: 432, endPoint y: 310, distance: 45.8
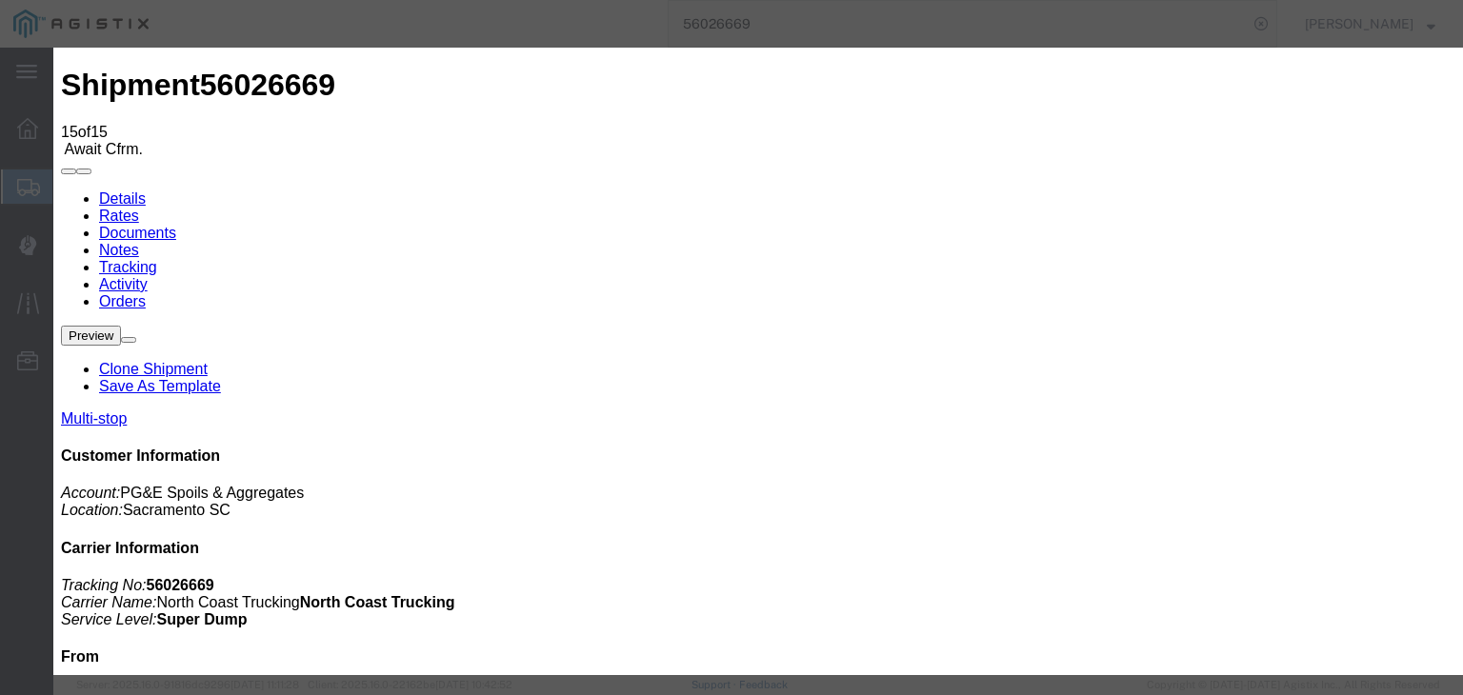
drag, startPoint x: 540, startPoint y: 447, endPoint x: 572, endPoint y: 401, distance: 56.0
type input "[DATE]"
drag, startPoint x: 659, startPoint y: 228, endPoint x: 664, endPoint y: 246, distance: 18.7
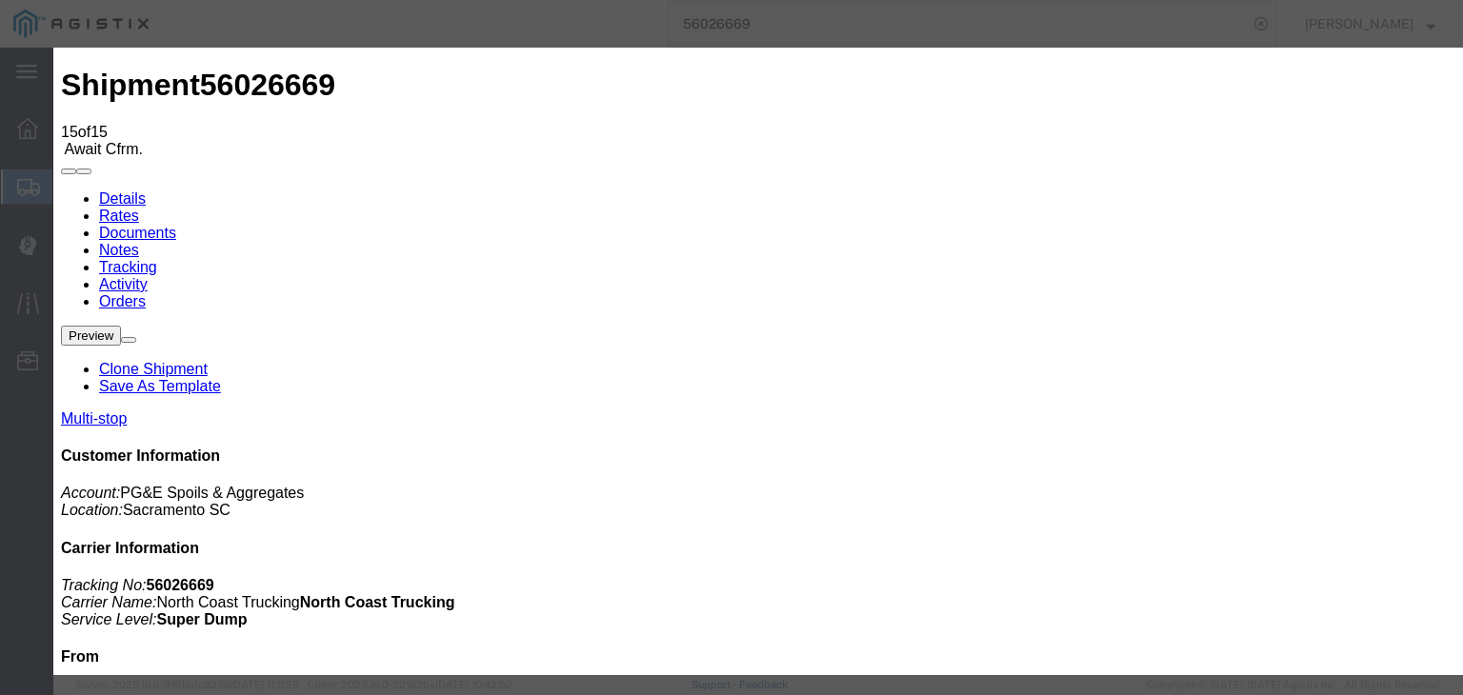
type input "12:35 PM"
select select "ARVDLVLOC"
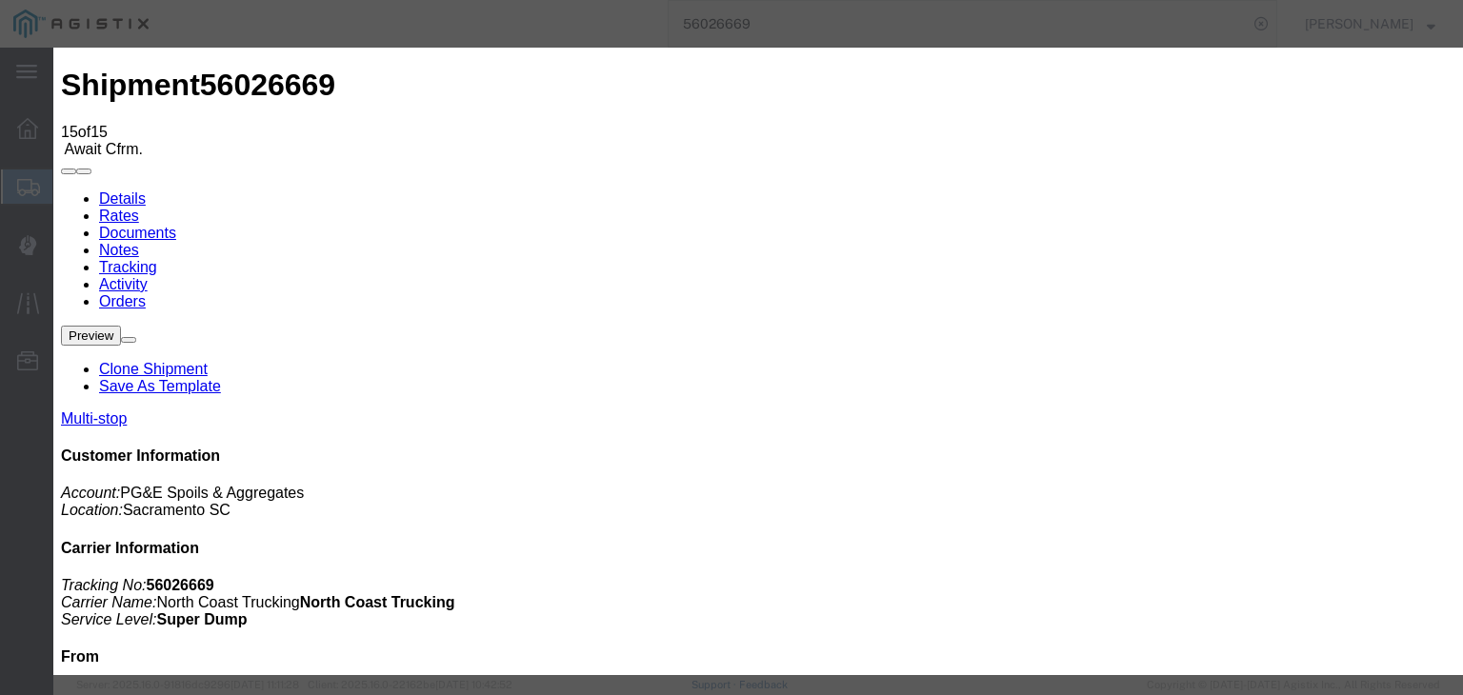
select select "{"pickupDeliveryInfoId": "121325627","pickupOrDelivery": "P","stopNum": "1","lo…"
select select "CA"
type input "[GEOGRAPHIC_DATA]"
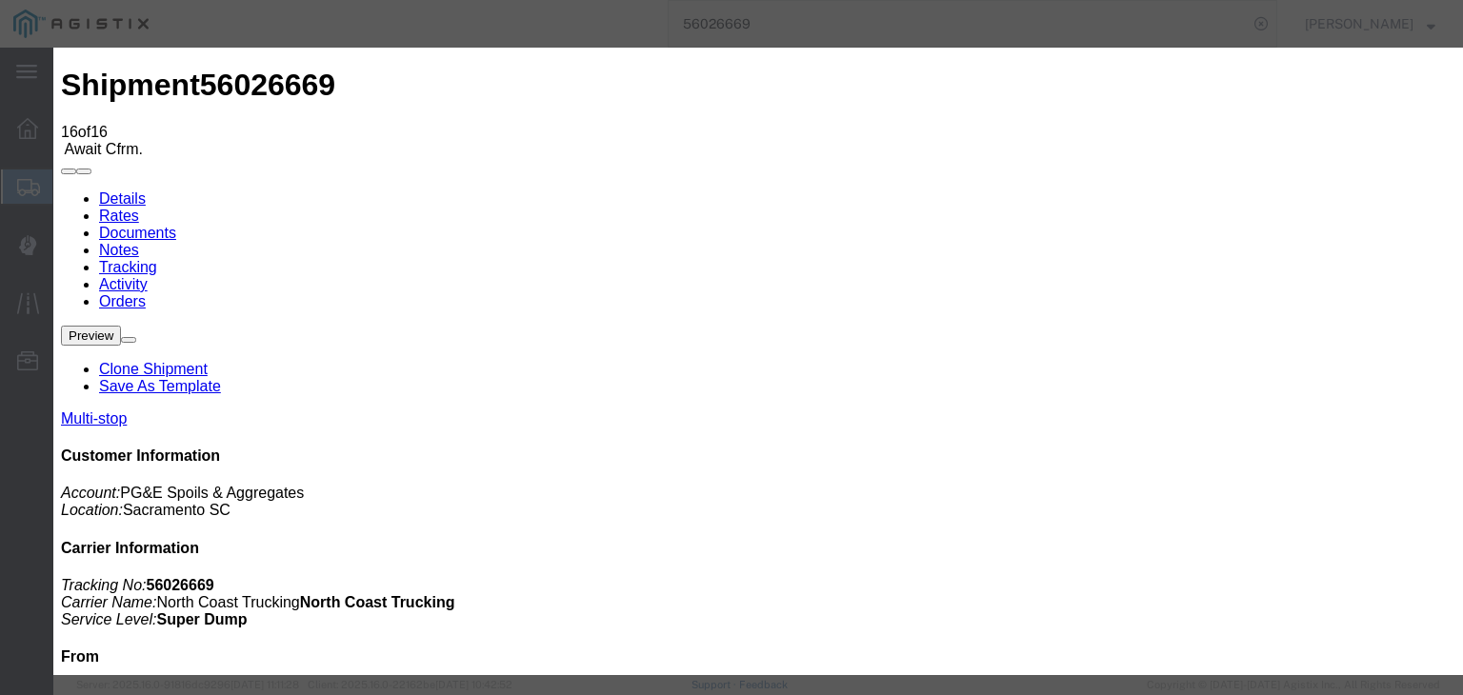
type input "[DATE]"
type input "2:00 AM"
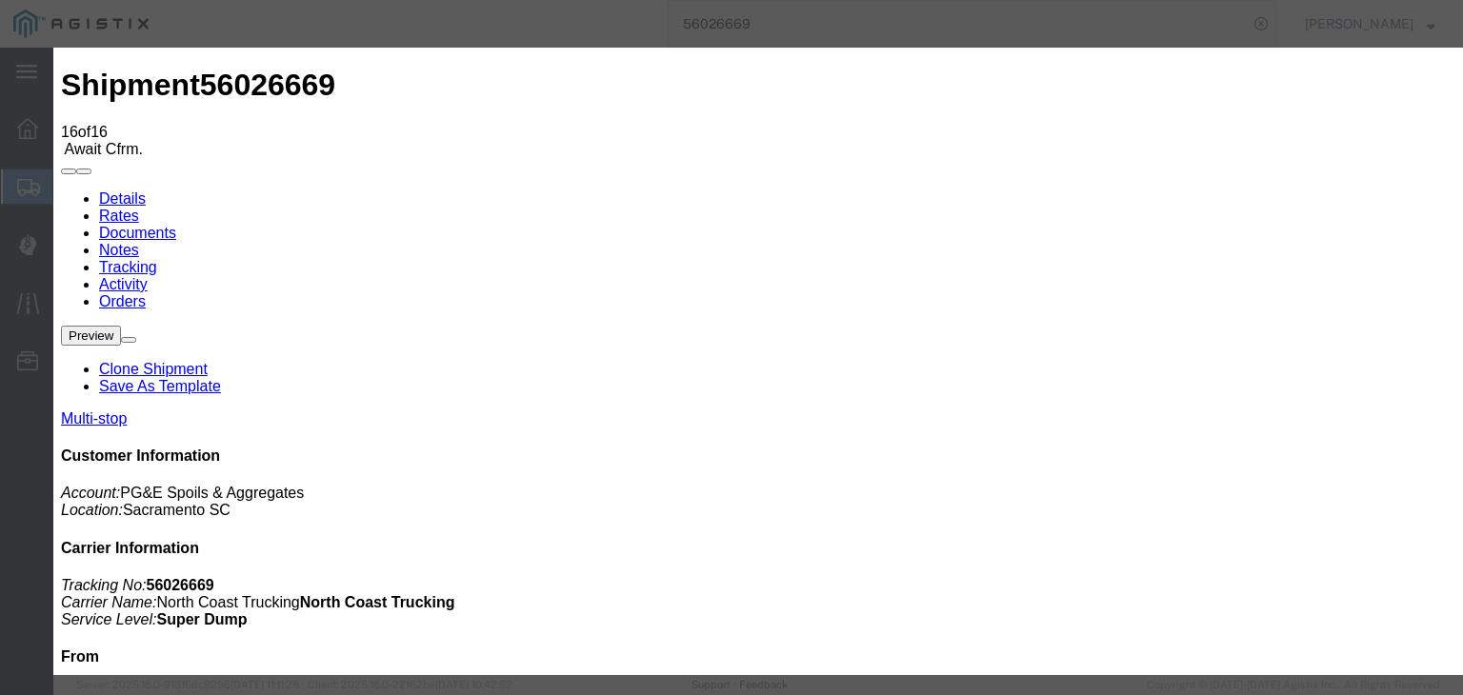
type input "[DATE]"
type input "1:25 PM"
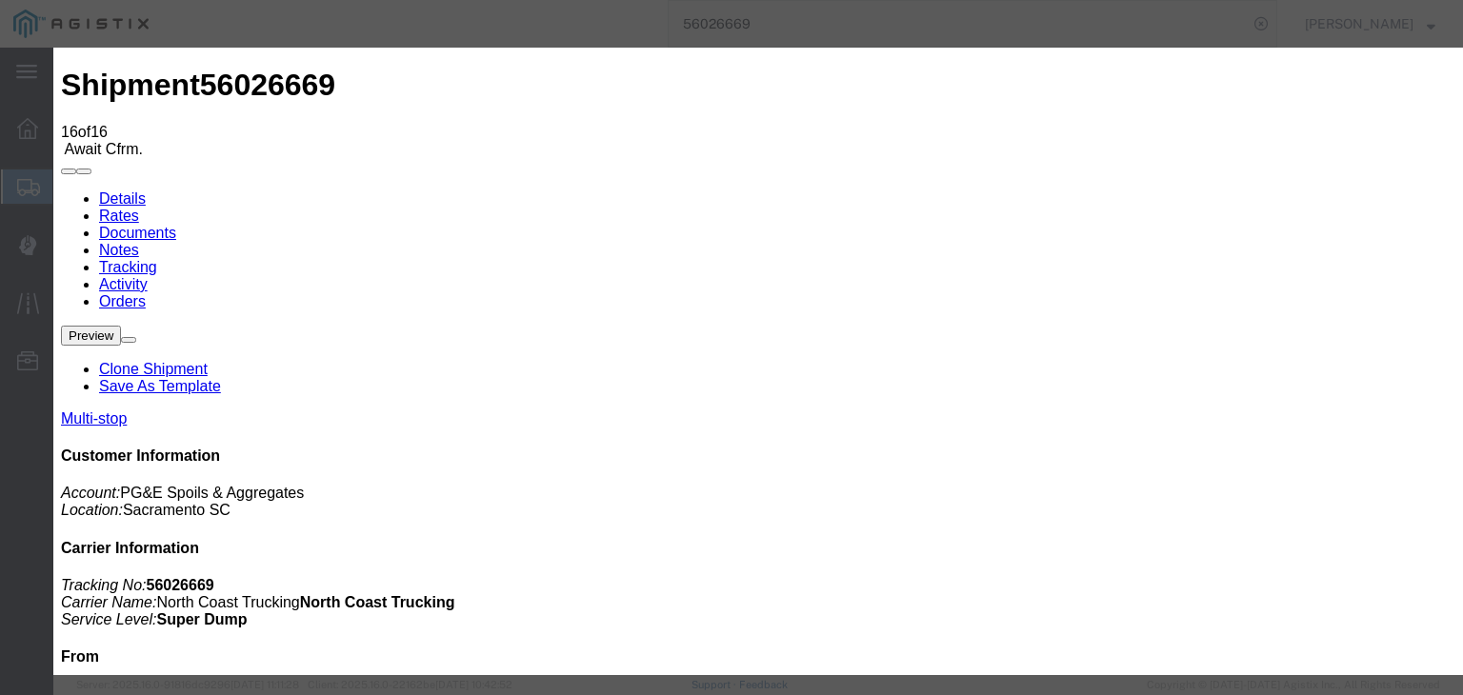
drag, startPoint x: 553, startPoint y: 278, endPoint x: 545, endPoint y: 287, distance: 12.1
select select "DPTDLVLOC"
drag, startPoint x: 947, startPoint y: 238, endPoint x: 956, endPoint y: 249, distance: 13.5
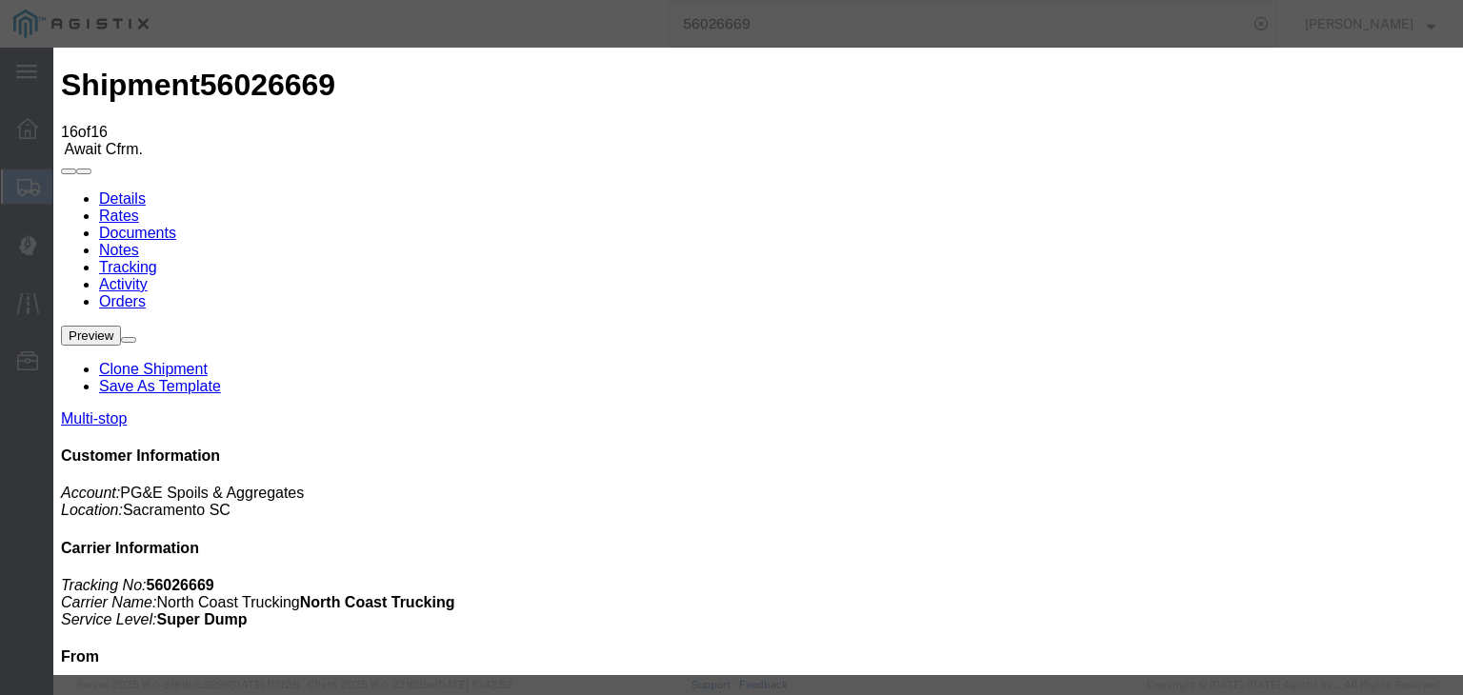
select select "{"pickupDeliveryInfoId": "121325627","pickupOrDelivery": "P","stopNum": "1","lo…"
select select "CA"
type input "[GEOGRAPHIC_DATA]"
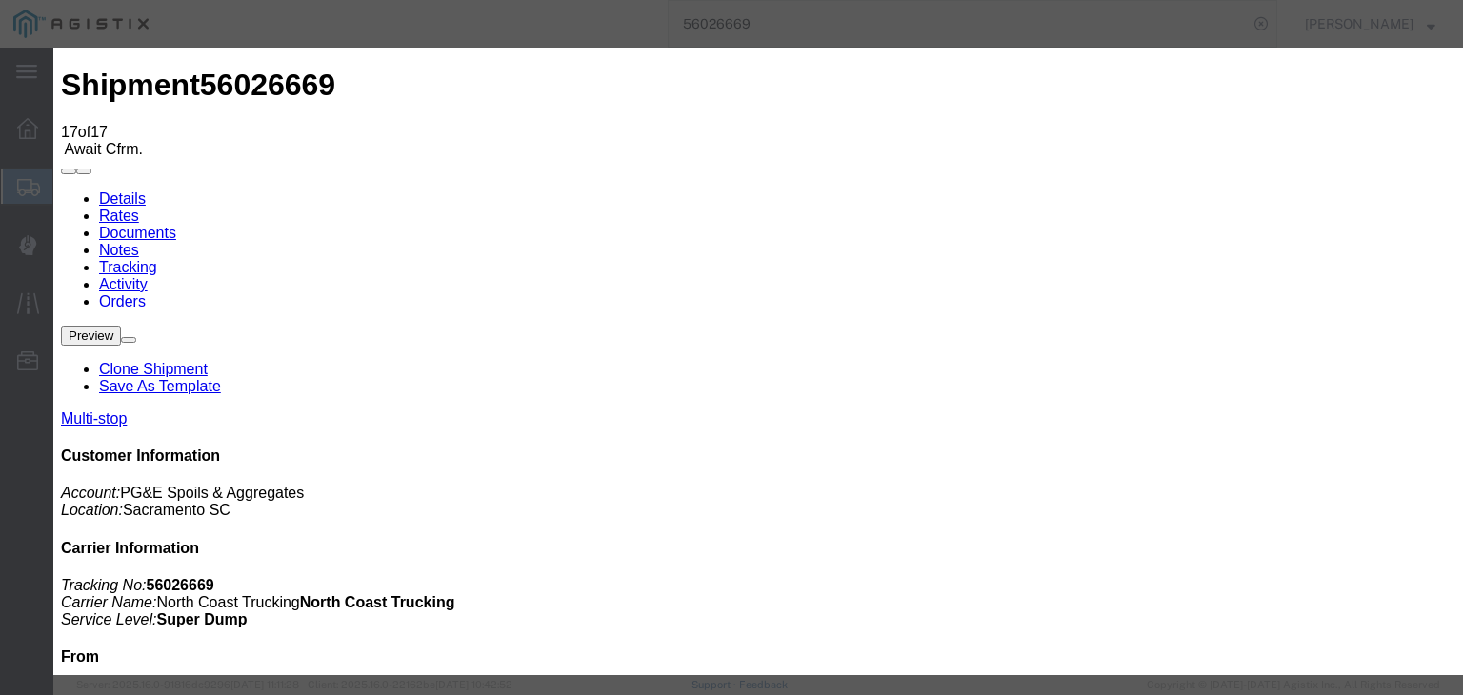
type input "[DATE]"
type input "2:00 AM"
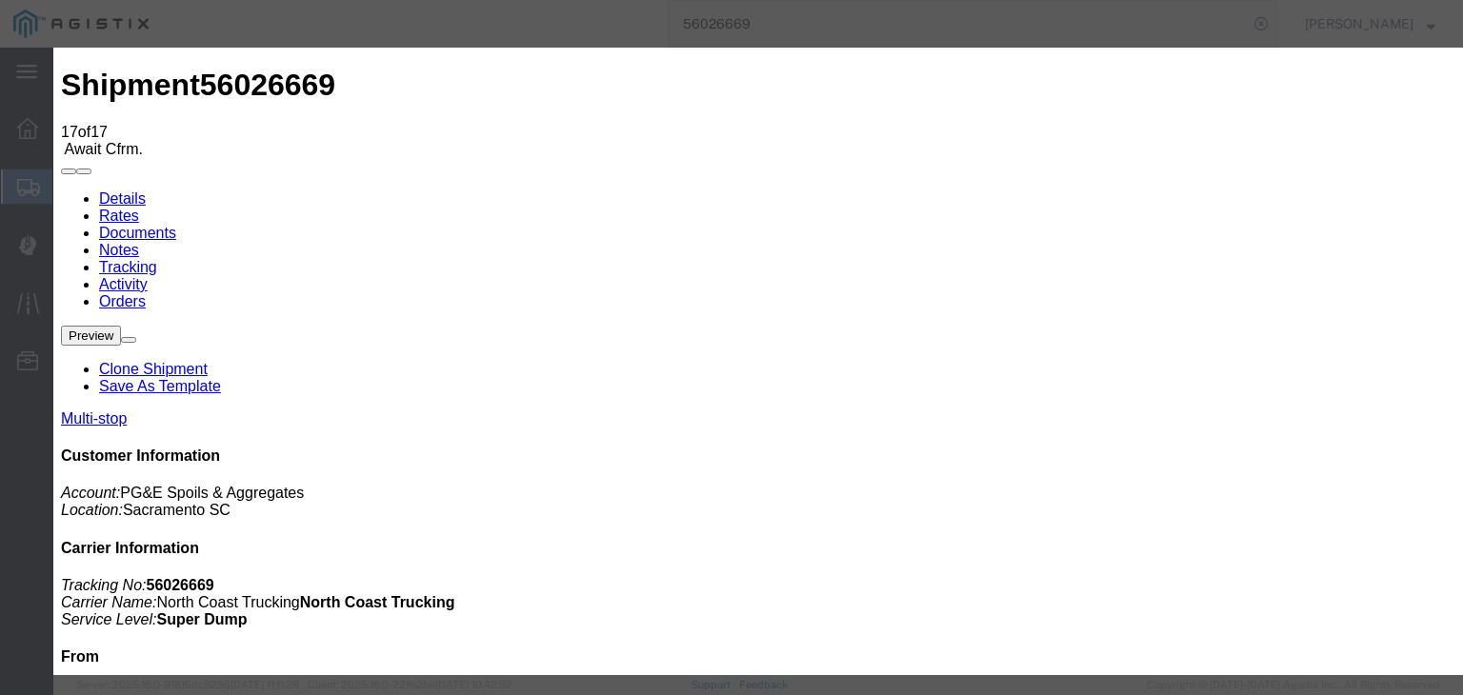
type input "[DATE]"
type input "1:25 PM"
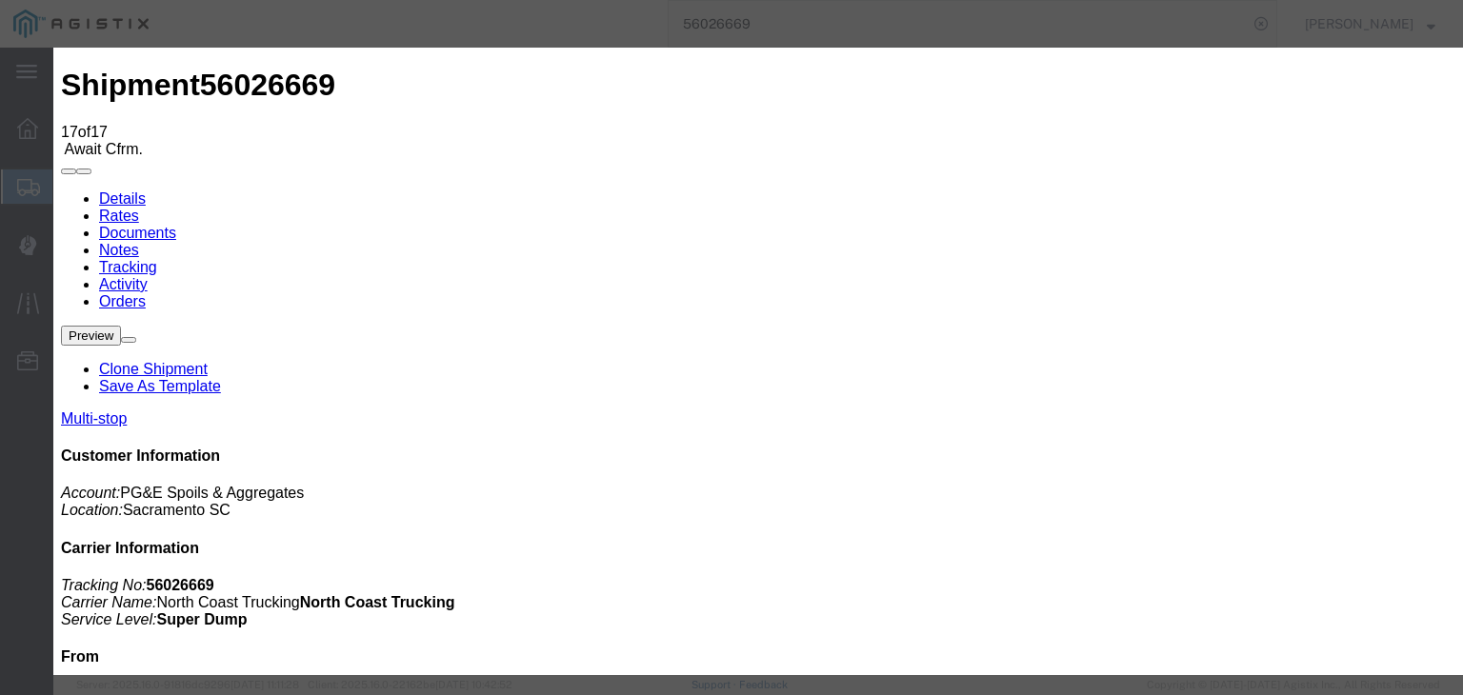
select select "BREAKSTART"
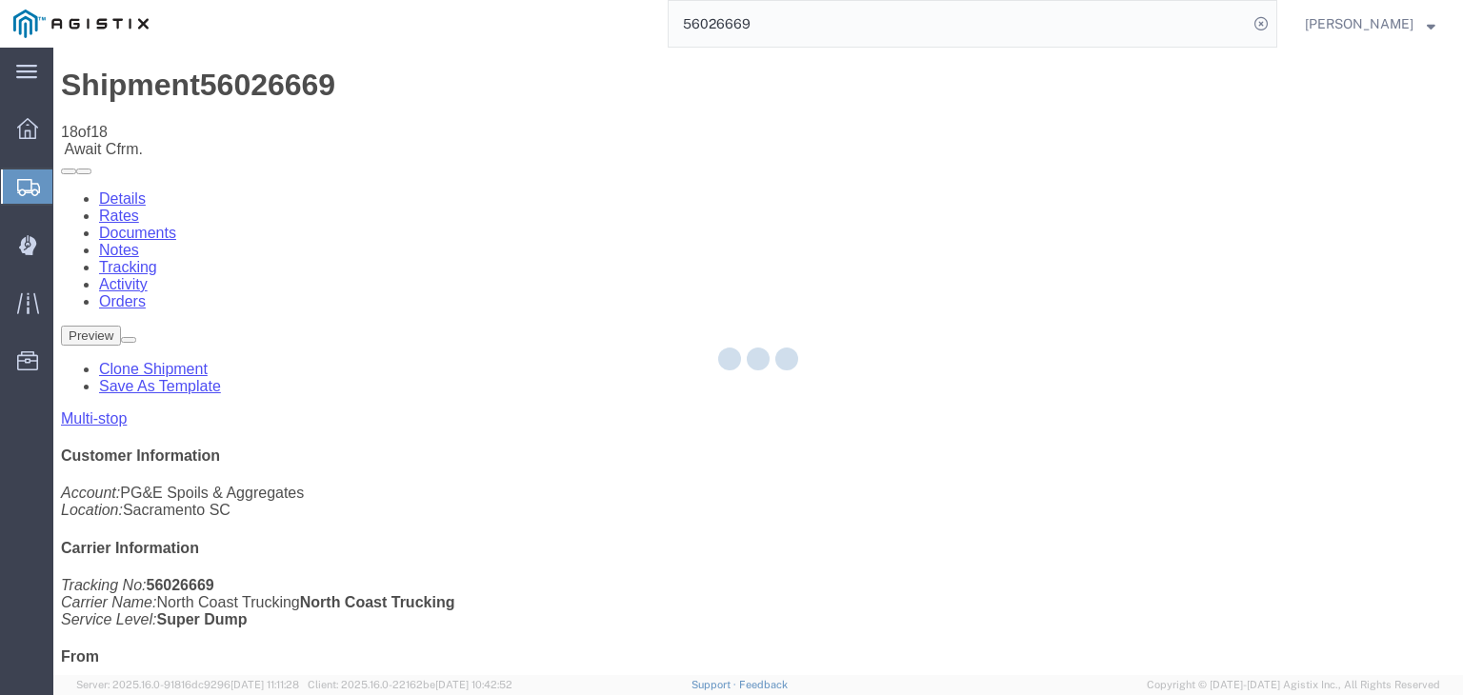
click at [967, 174] on div at bounding box center [757, 361] width 1409 height 627
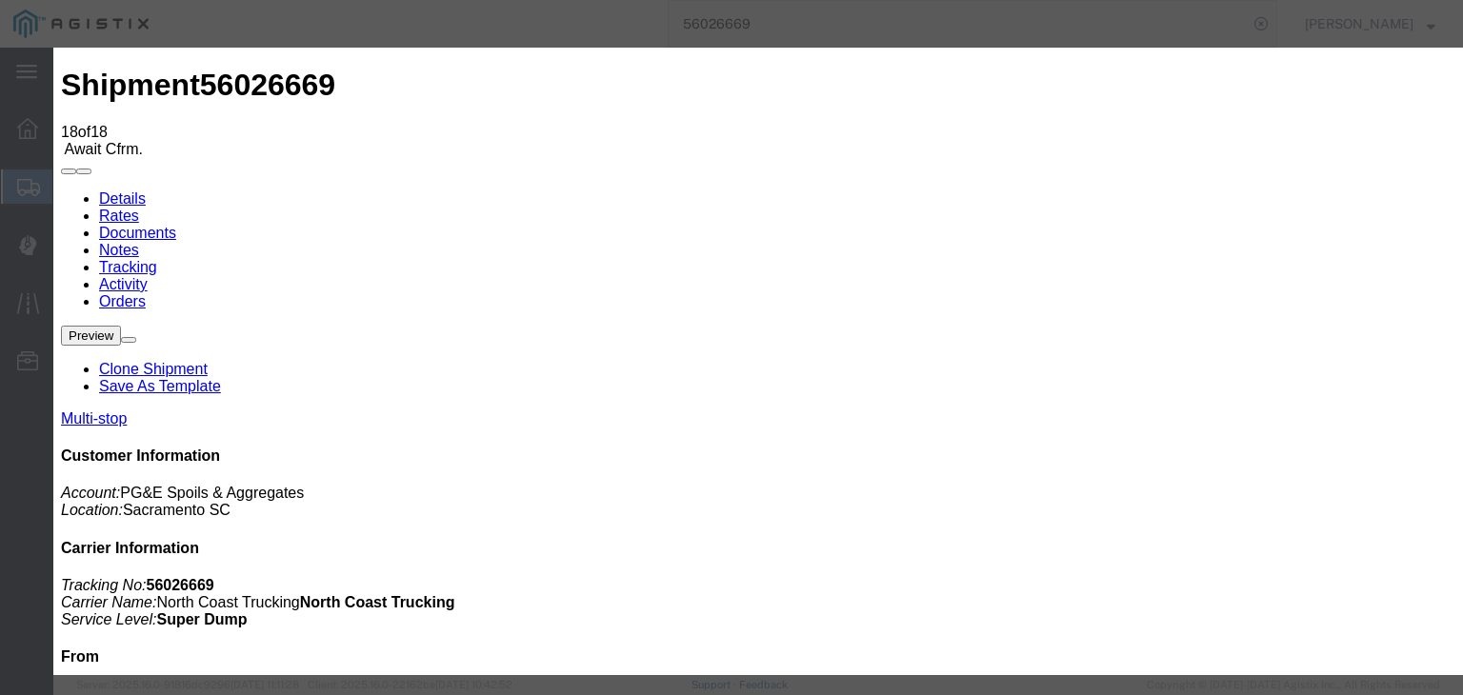
type input "[DATE]"
type input "2:00 AM"
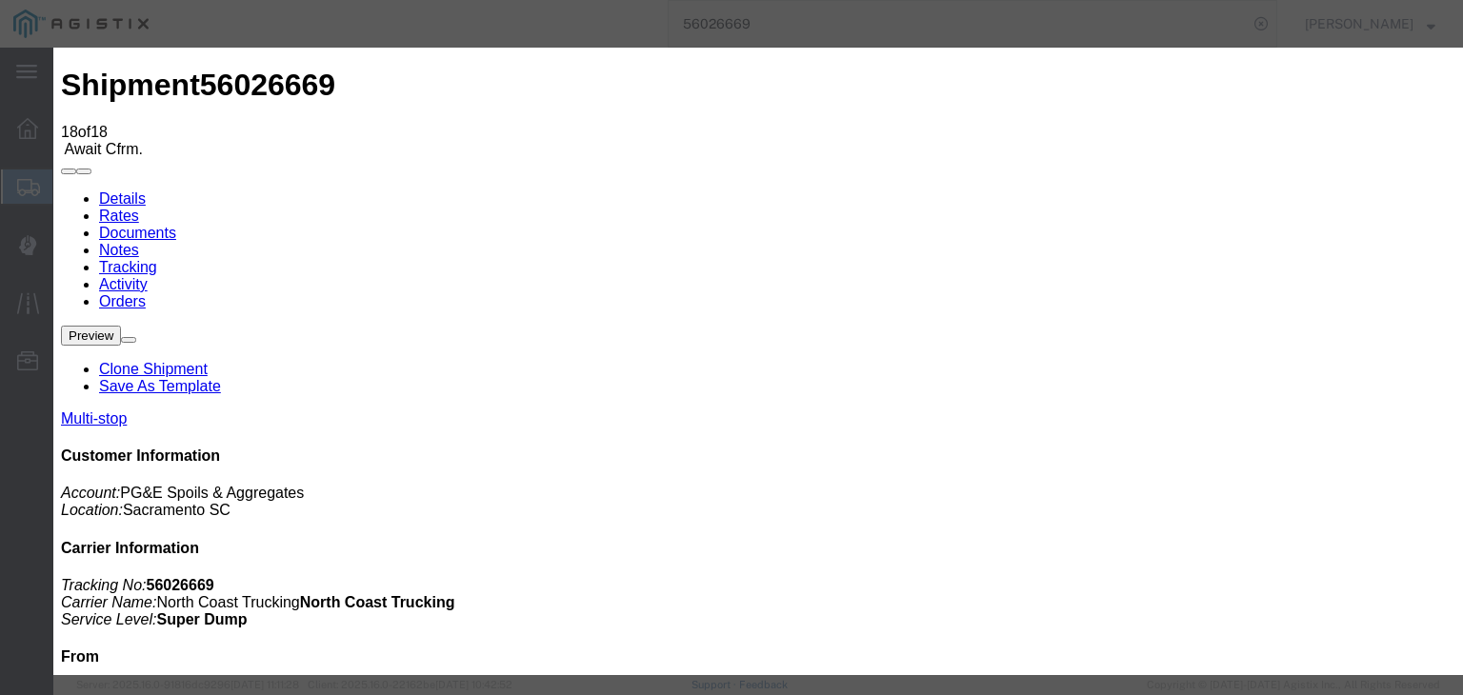
type input "[DATE]"
type input "1:55 PM"
drag, startPoint x: 528, startPoint y: 270, endPoint x: 527, endPoint y: 284, distance: 13.4
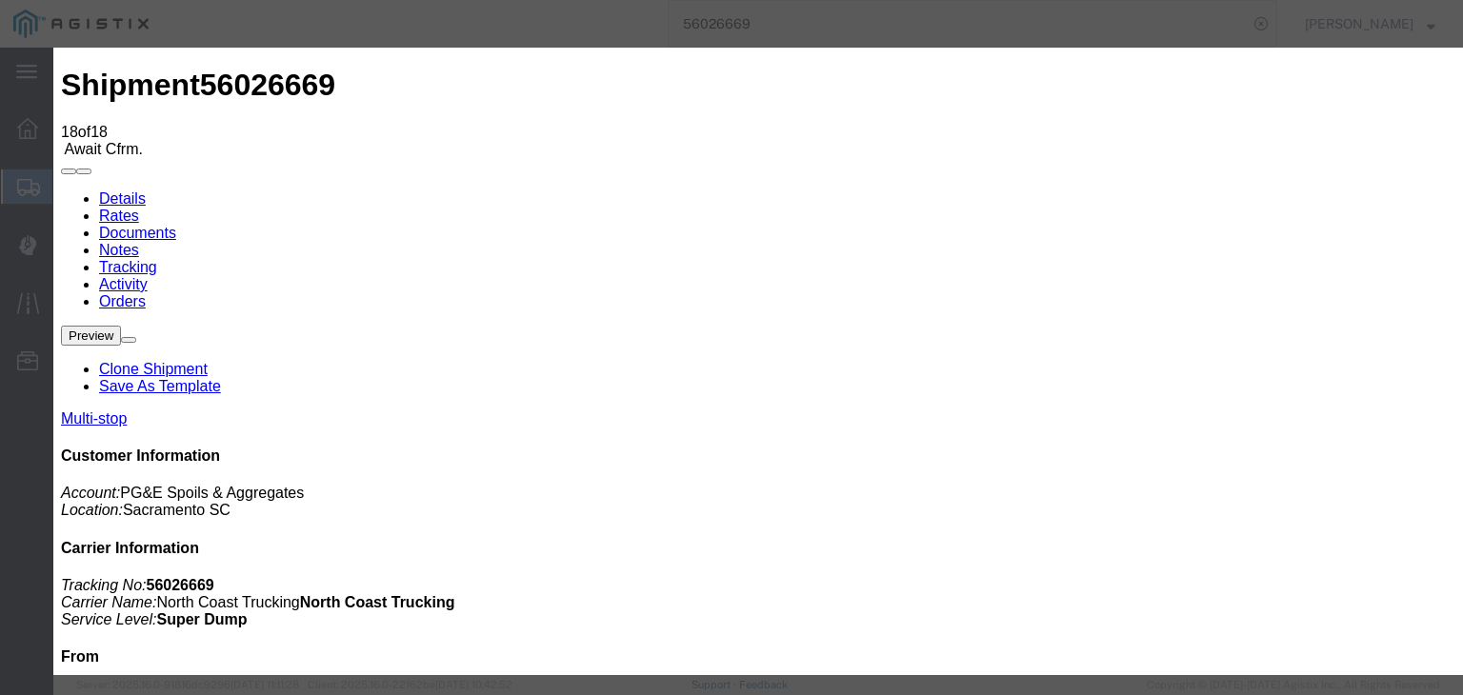
select select "BREAKSTOP"
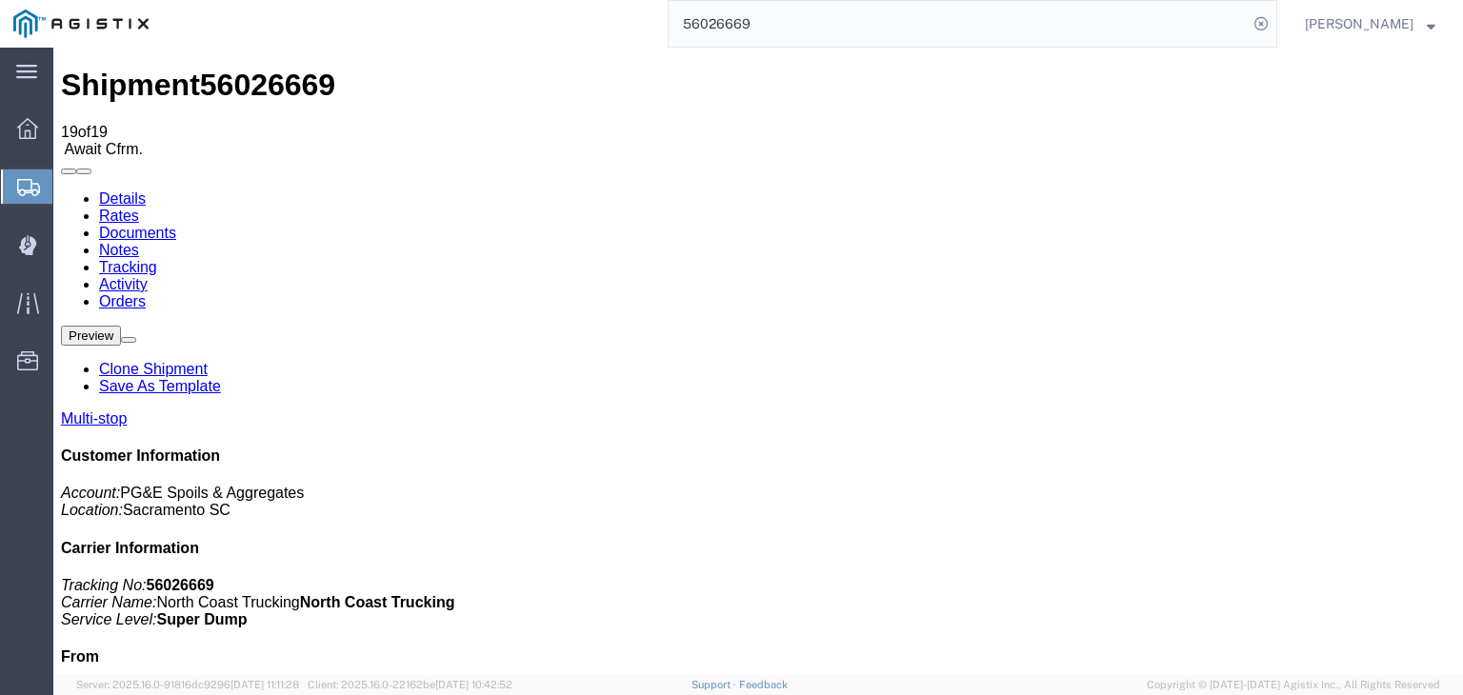
click at [176, 225] on link "Documents" at bounding box center [137, 233] width 77 height 16
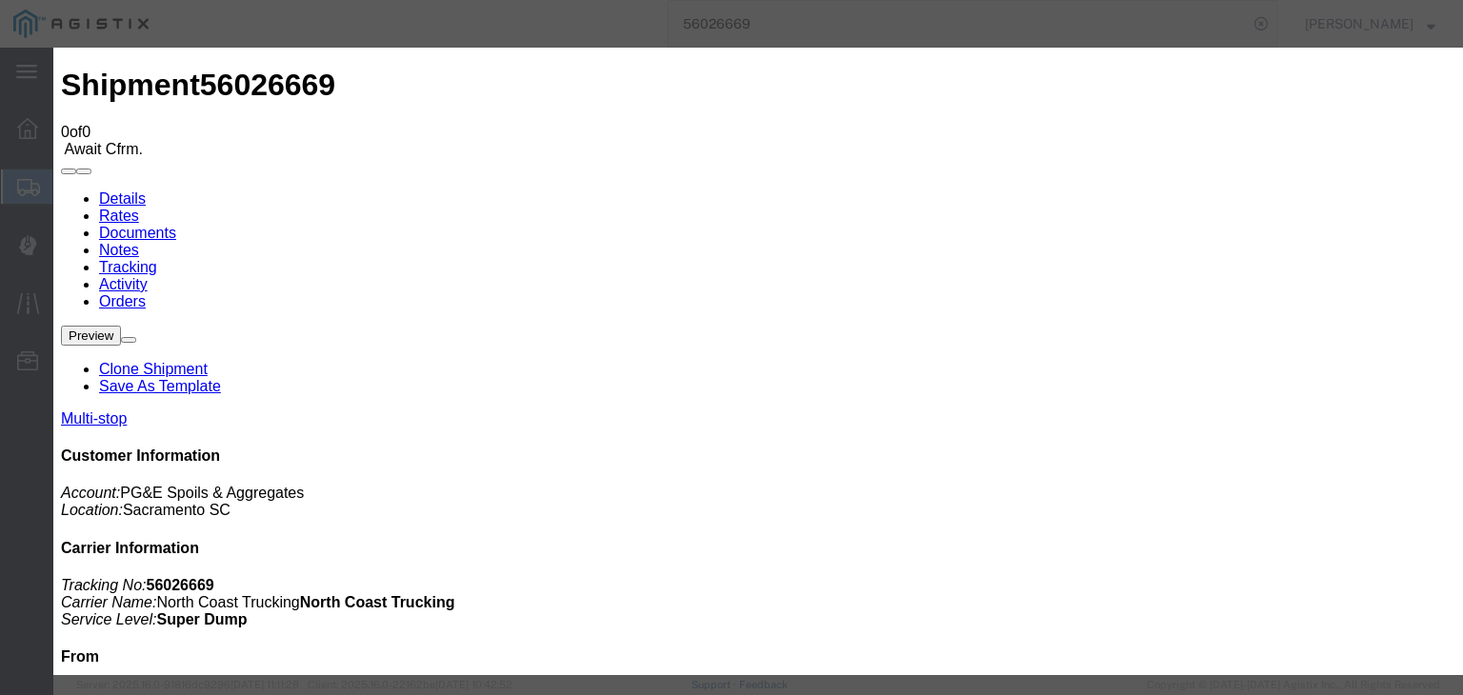
type input "C:\fakepath\[DATE] PGE 117274-56026669 VV.pdf"
type input "Freight Bill and Weight Ticket"
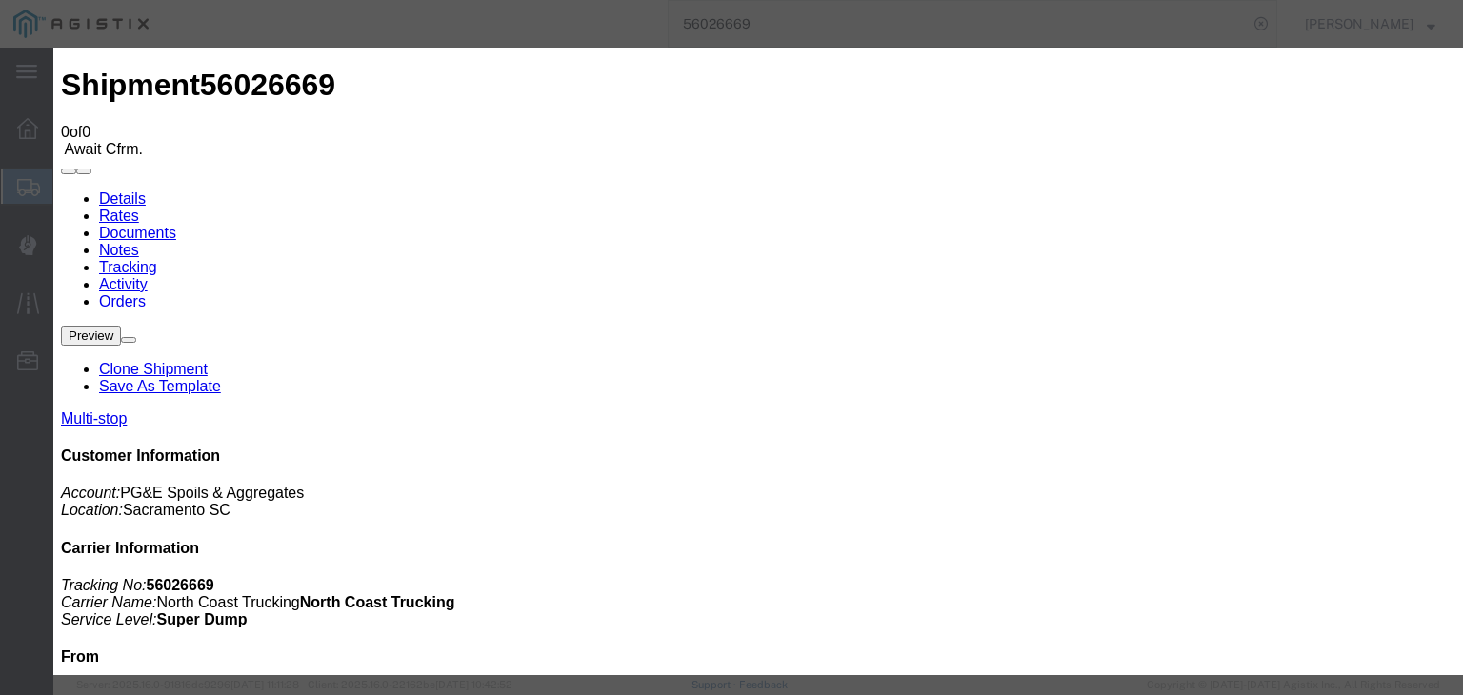
select select
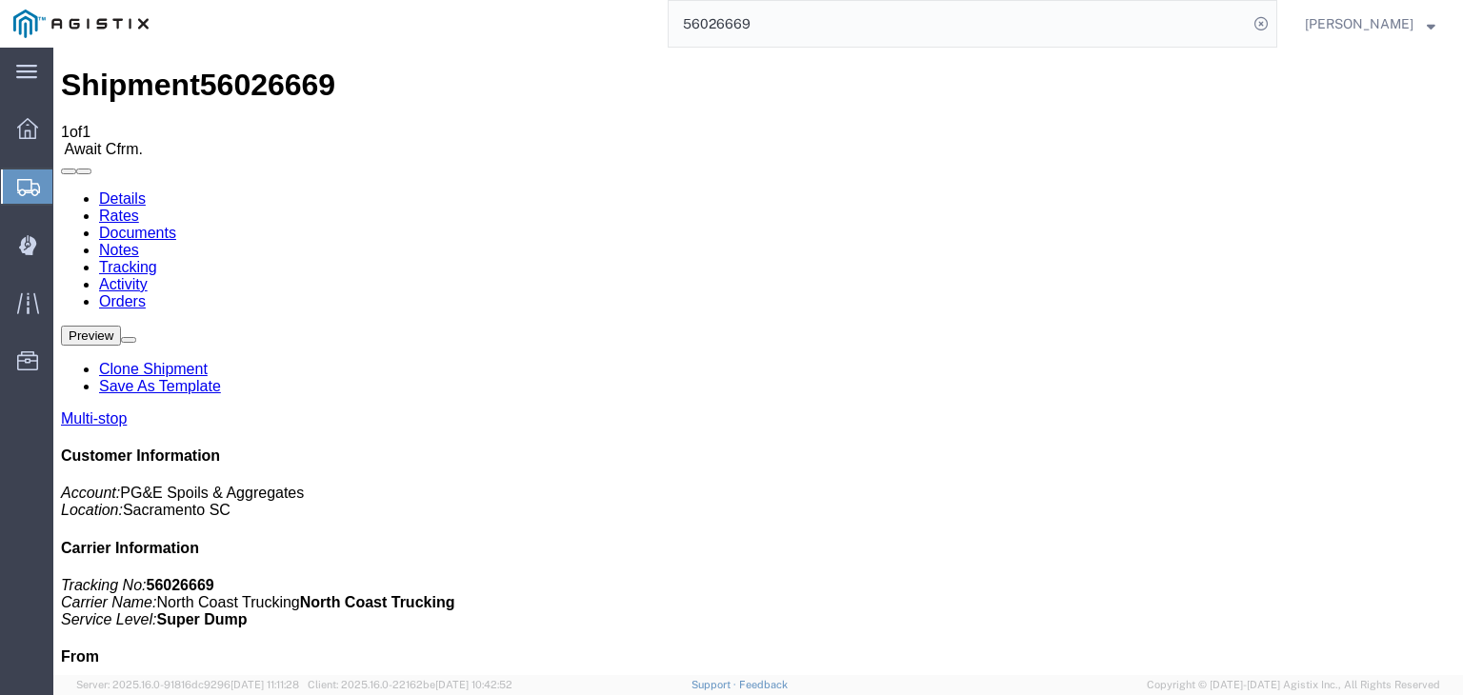
click at [157, 259] on link "Tracking" at bounding box center [128, 267] width 58 height 16
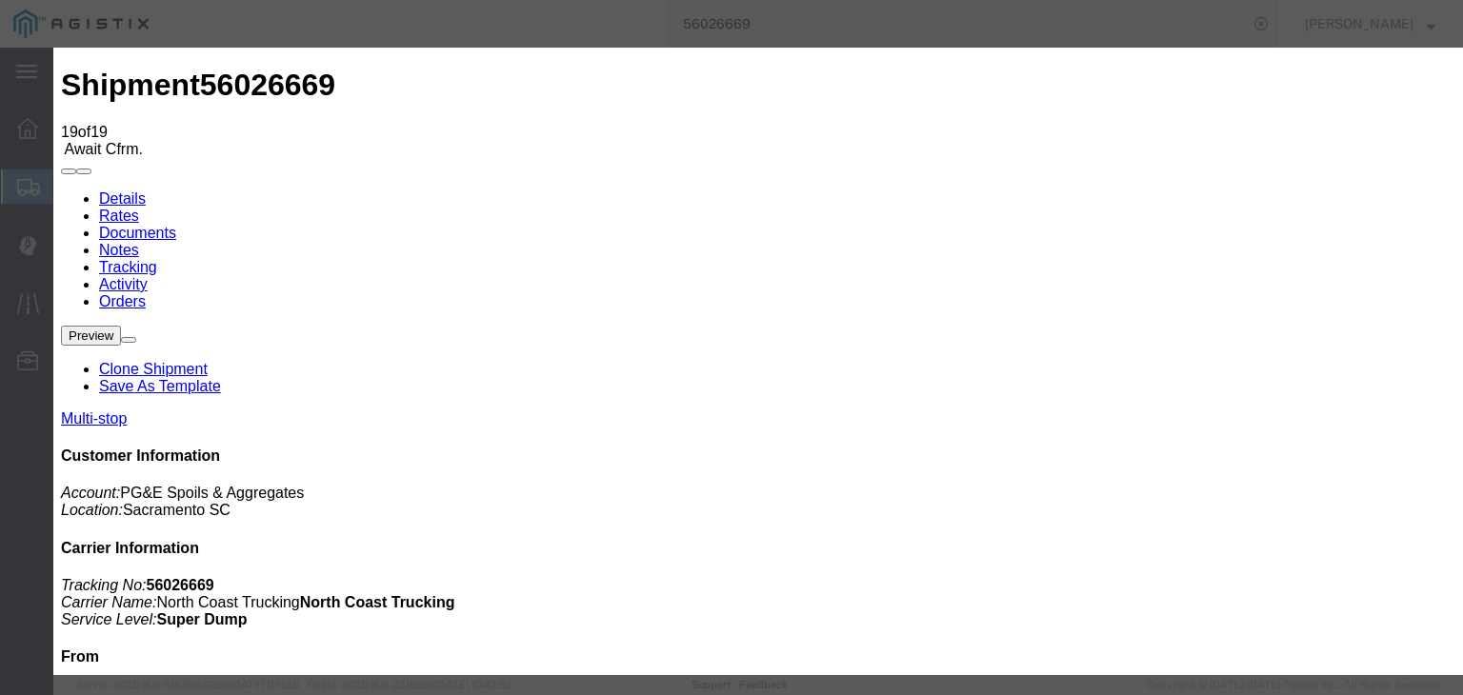
type input "[DATE]"
type input "2:00 AM"
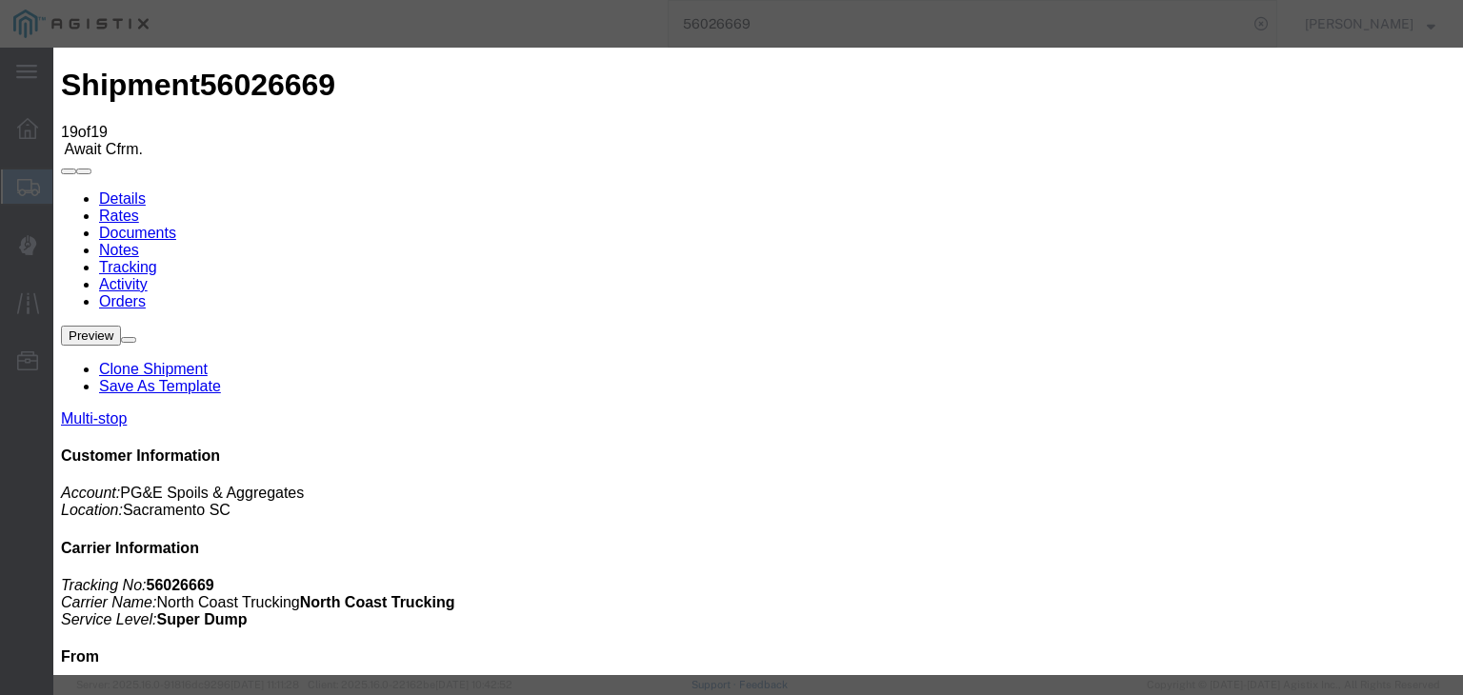
drag, startPoint x: 542, startPoint y: 450, endPoint x: 586, endPoint y: 384, distance: 79.8
type input "[DATE]"
drag, startPoint x: 652, startPoint y: 215, endPoint x: 656, endPoint y: 233, distance: 18.5
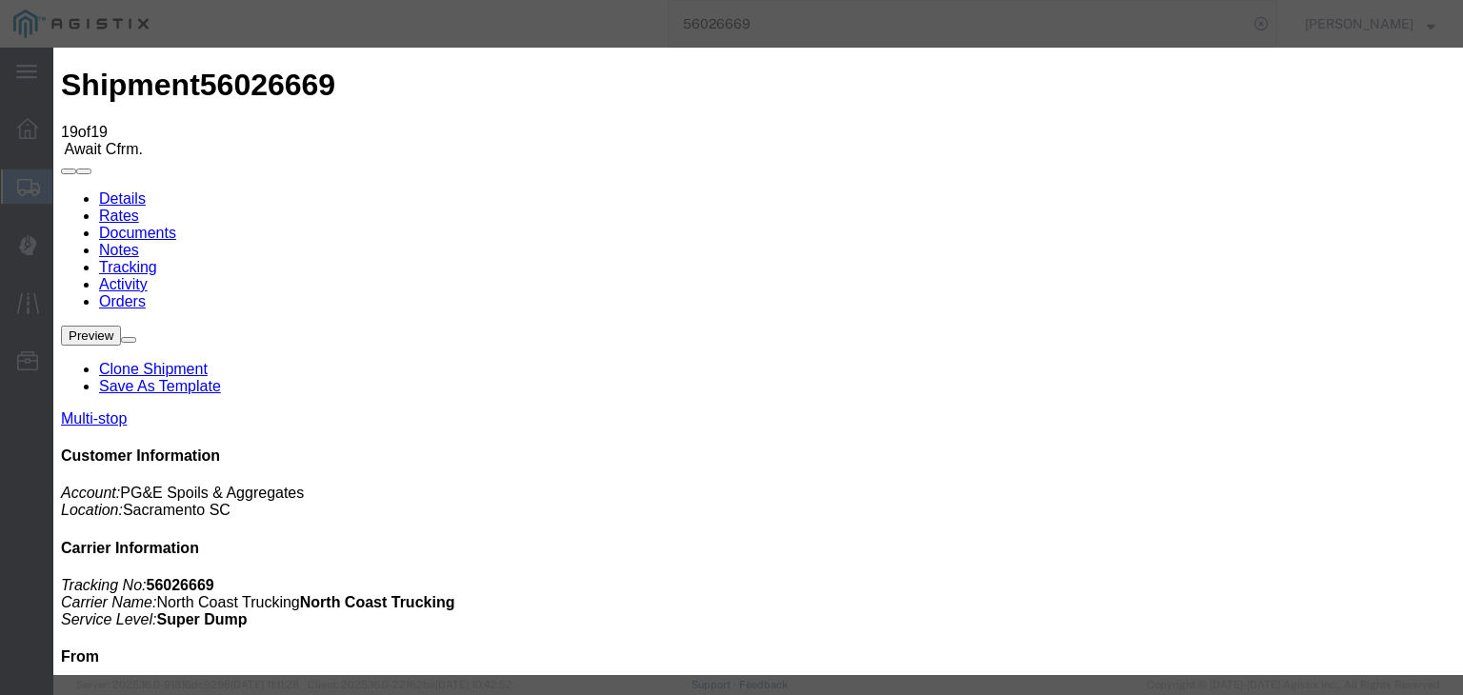
type input "2:30 PM"
select select "DELIVRED"
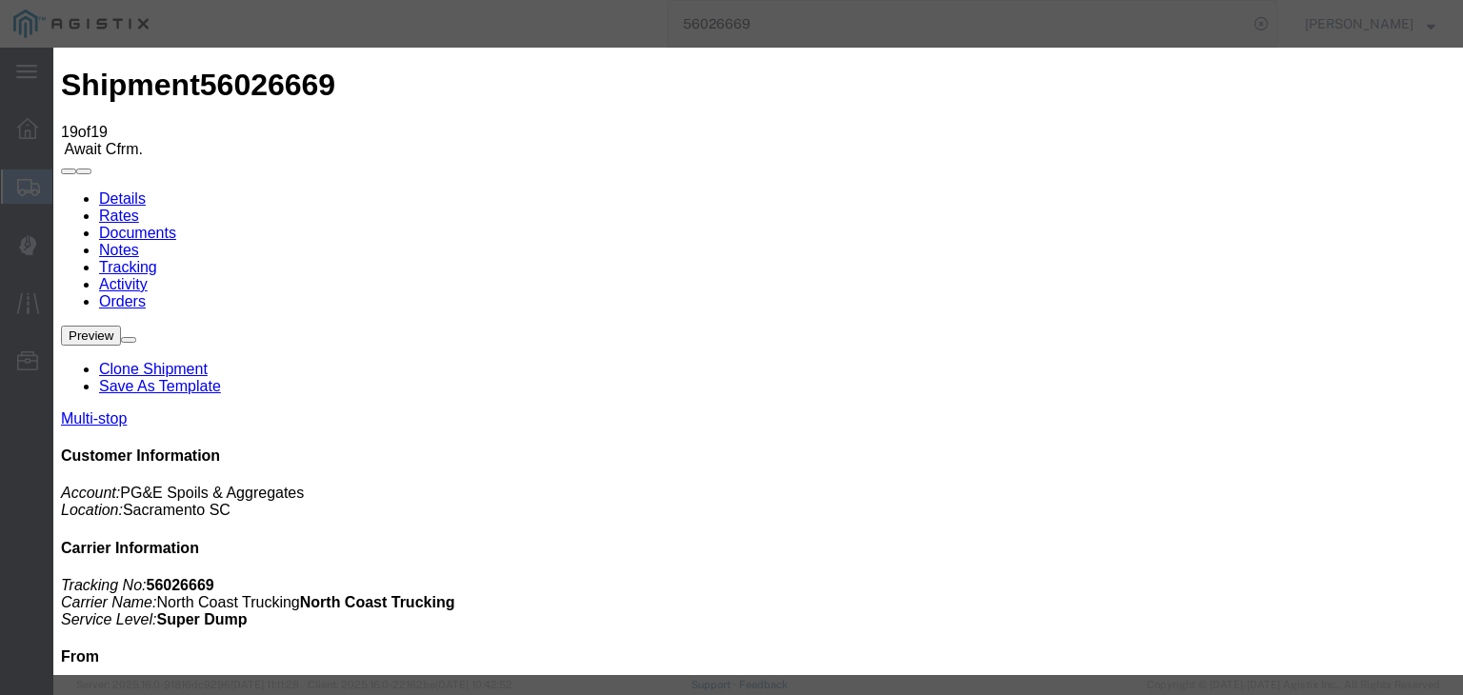
select select "{"pickupDeliveryInfoId": "121325627","pickupOrDelivery": "P","stopNum": "1","lo…"
select select "CA"
type input "[GEOGRAPHIC_DATA]"
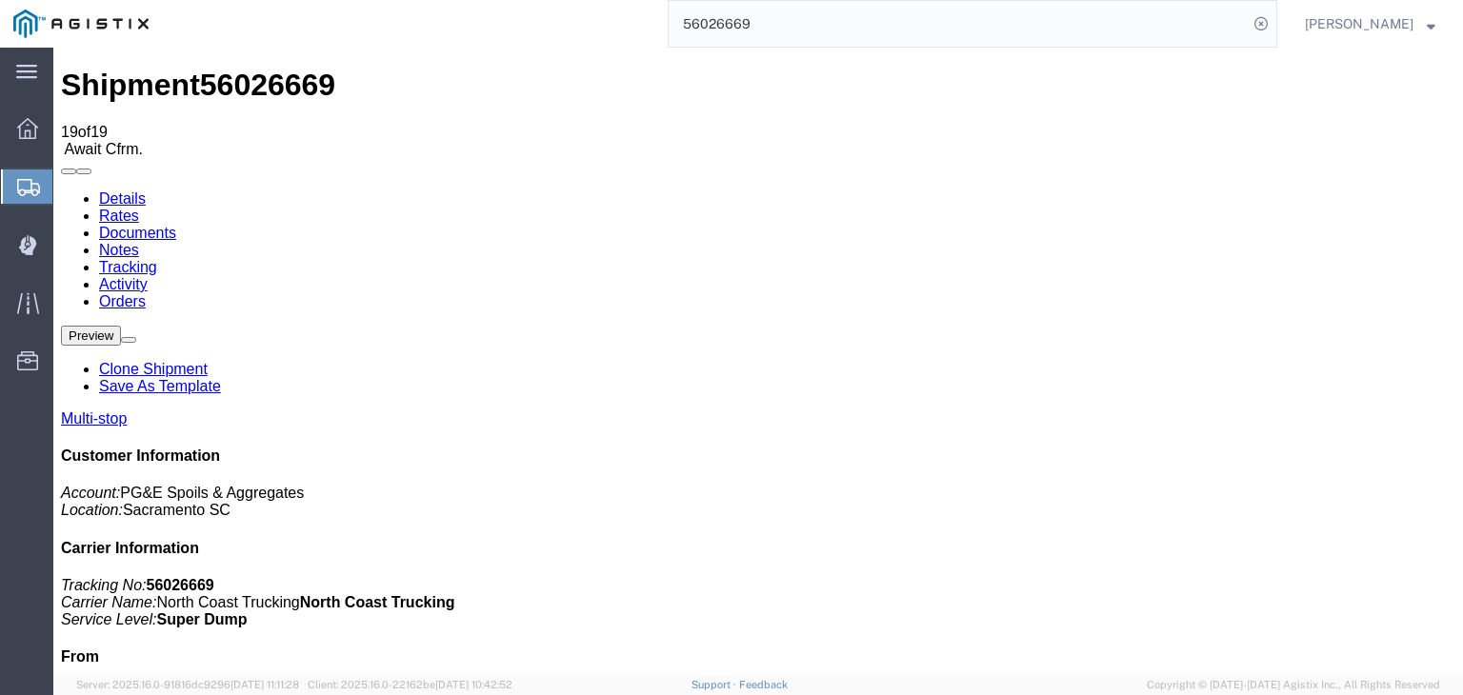
drag, startPoint x: 971, startPoint y: 179, endPoint x: 954, endPoint y: 184, distance: 17.8
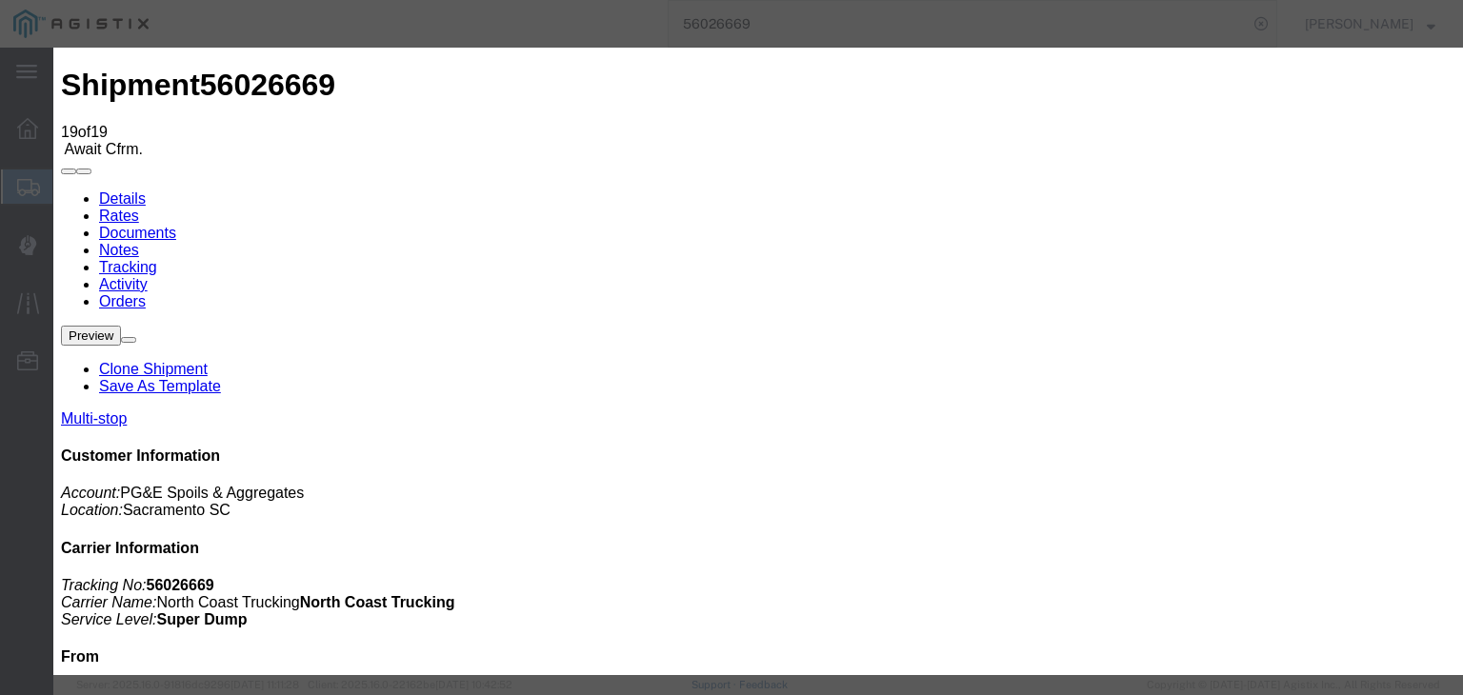
type input "[DATE]"
type input "2:00 AM"
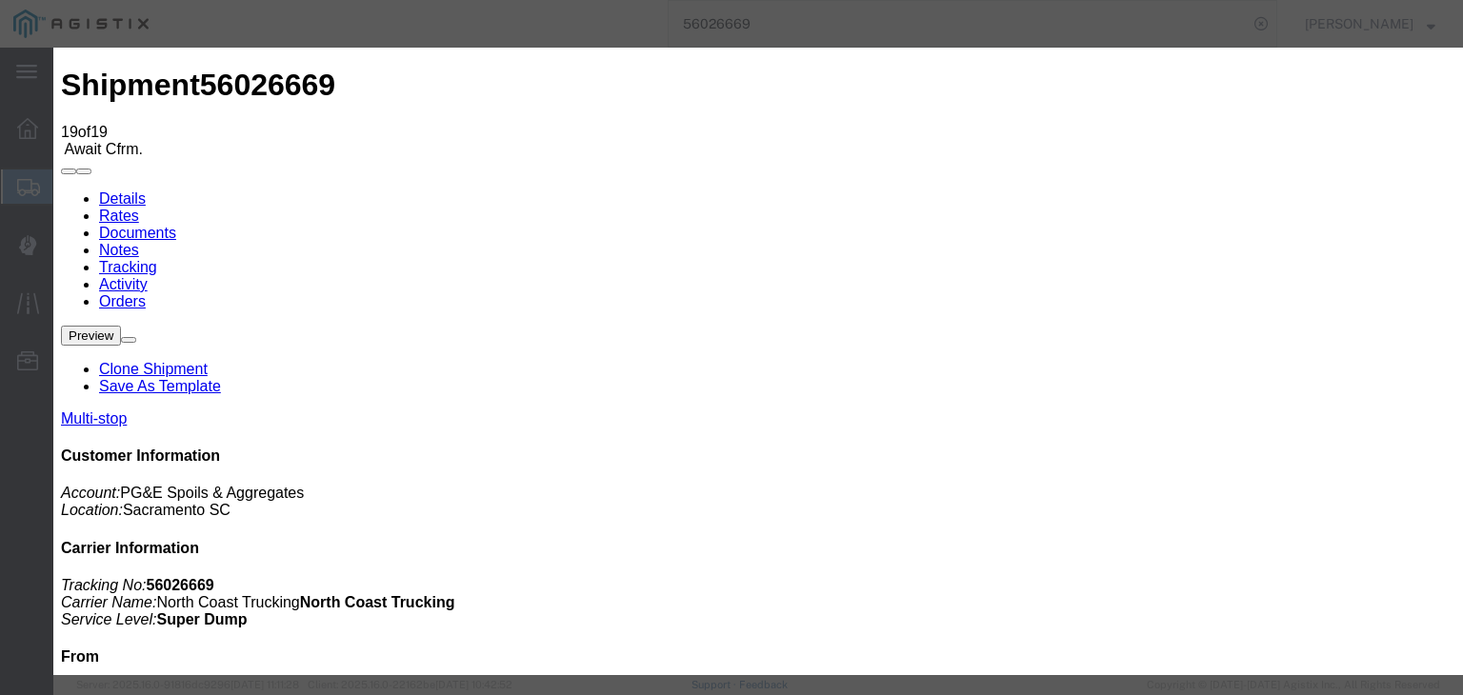
type input "[DATE]"
type input "2:30 PM"
drag, startPoint x: 483, startPoint y: 271, endPoint x: 484, endPoint y: 286, distance: 14.3
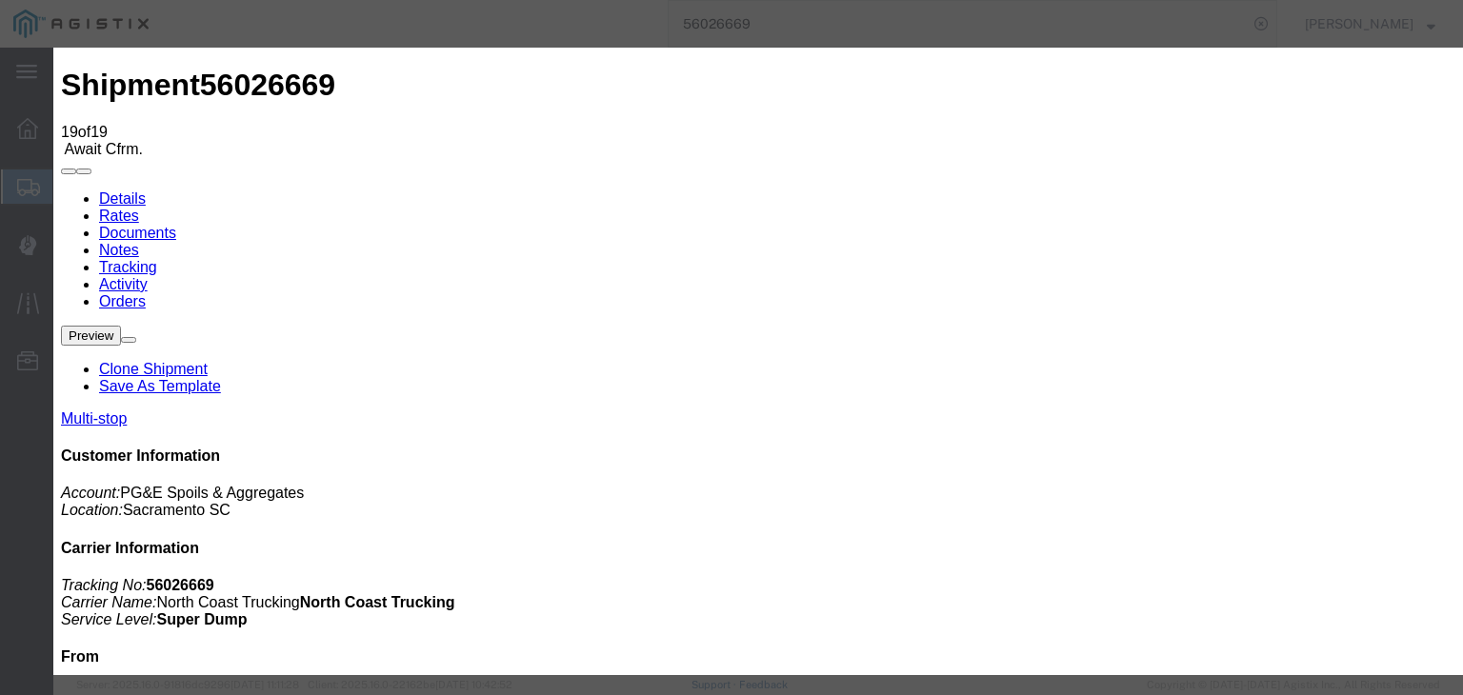
select select "DELIVRED"
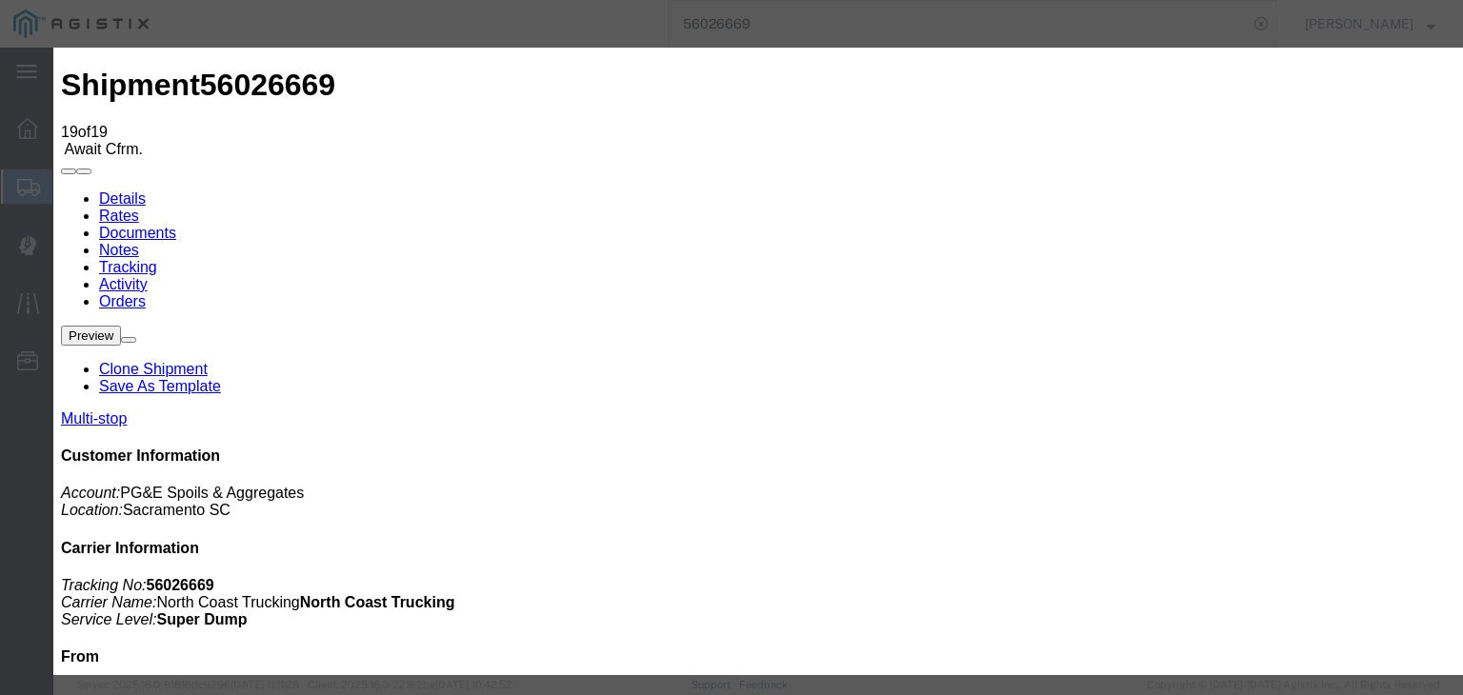
drag, startPoint x: 971, startPoint y: 317, endPoint x: 972, endPoint y: 304, distance: 13.4
select select "CA"
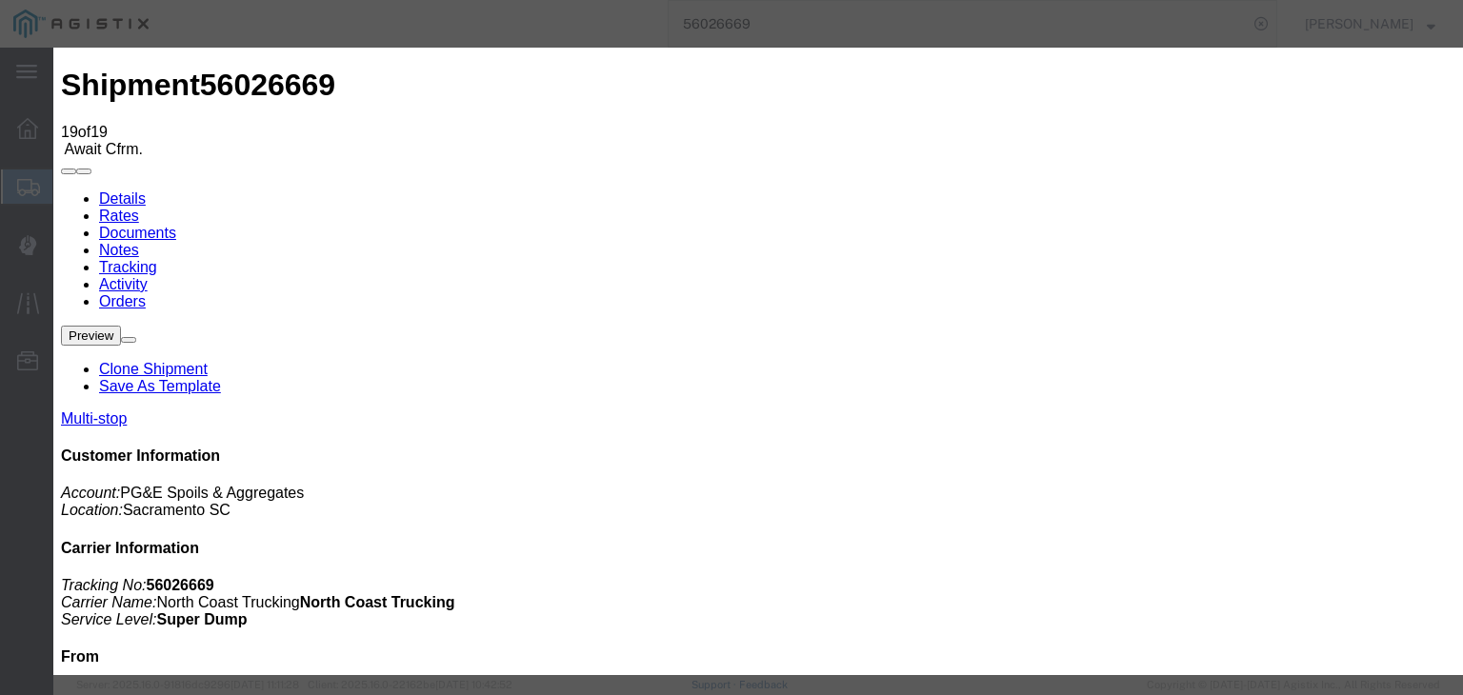
type input "[GEOGRAPHIC_DATA][PERSON_NAME]"
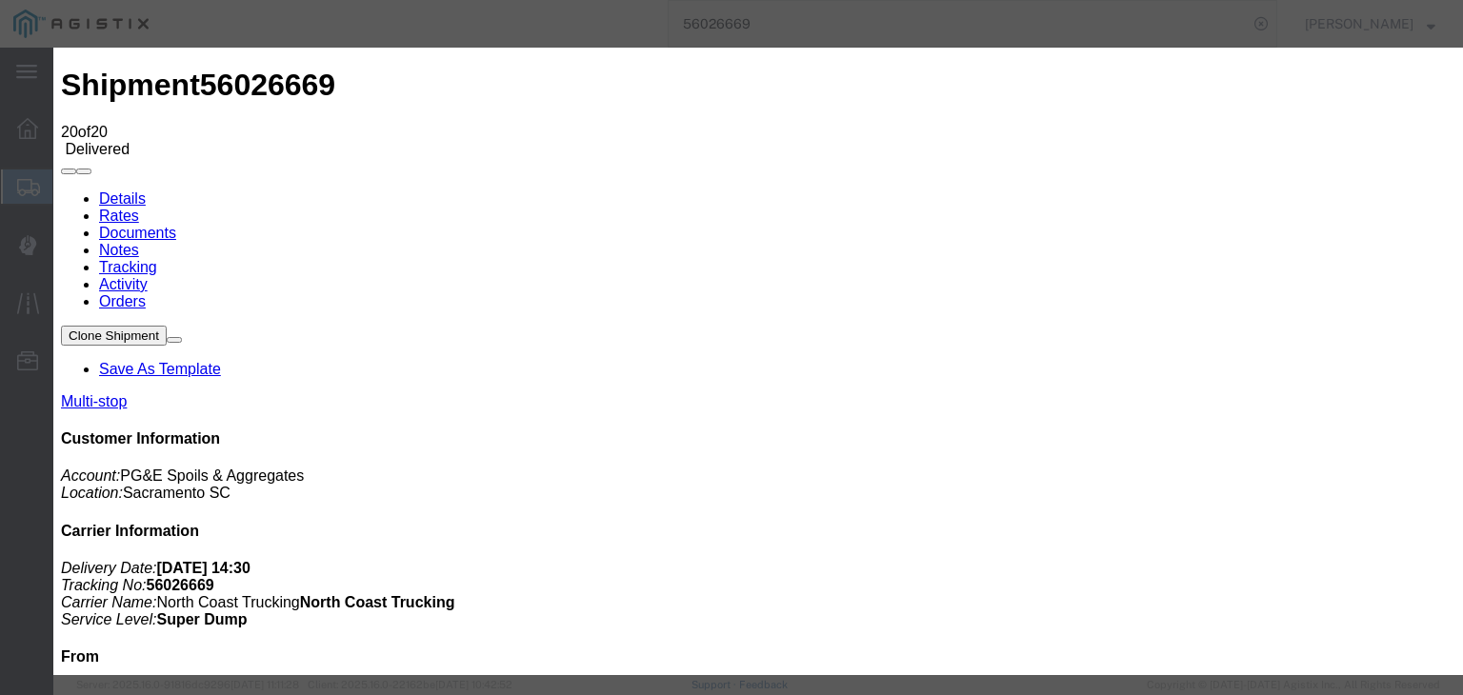
type input "[GEOGRAPHIC_DATA][PERSON_NAME]"
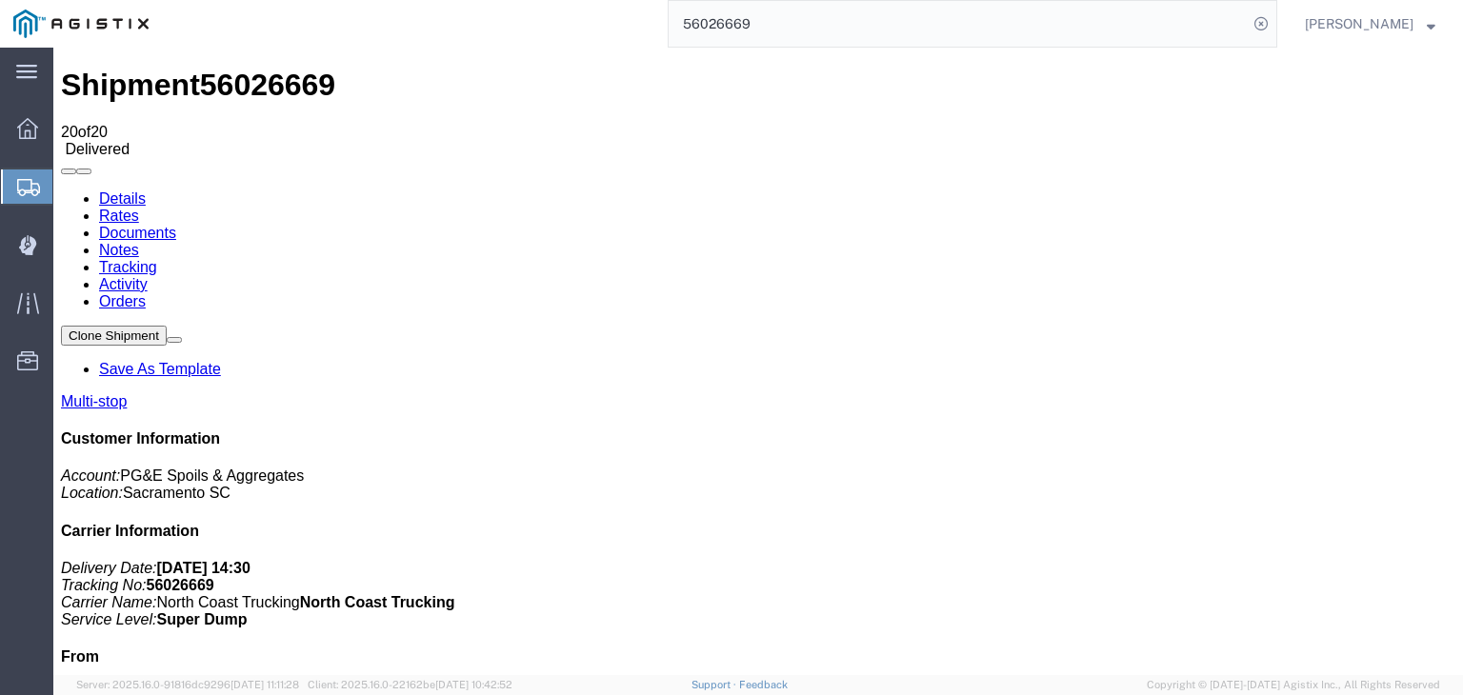
click at [139, 242] on link "Notes" at bounding box center [119, 250] width 40 height 16
click at [157, 259] on link "Tracking" at bounding box center [128, 267] width 58 height 16
click at [139, 242] on link "Notes" at bounding box center [119, 250] width 40 height 16
click at [176, 225] on link "Documents" at bounding box center [137, 233] width 77 height 16
click at [139, 242] on link "Notes" at bounding box center [119, 250] width 40 height 16
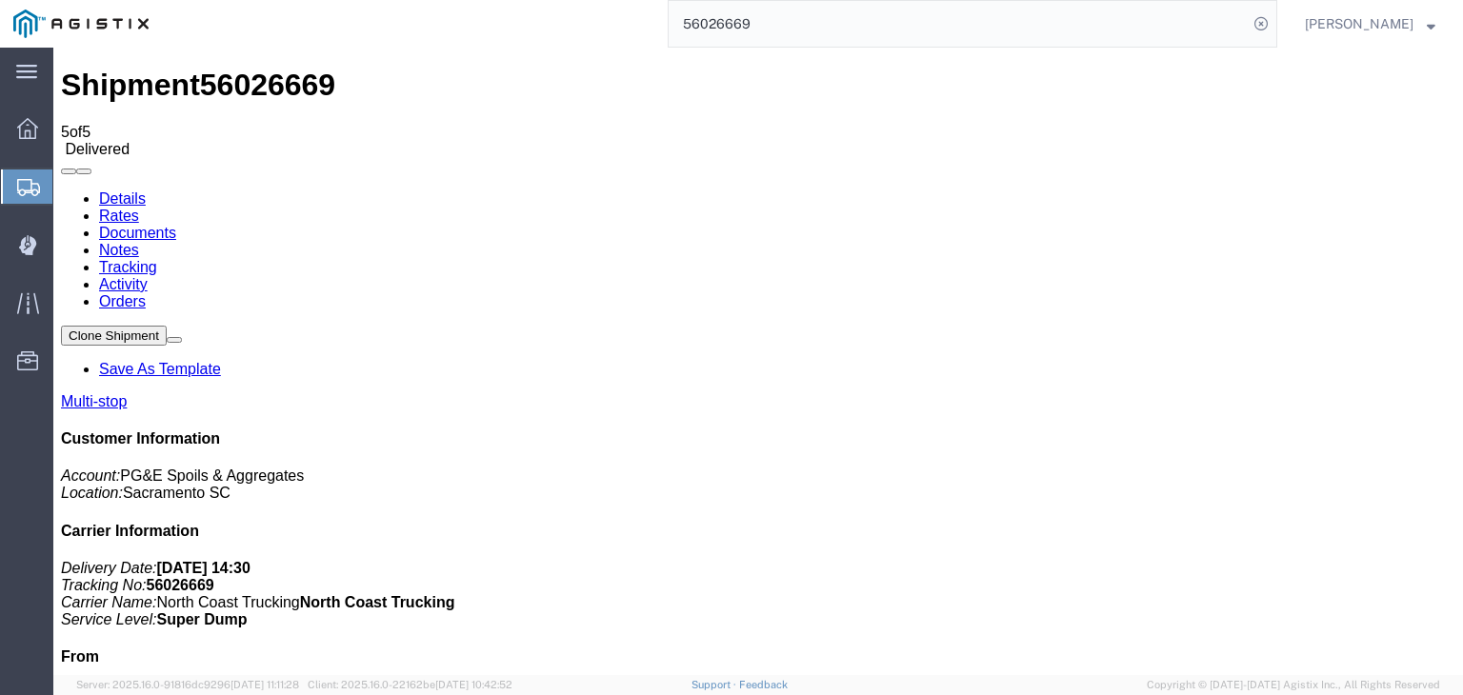
click at [157, 259] on link "Tracking" at bounding box center [128, 267] width 58 height 16
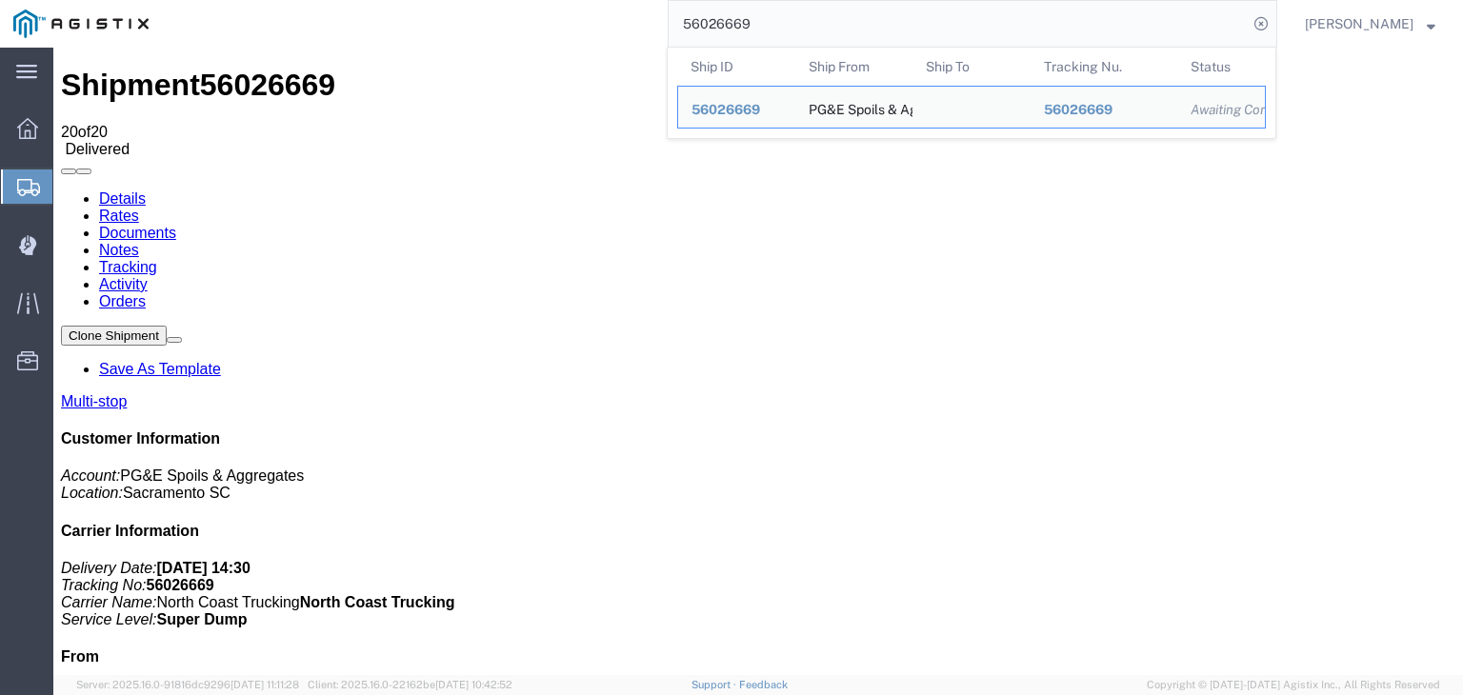
click at [735, 20] on input "56026669" at bounding box center [957, 24] width 579 height 46
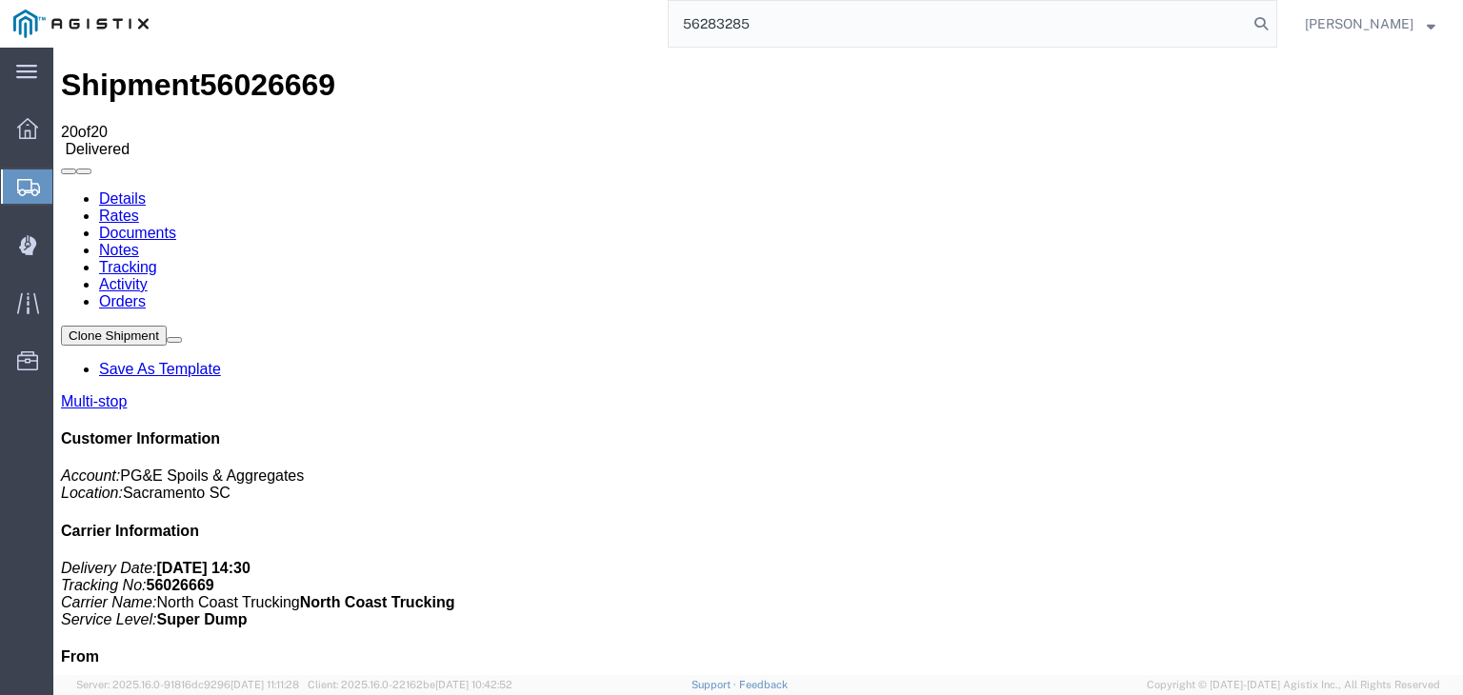
type input "56283285"
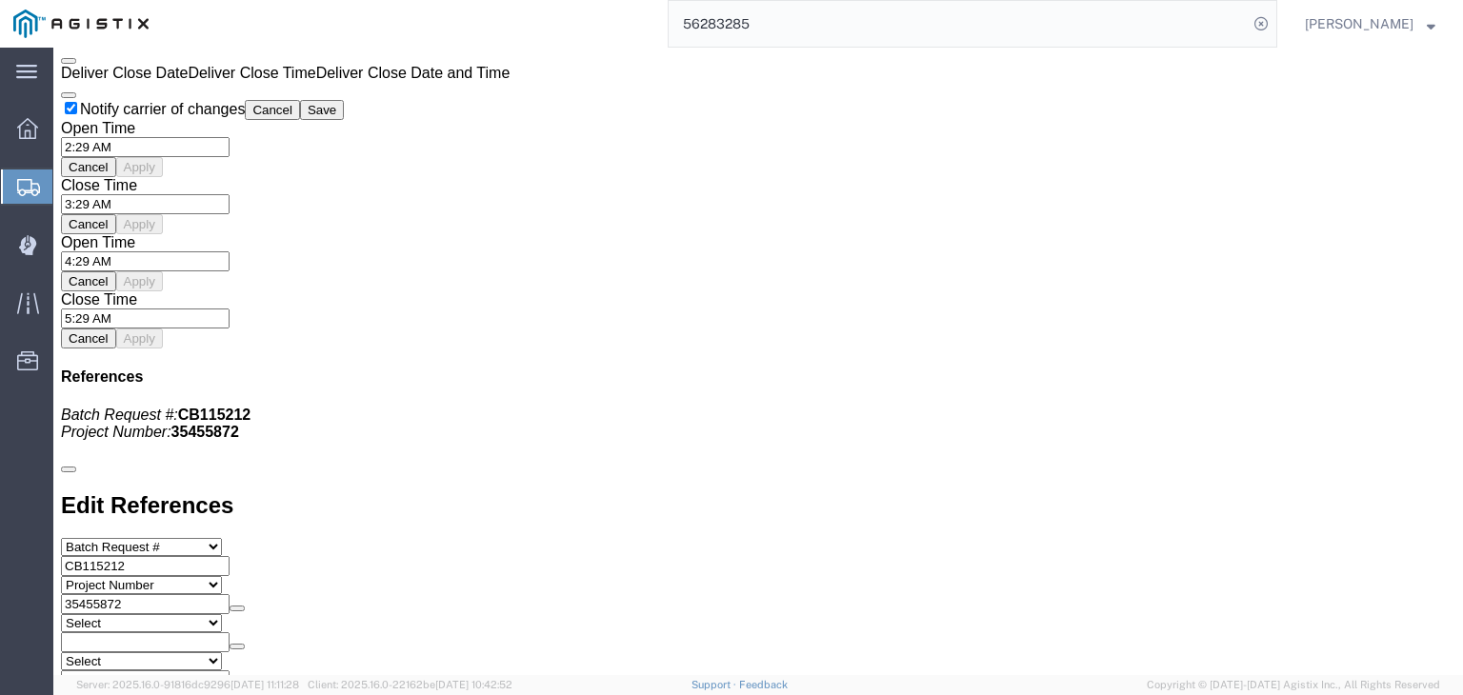
scroll to position [1675, 0]
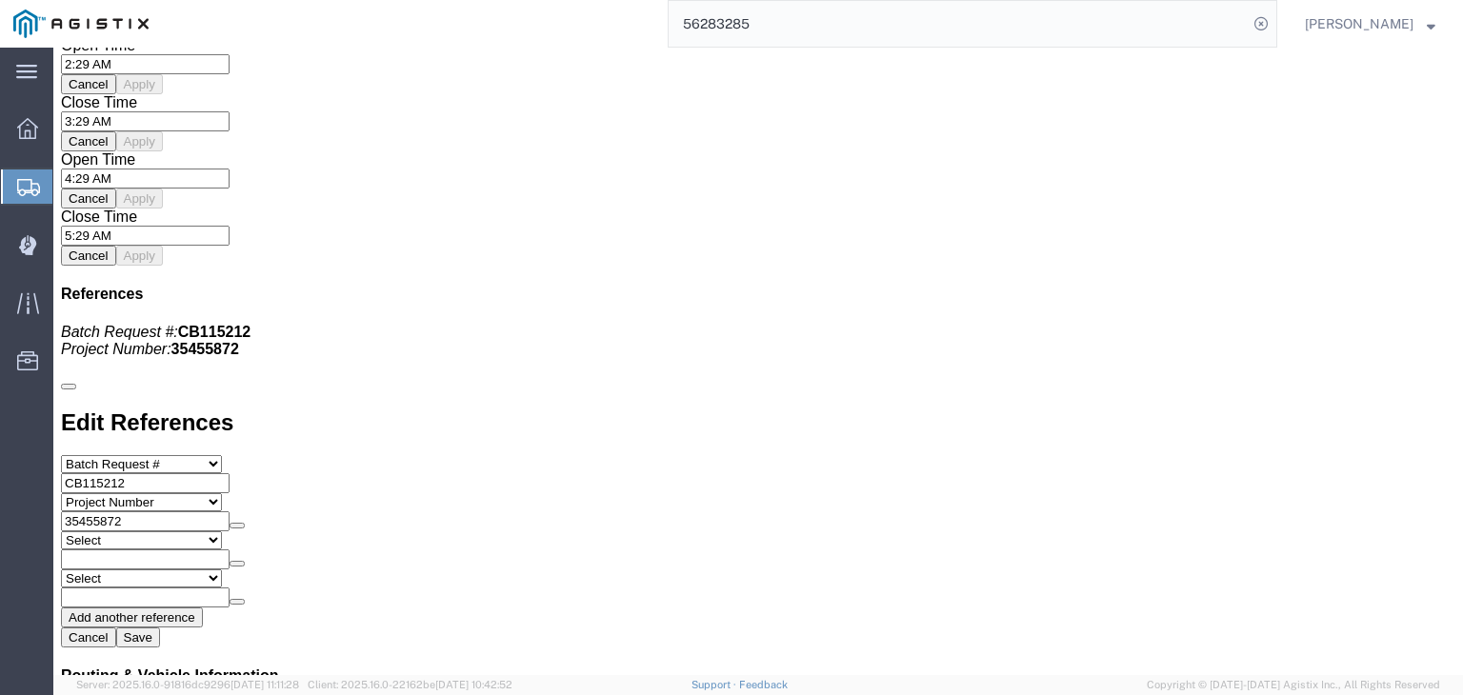
click link "Documents"
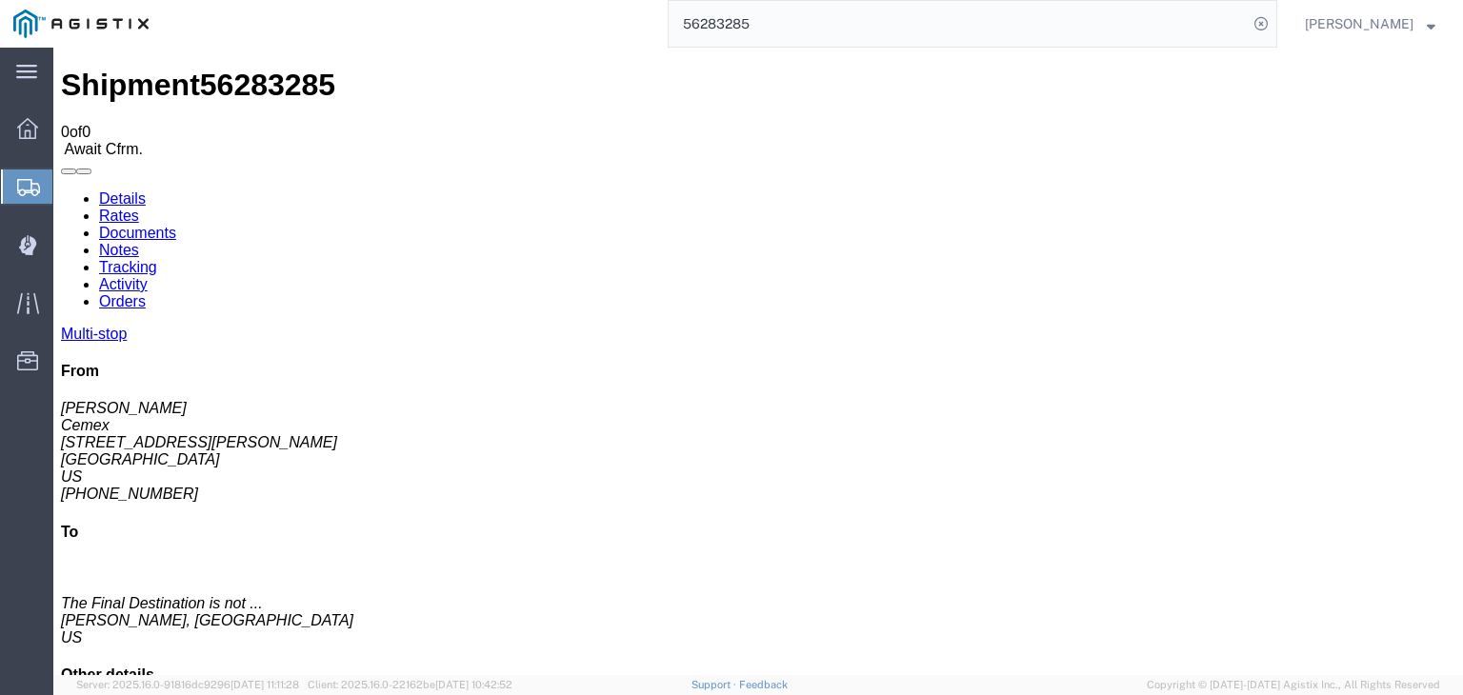
click at [157, 259] on link "Tracking" at bounding box center [128, 267] width 58 height 16
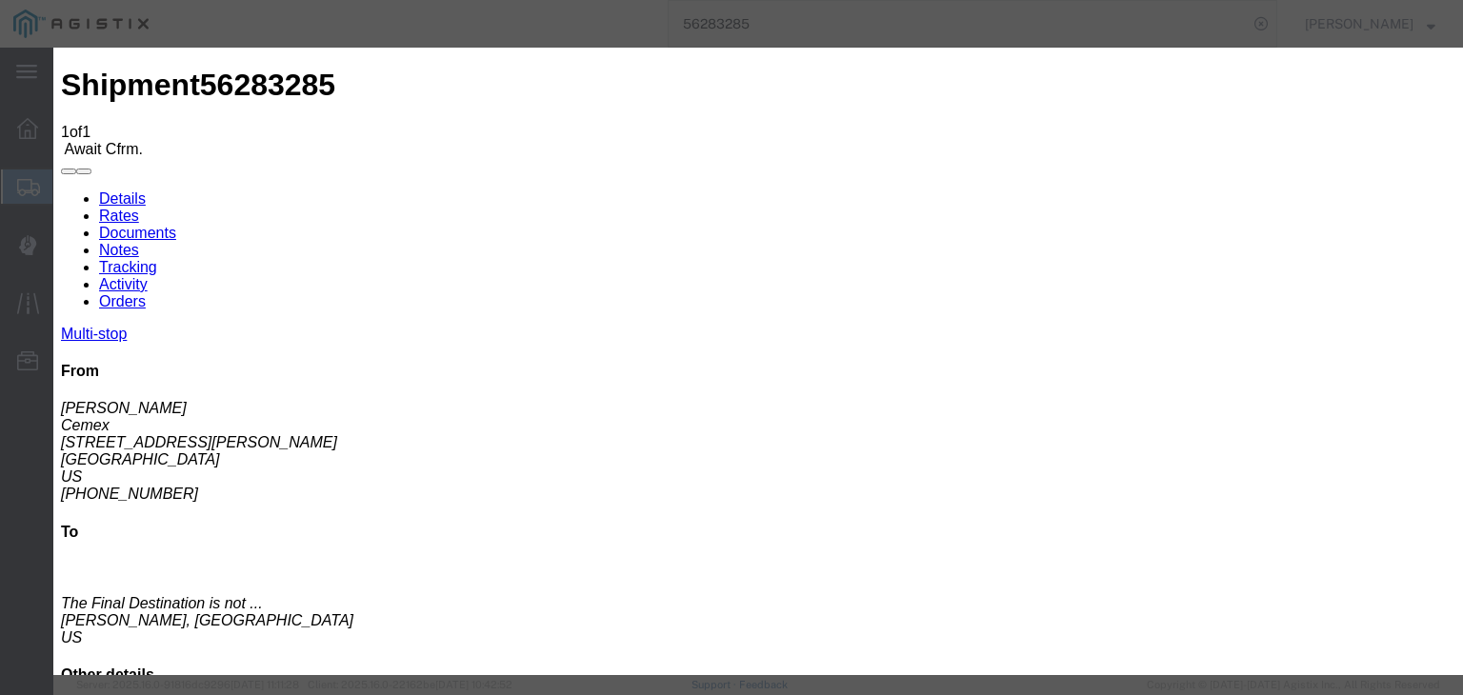
type input "[DATE]"
type input "2:00 AM"
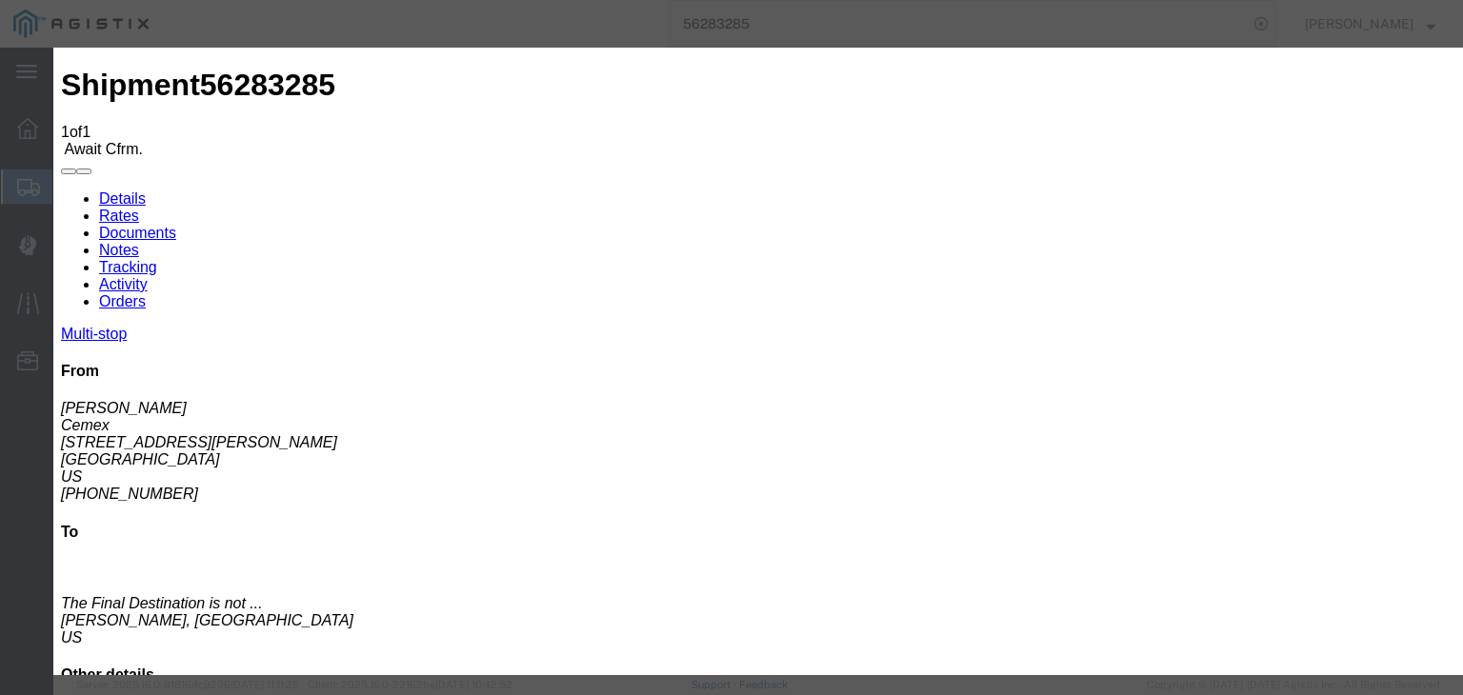
type input "[DATE]"
type input "6:30 AM"
select select "ARVPULOC"
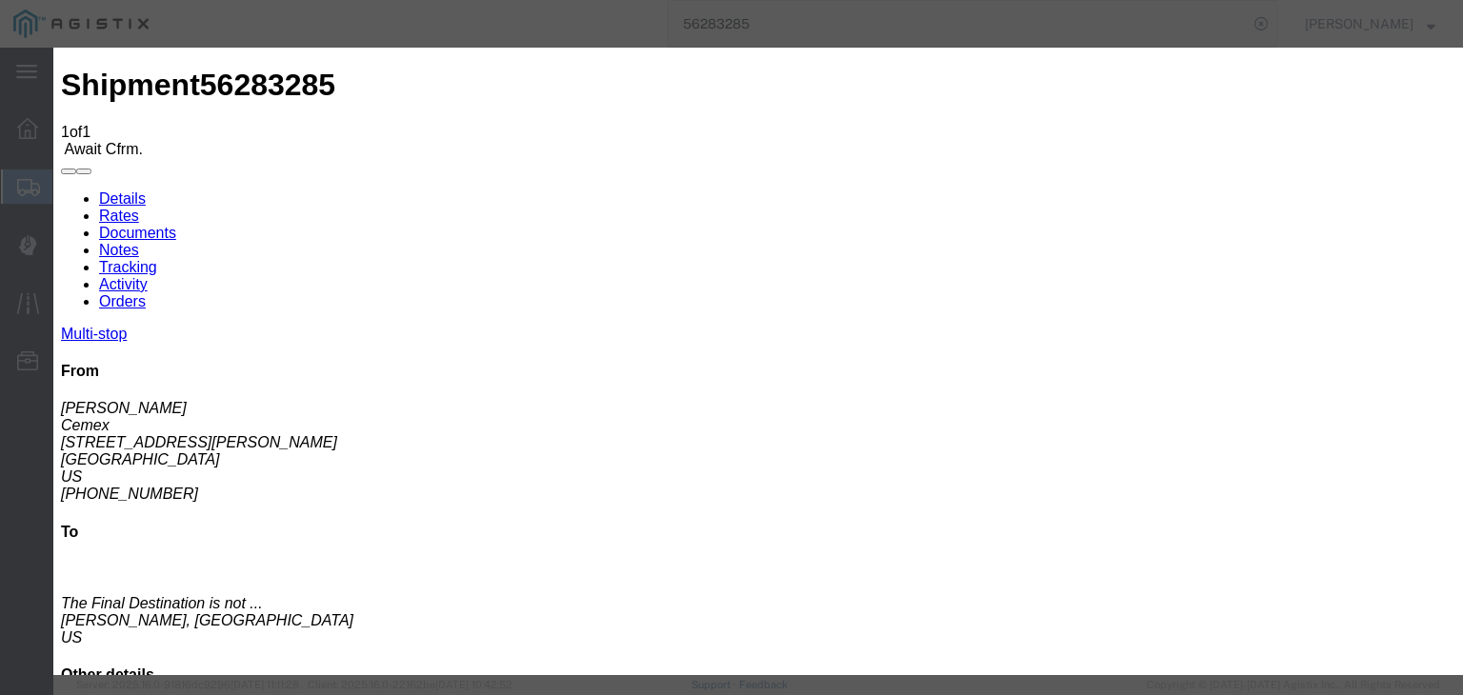
select select "{"pickupDeliveryInfoId": "121846935","pickupOrDelivery": "P","stopNum": "1","lo…"
select select "CA"
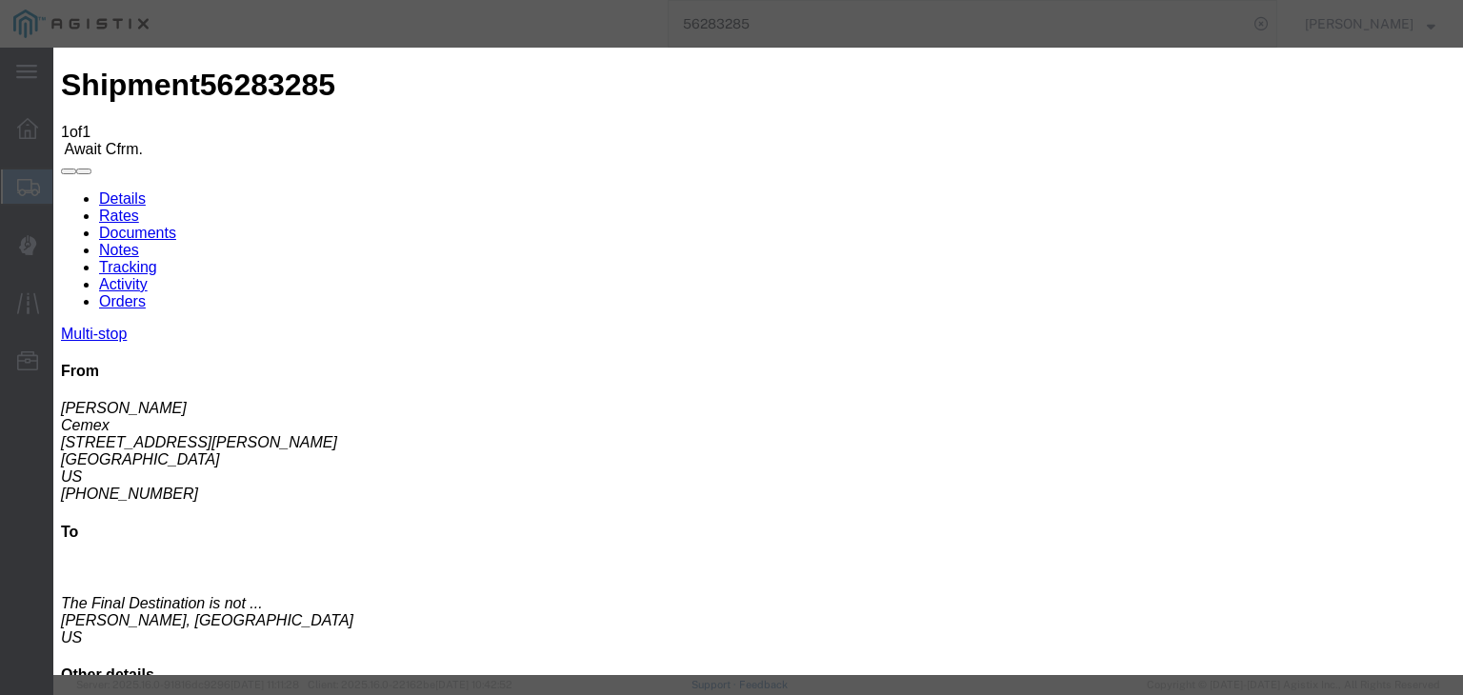
type input "[GEOGRAPHIC_DATA]"
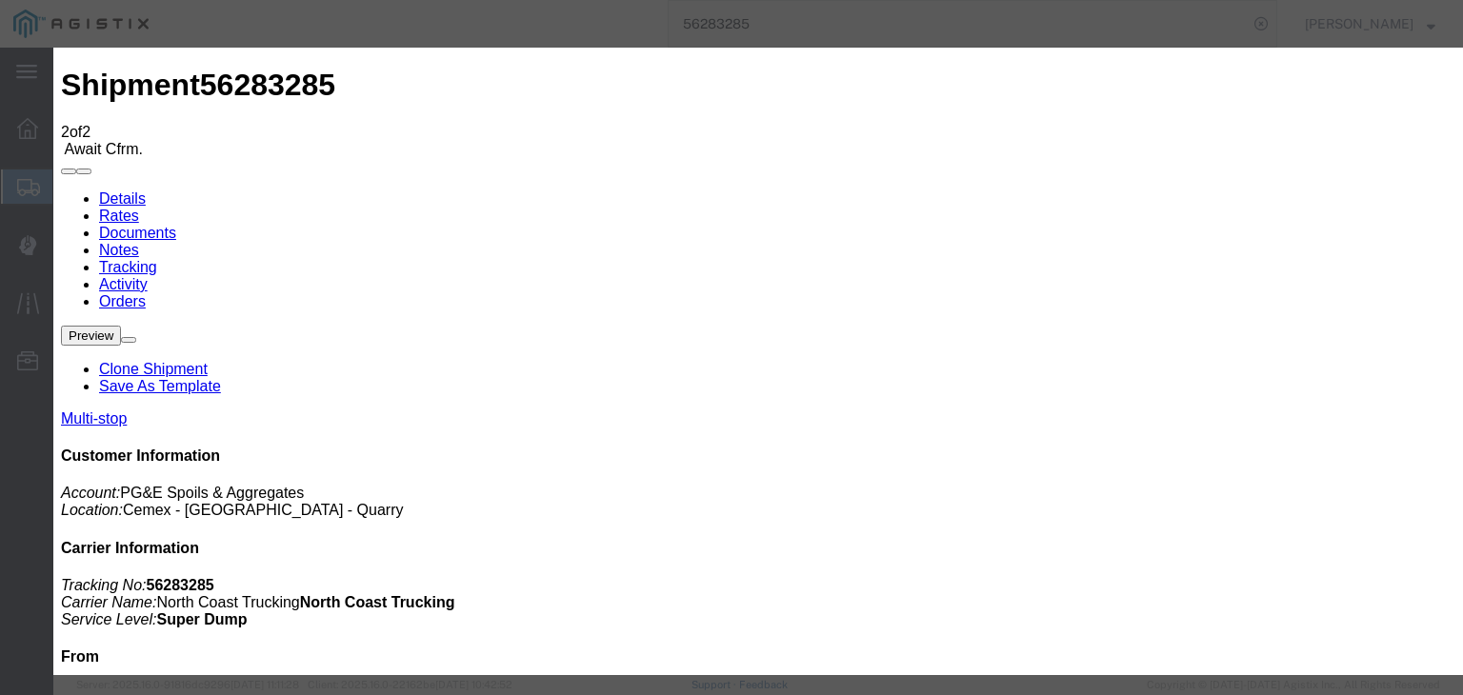
type input "[DATE]"
type input "2:00 AM"
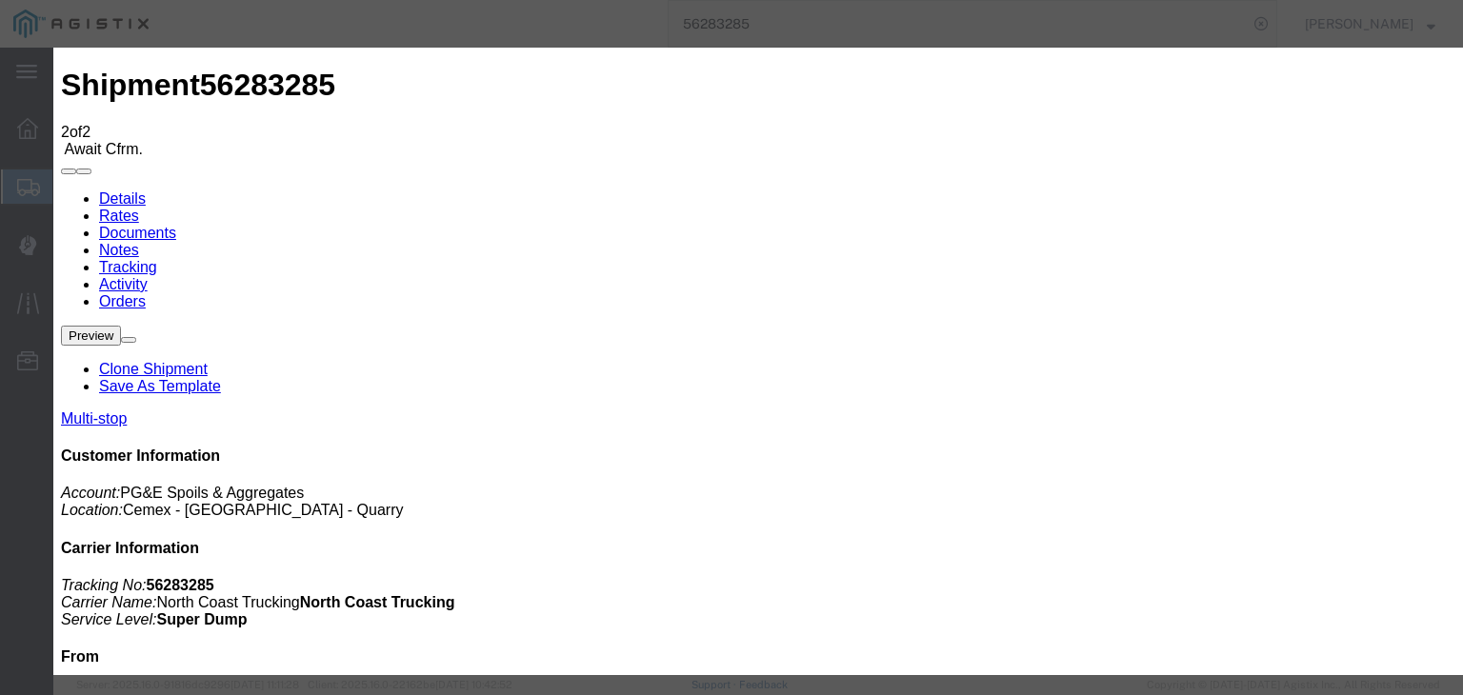
type input "[DATE]"
type input "6:50 AM"
drag, startPoint x: 546, startPoint y: 281, endPoint x: 534, endPoint y: 282, distance: 11.5
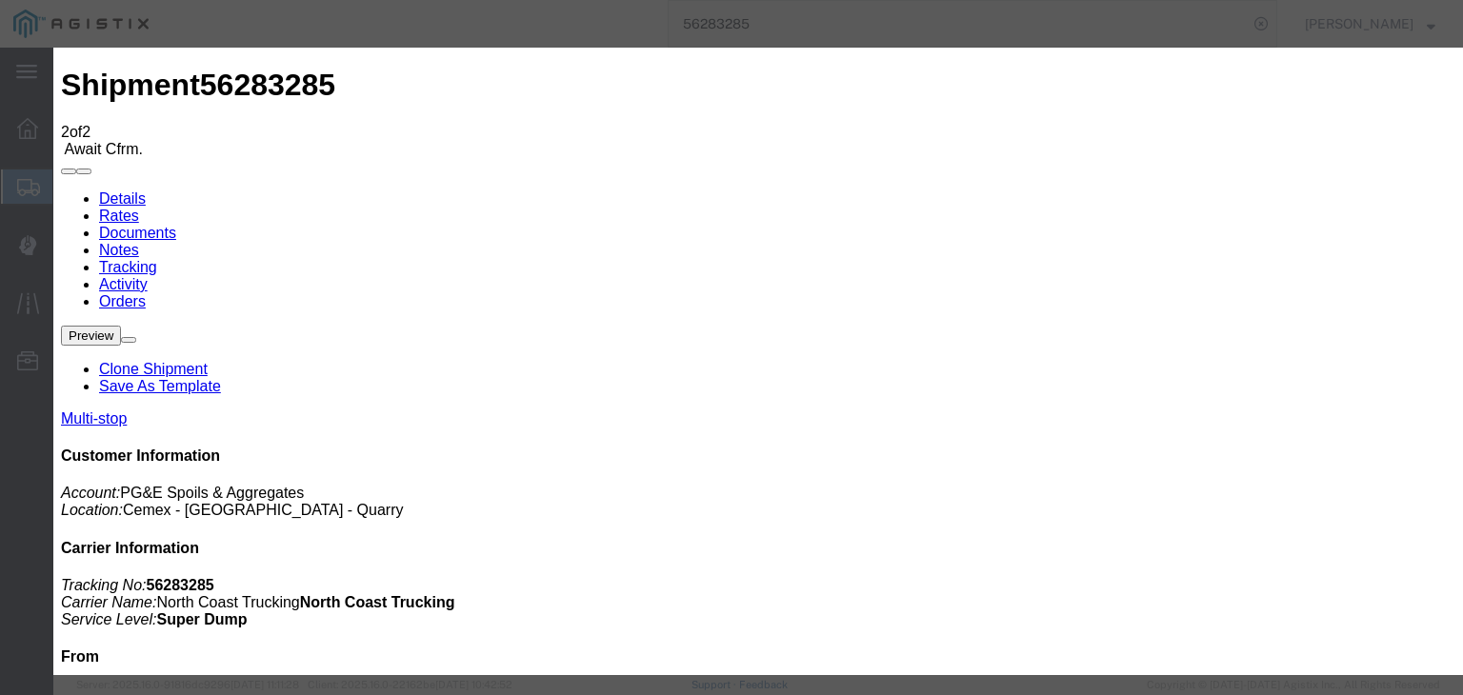
select select "DPTPULOC"
select select "{"pickupDeliveryInfoId": "121846935","pickupOrDelivery": "P","stopNum": "1","lo…"
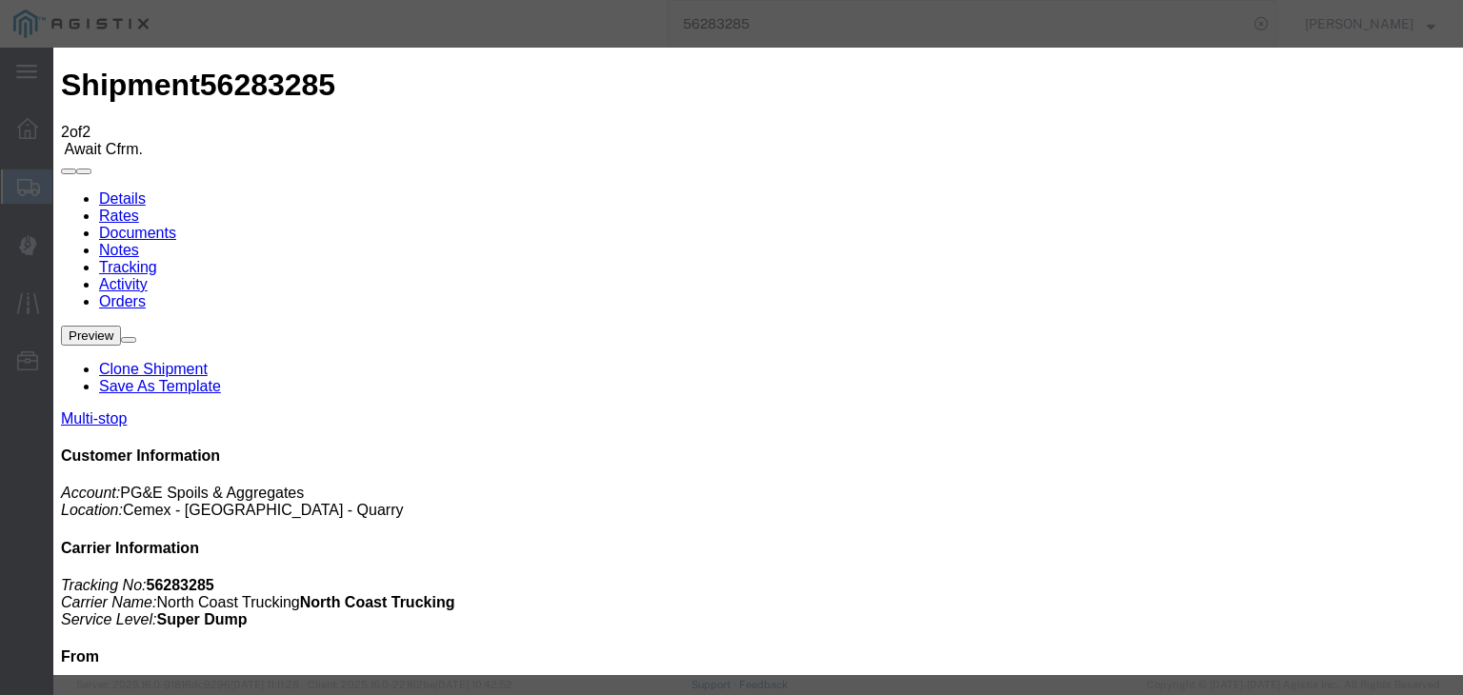
select select "CA"
type input "[GEOGRAPHIC_DATA]"
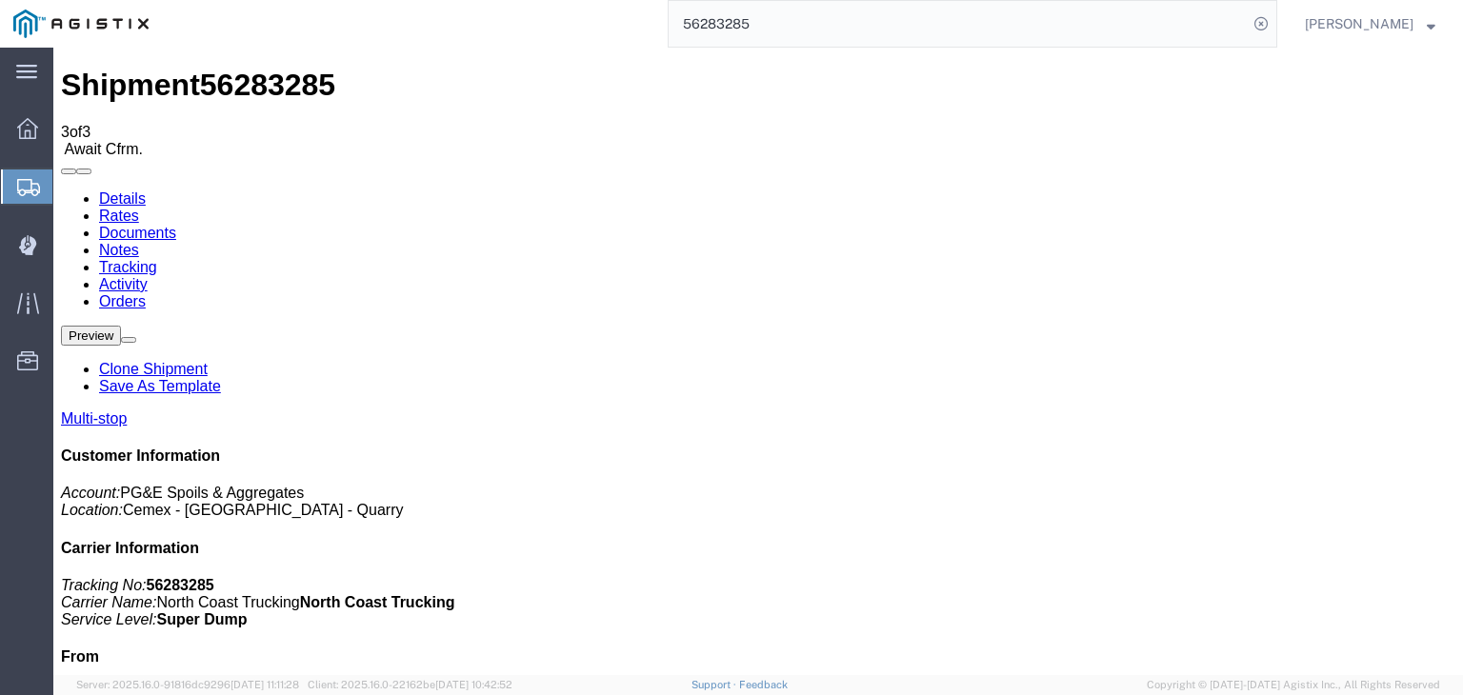
click at [127, 190] on link "Details" at bounding box center [122, 198] width 47 height 16
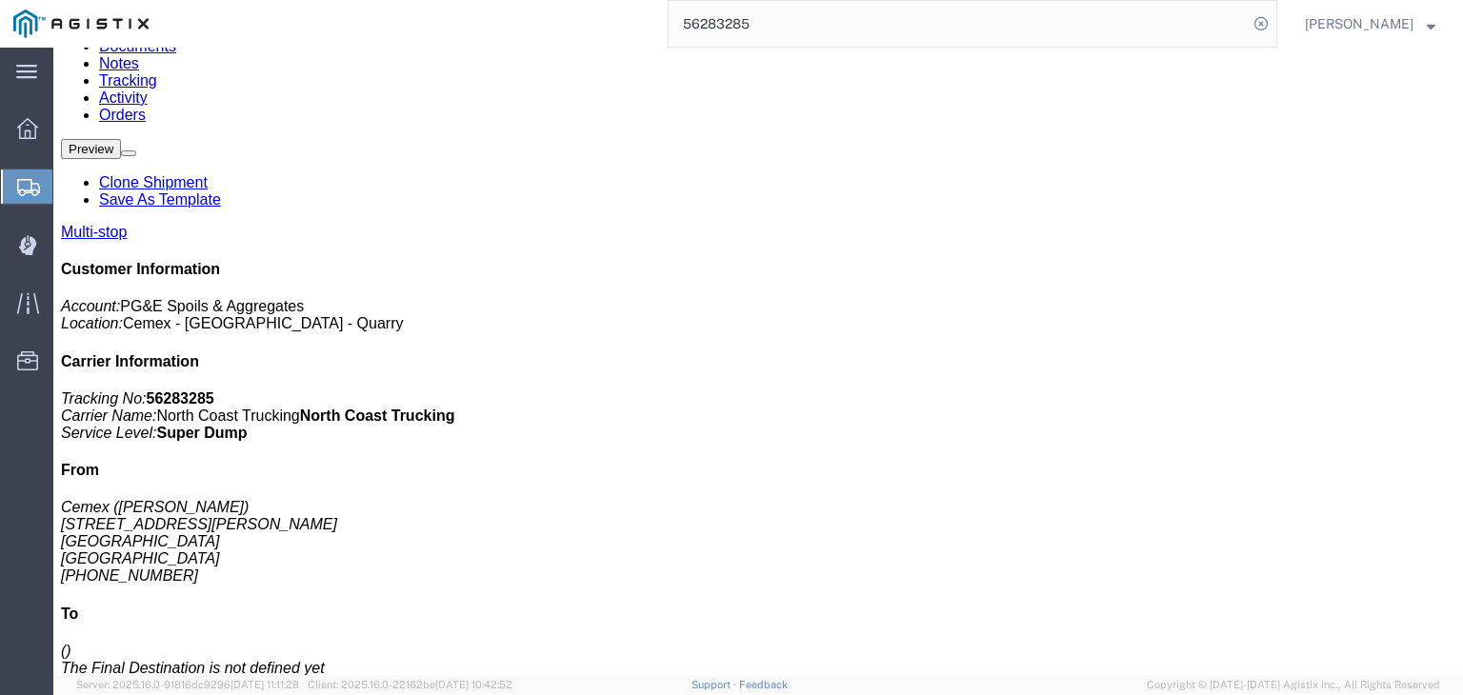
scroll to position [190, 0]
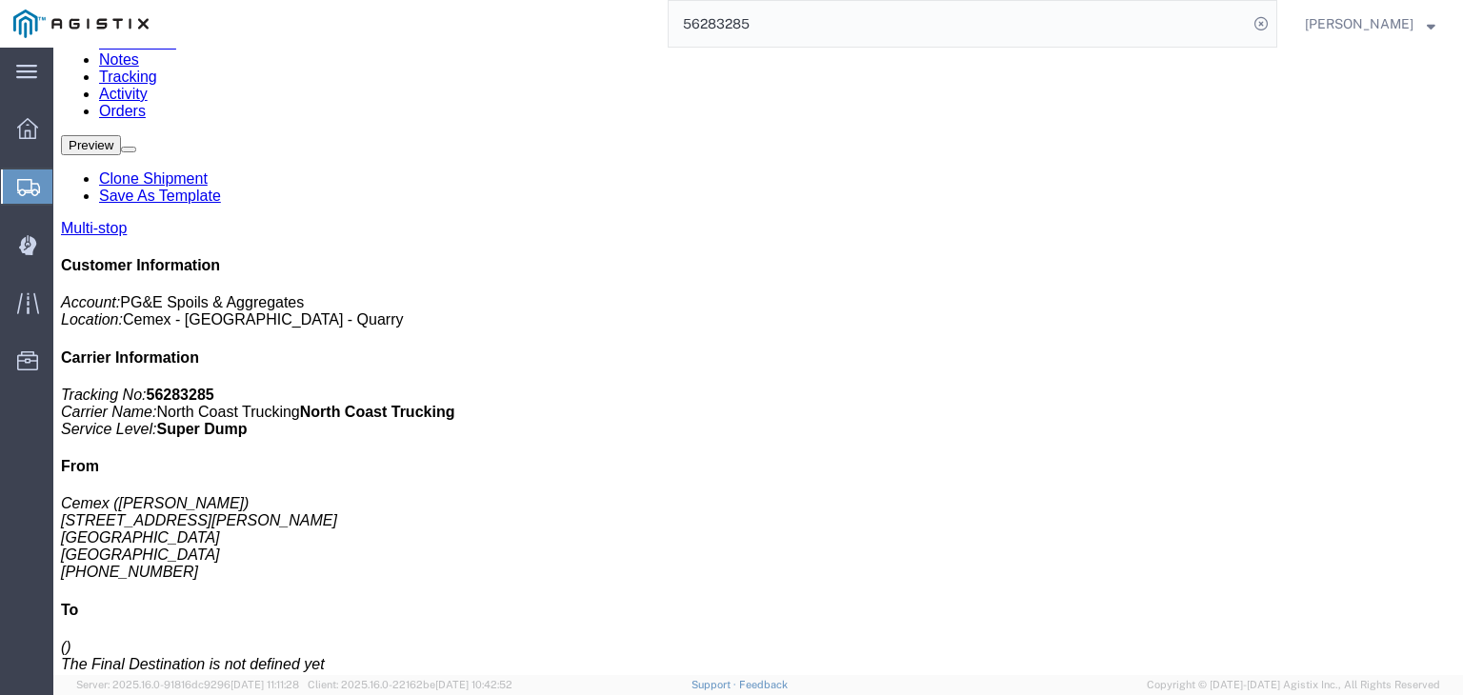
drag, startPoint x: 428, startPoint y: 349, endPoint x: 217, endPoint y: 359, distance: 211.6
click td "[STREET_ADDRESS][PERSON_NAME][PERSON_NAME]"
copy div "[STREET_ADDRESS][PERSON_NAME][PERSON_NAME]"
click link "Tracking"
